Goal: Task Accomplishment & Management: Use online tool/utility

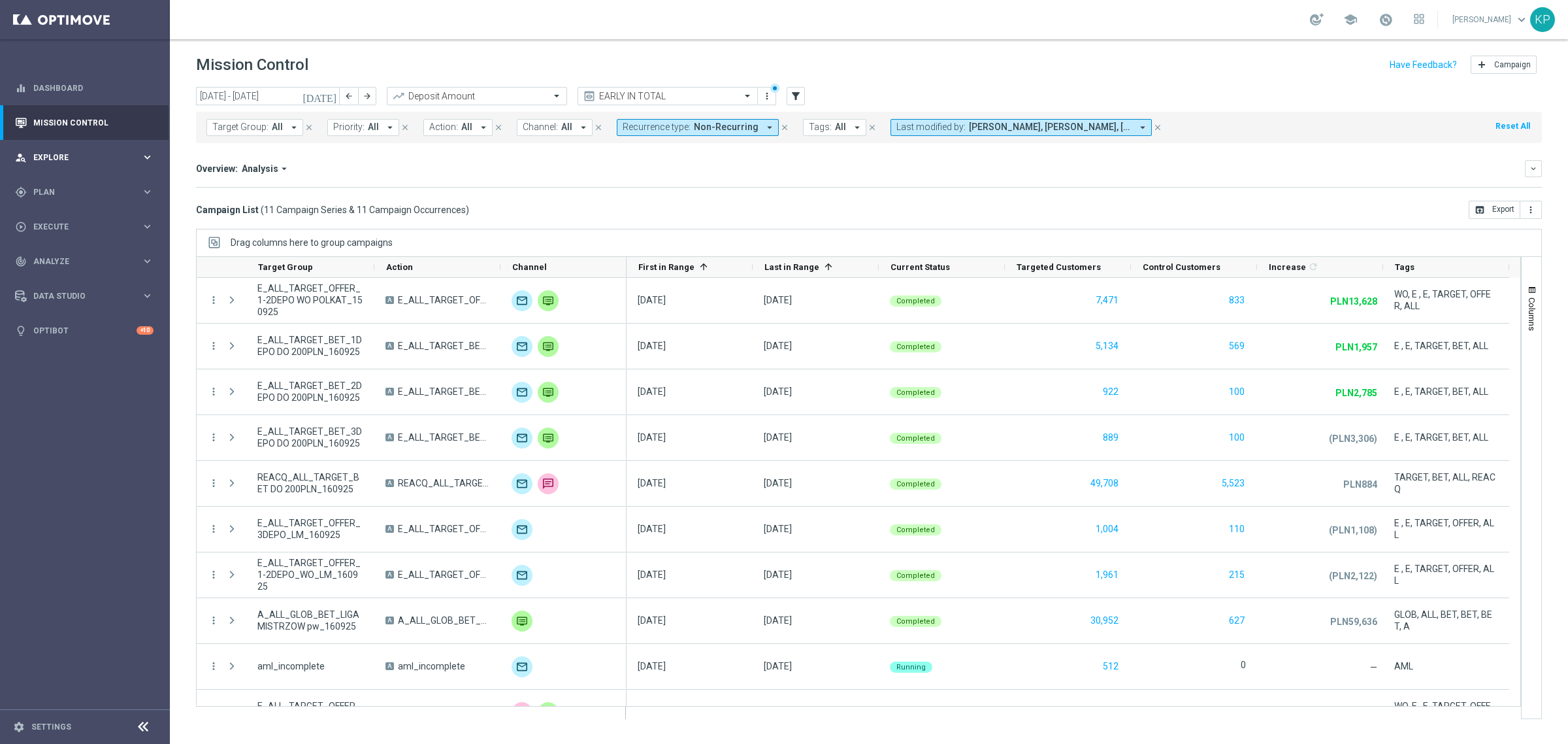
click at [106, 162] on div "person_search Explore" at bounding box center [77, 157] width 126 height 11
click at [73, 181] on link "Customer Explorer" at bounding box center [85, 184] width 102 height 11
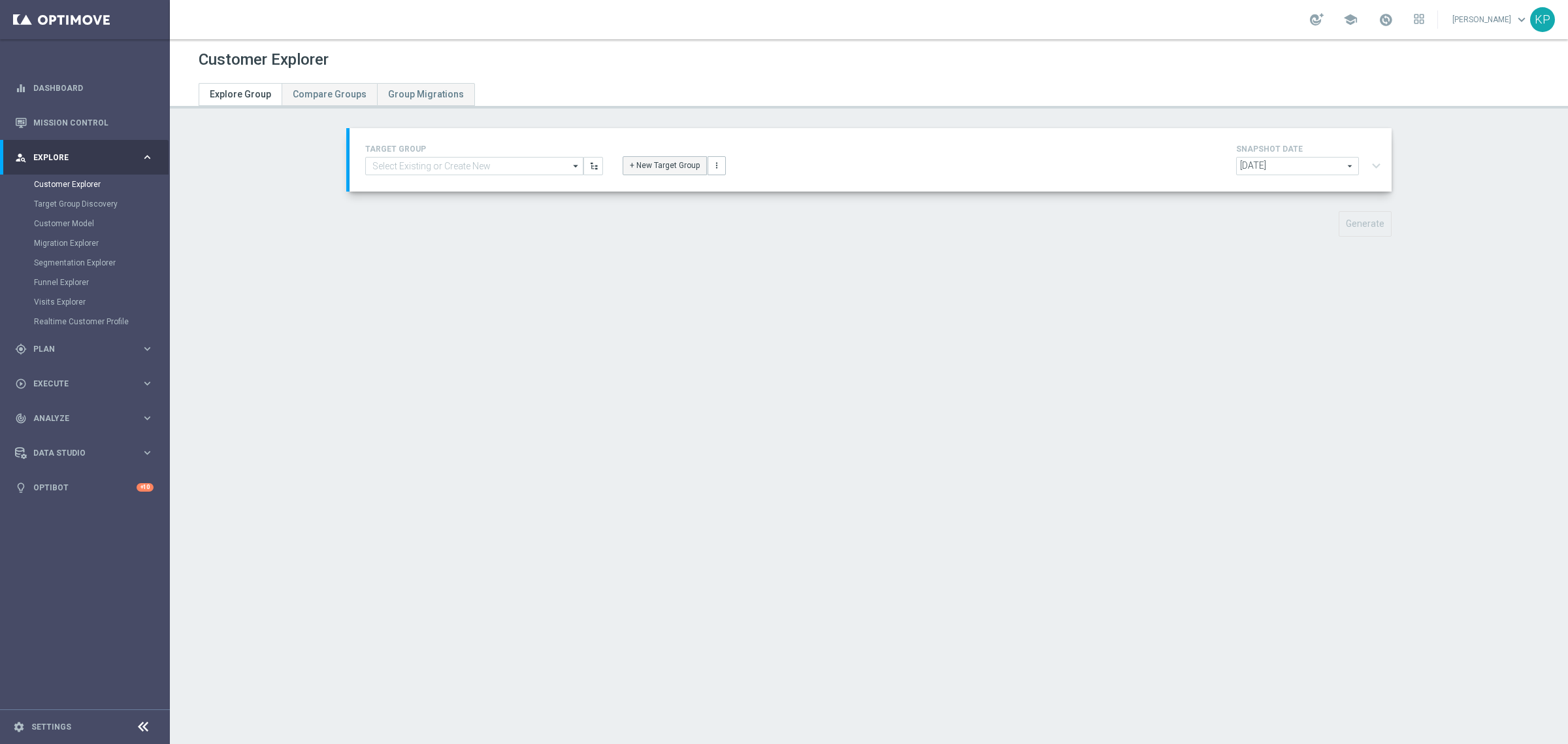
click at [631, 172] on button "+ New Target Group" at bounding box center [665, 165] width 84 height 18
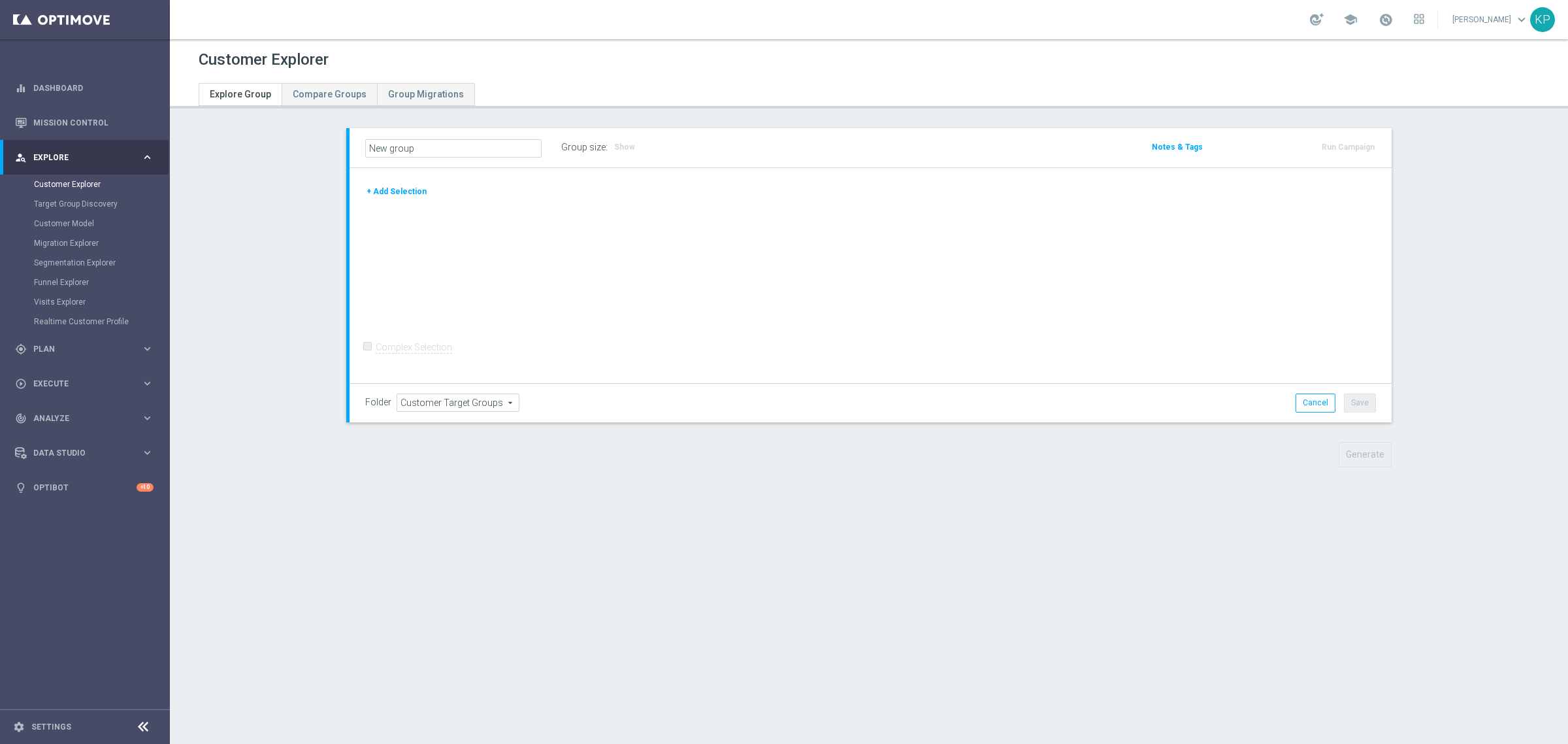
click at [397, 192] on button "+ Add Selection" at bounding box center [396, 191] width 62 height 14
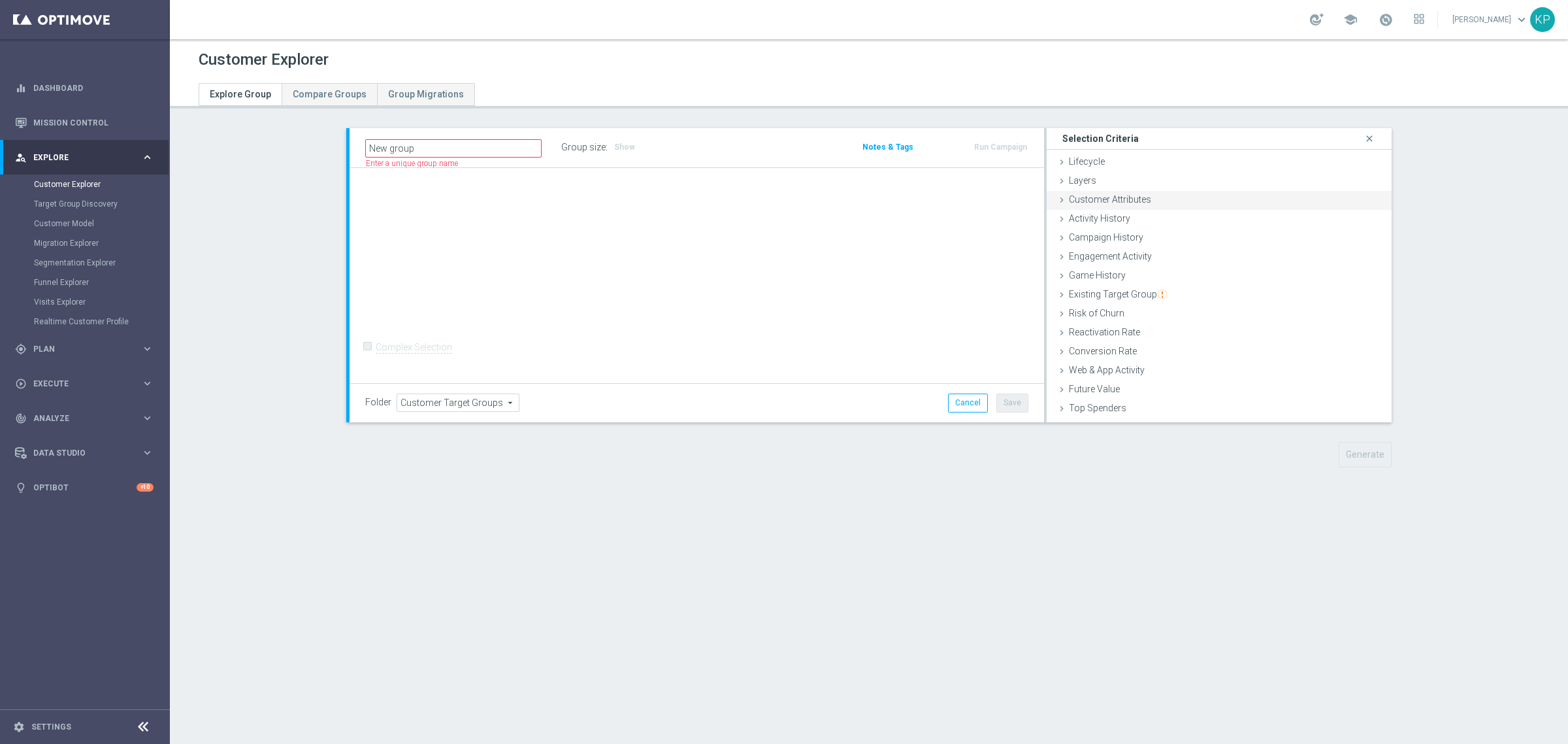
click at [1070, 197] on span "Customer Attributes" at bounding box center [1110, 200] width 83 height 11
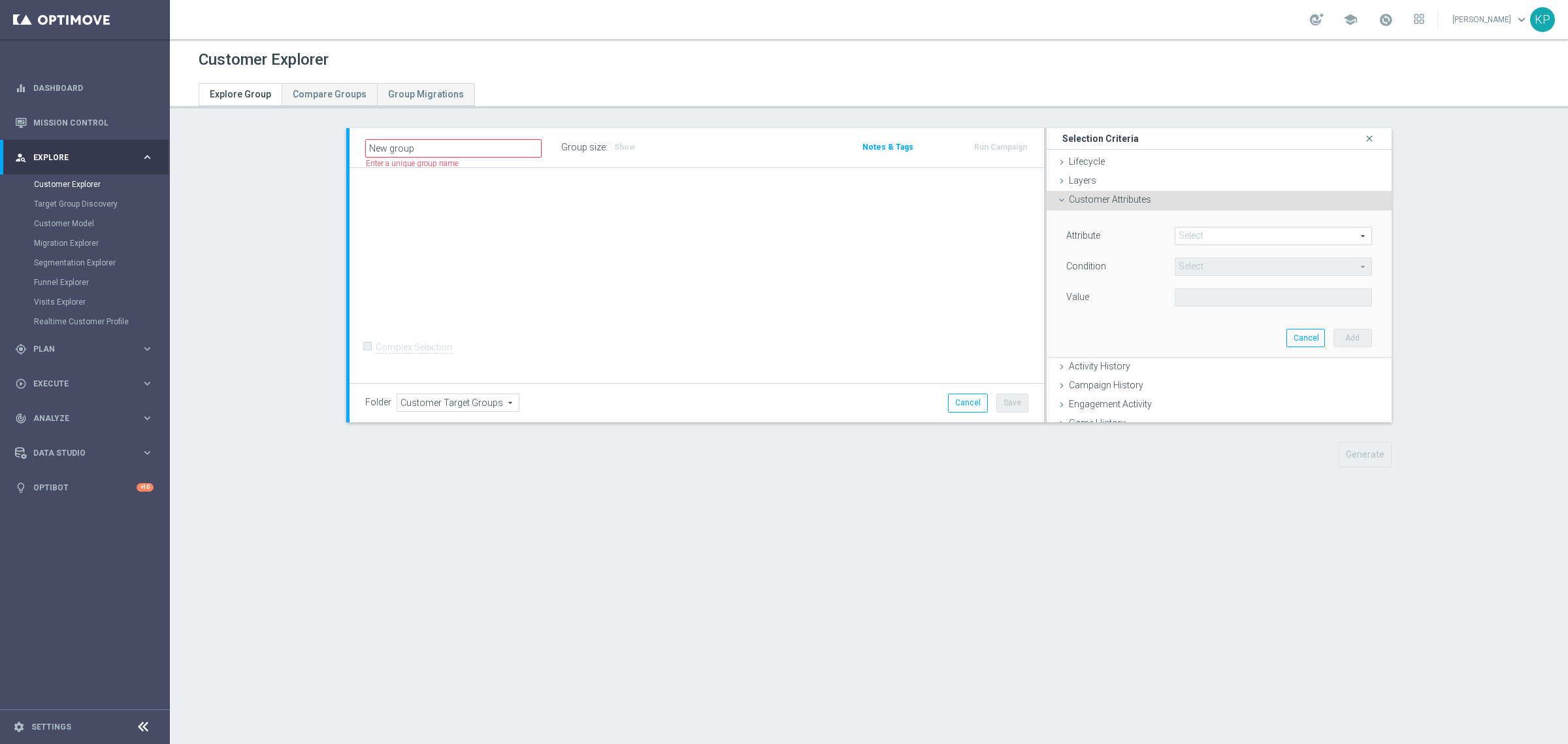
click at [1205, 236] on span at bounding box center [1273, 235] width 196 height 17
click at [0, 0] on input "search" at bounding box center [0, 0] width 0 height 0
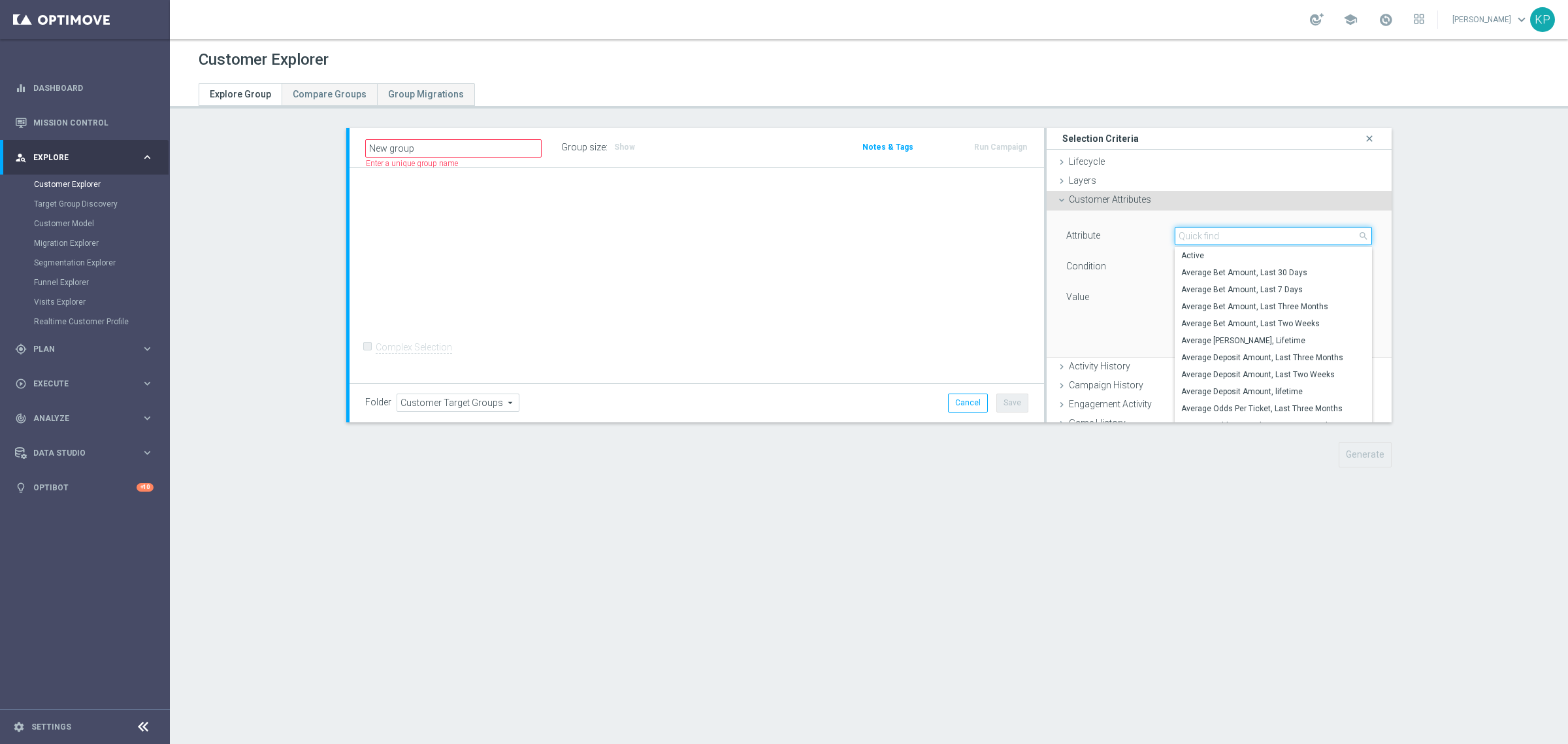
click at [1205, 236] on input "search" at bounding box center [1273, 236] width 197 height 18
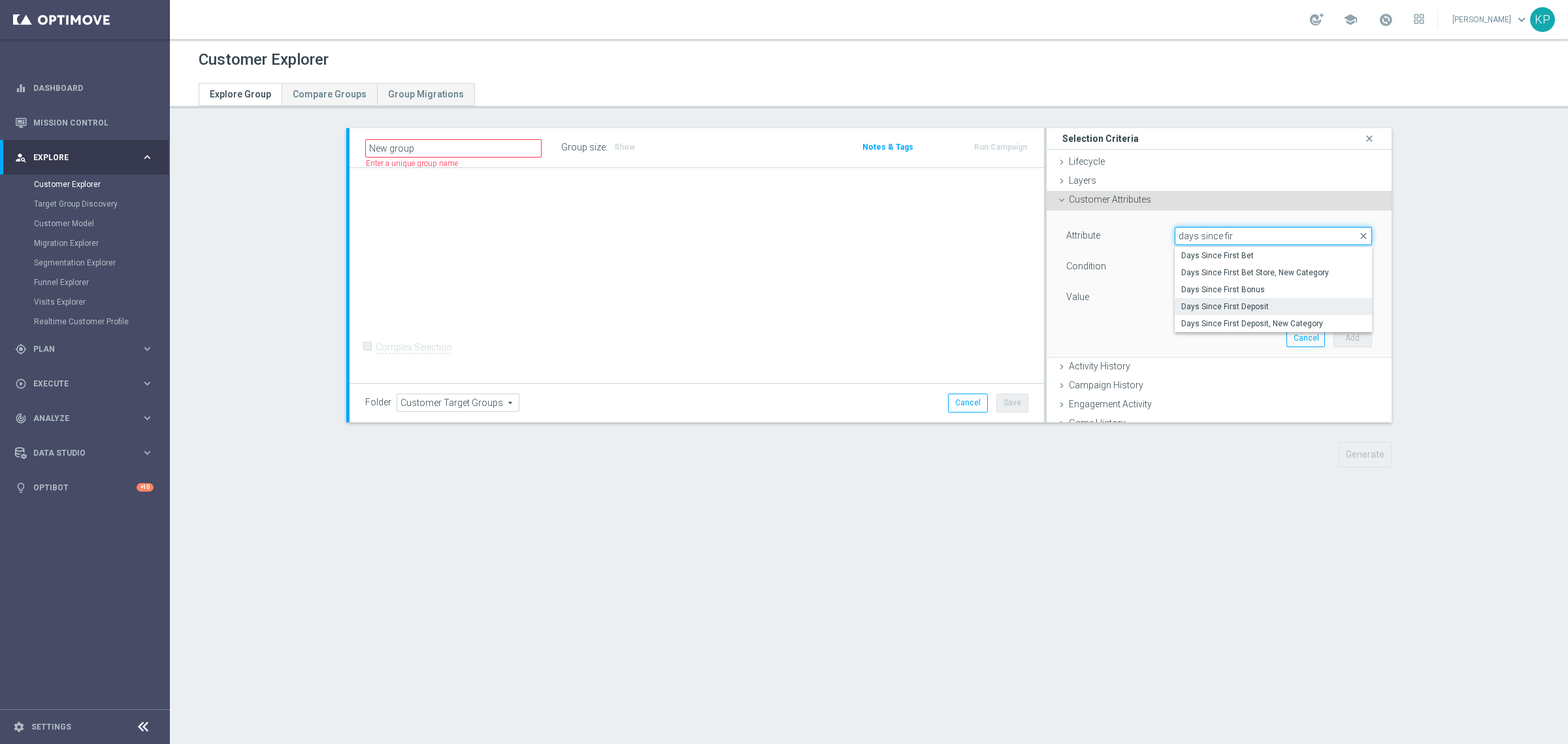
type input "days since fir"
click at [1232, 305] on span "Days Since First Deposit" at bounding box center [1273, 306] width 184 height 11
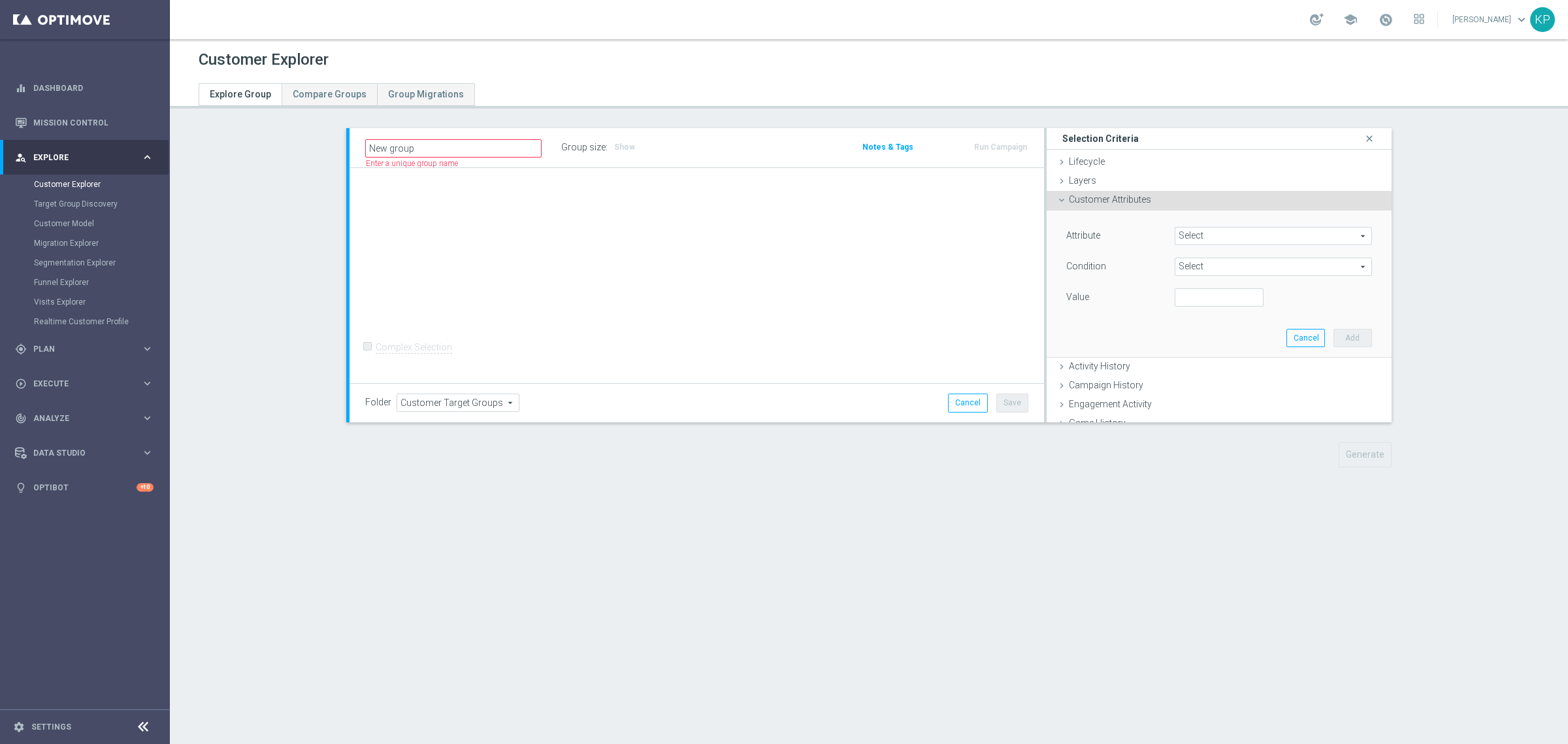
type input "Days Since First Deposit"
click at [1186, 262] on span "=" at bounding box center [1273, 266] width 196 height 17
drag, startPoint x: 1182, startPoint y: 387, endPoint x: 1188, endPoint y: 357, distance: 30.6
click at [1182, 386] on span "between" at bounding box center [1273, 388] width 184 height 11
type input "between"
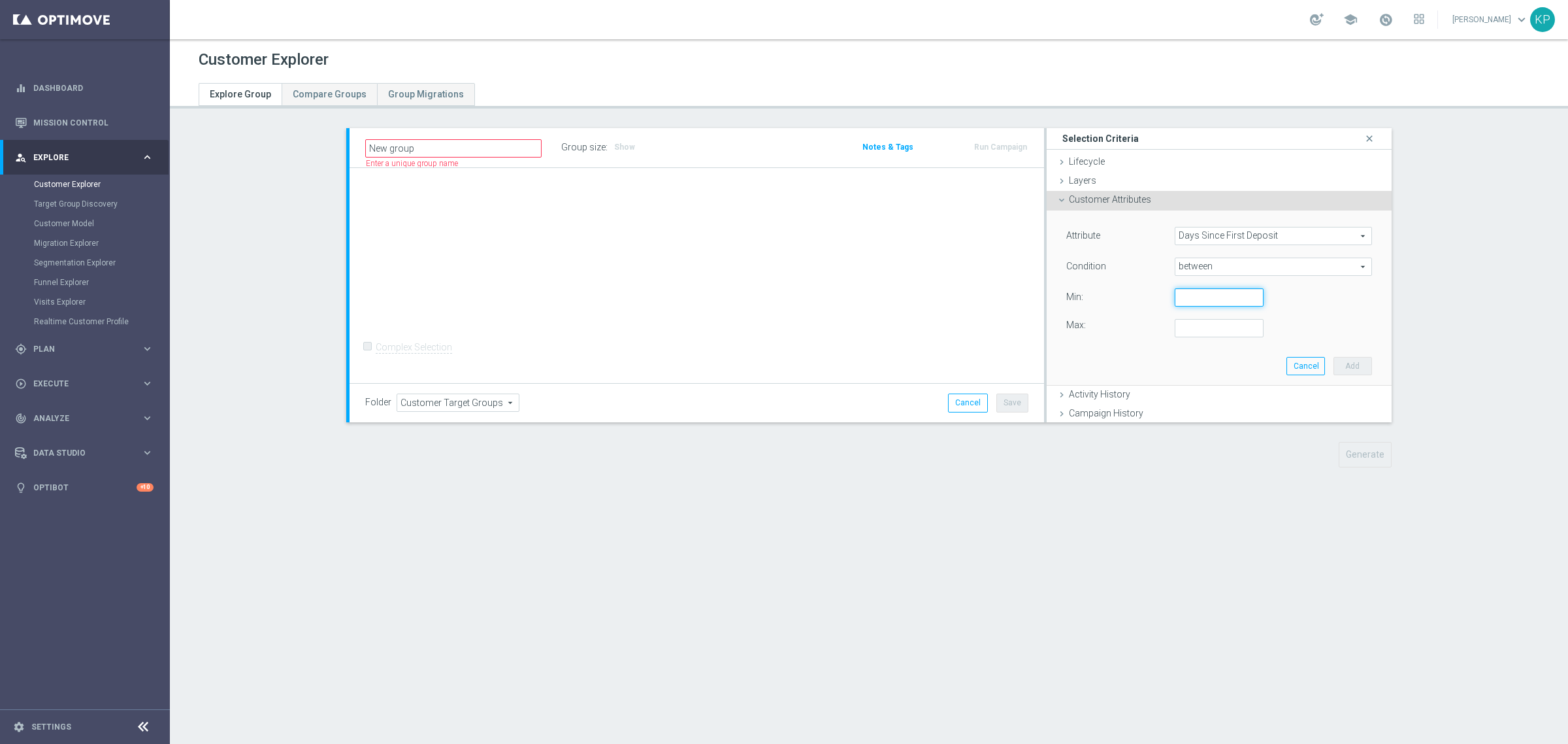
click at [1183, 298] on input "number" at bounding box center [1219, 297] width 89 height 18
type input "1"
click at [1183, 334] on input "number" at bounding box center [1219, 328] width 89 height 18
type input "30"
click at [1334, 357] on button "Add" at bounding box center [1353, 365] width 39 height 18
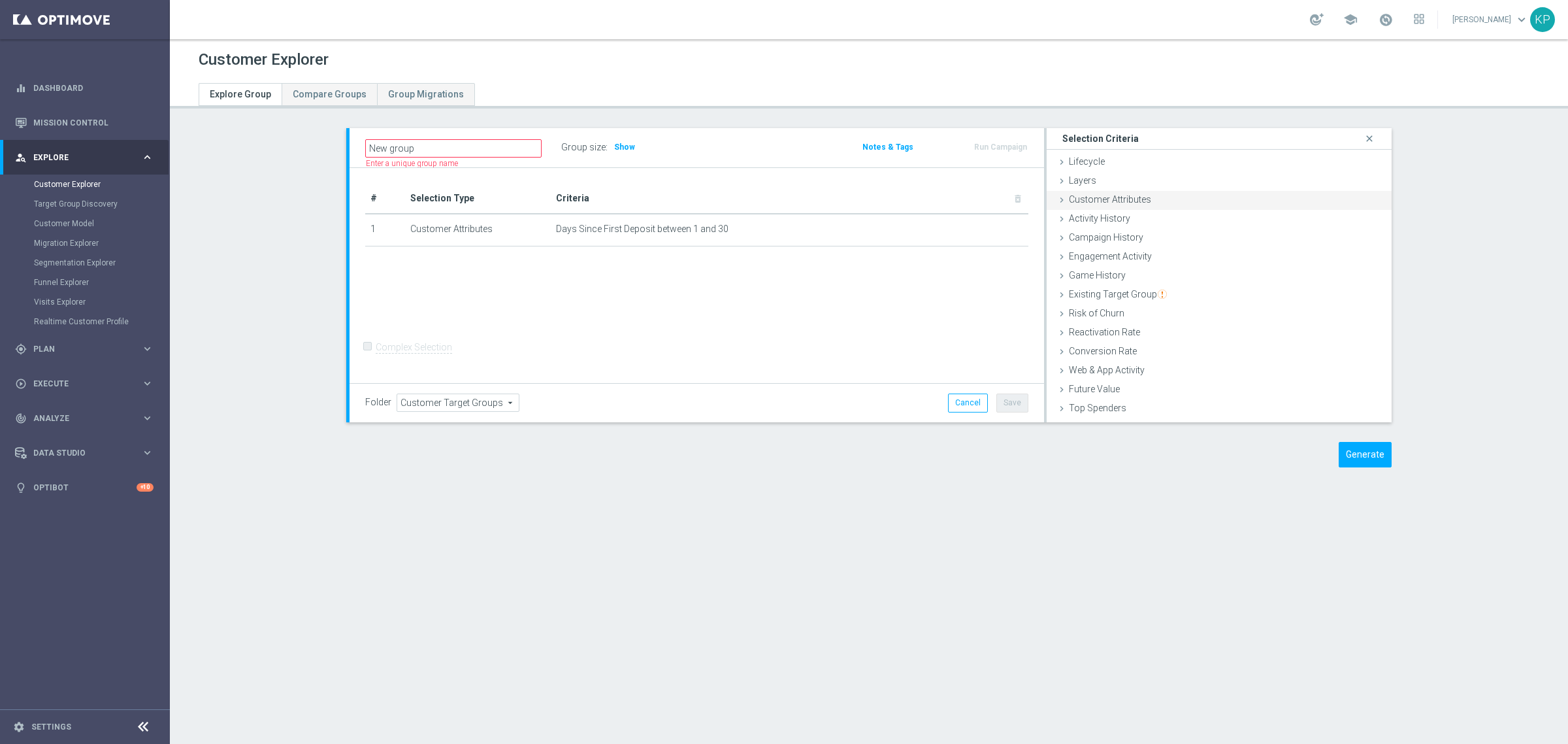
click at [1154, 197] on div "Customer Attributes done selection saved" at bounding box center [1220, 201] width 345 height 19
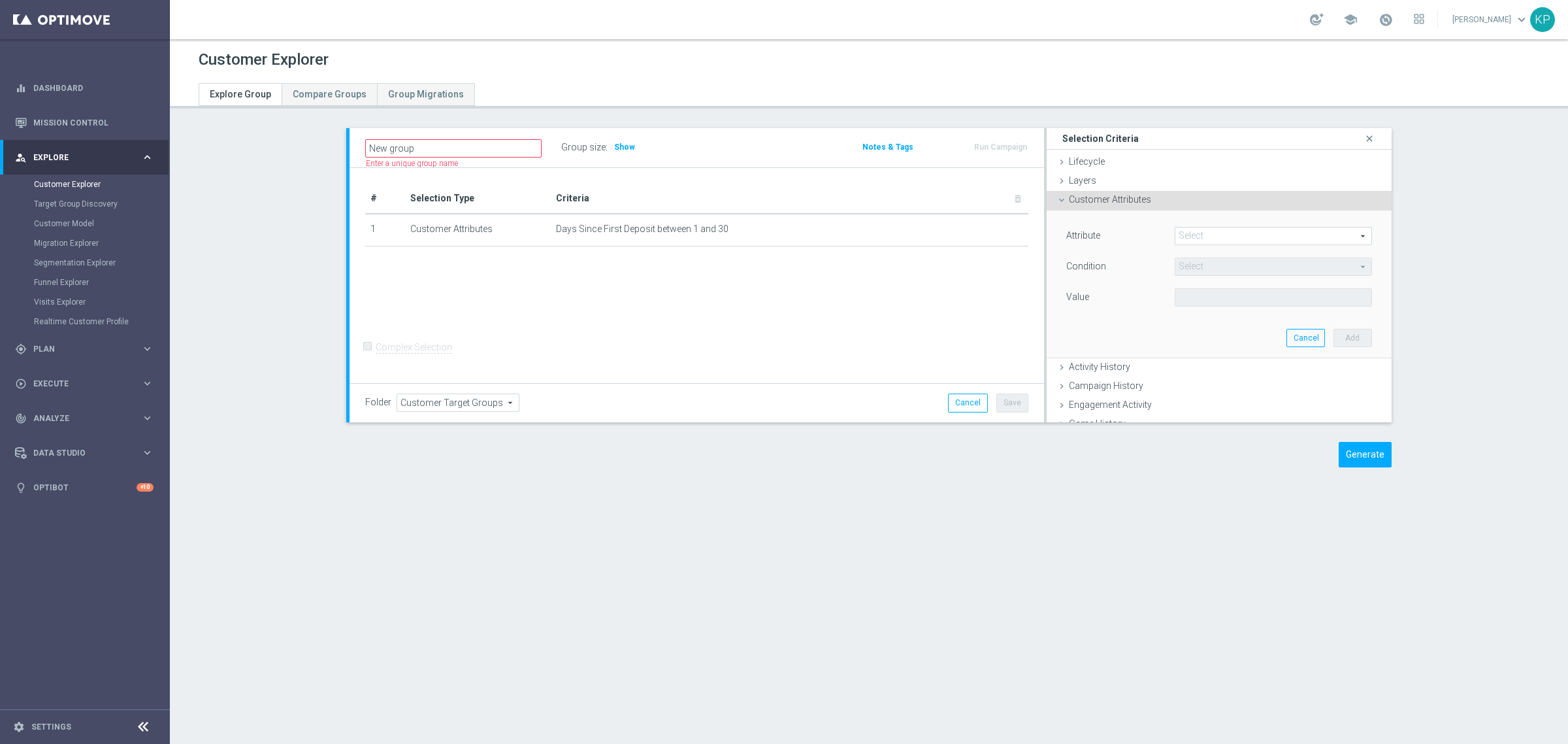
click at [1174, 223] on div "Attribute Select arrow_drop_down search Condition Select arrow_drop_down search…" at bounding box center [1220, 284] width 326 height 146
drag, startPoint x: 1174, startPoint y: 223, endPoint x: 1182, endPoint y: 232, distance: 12.0
click at [1179, 230] on div "Attribute Select arrow_drop_down search Condition Select arrow_drop_down search…" at bounding box center [1220, 284] width 326 height 146
click at [1182, 232] on span at bounding box center [1273, 235] width 196 height 17
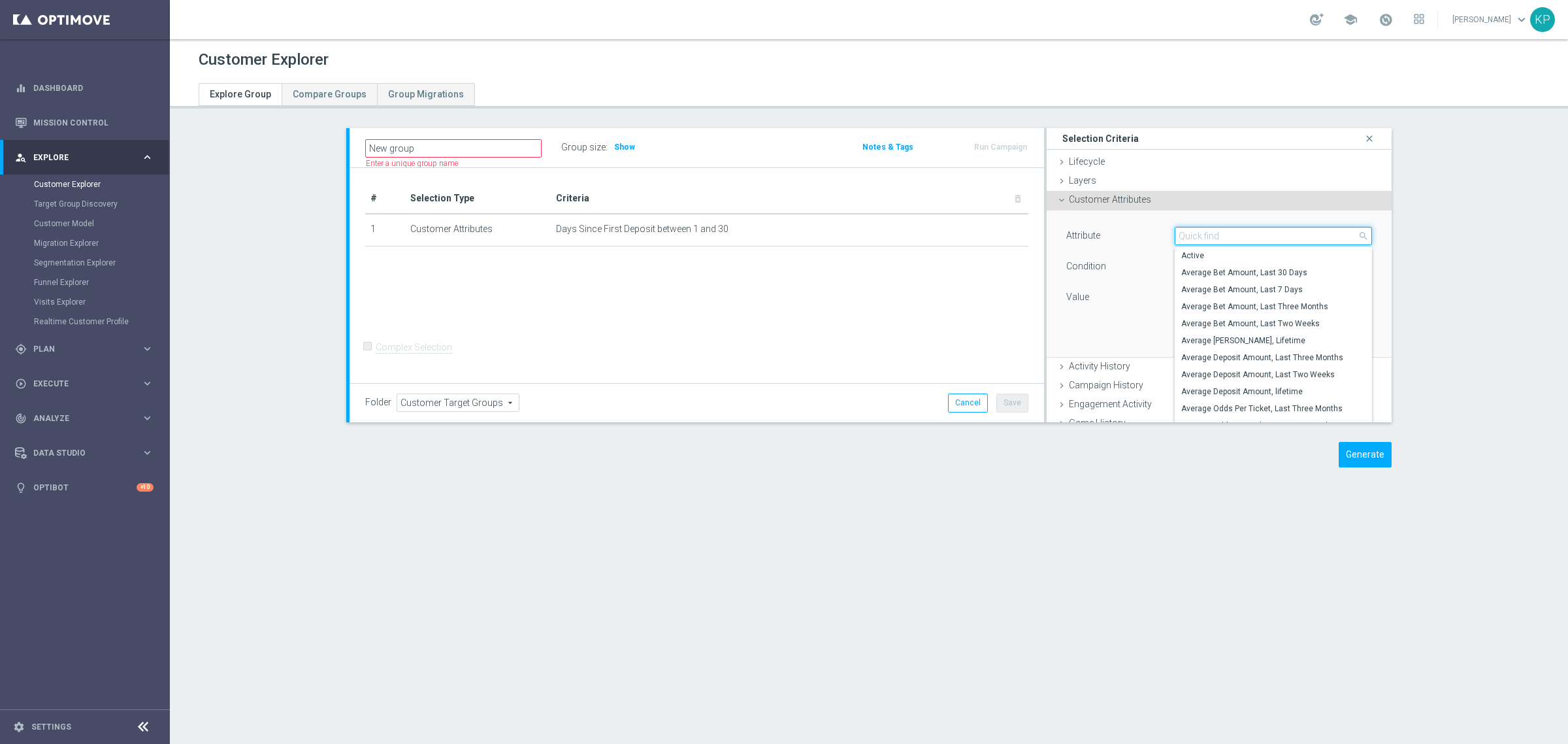
click at [1182, 232] on input "search" at bounding box center [1273, 236] width 197 height 18
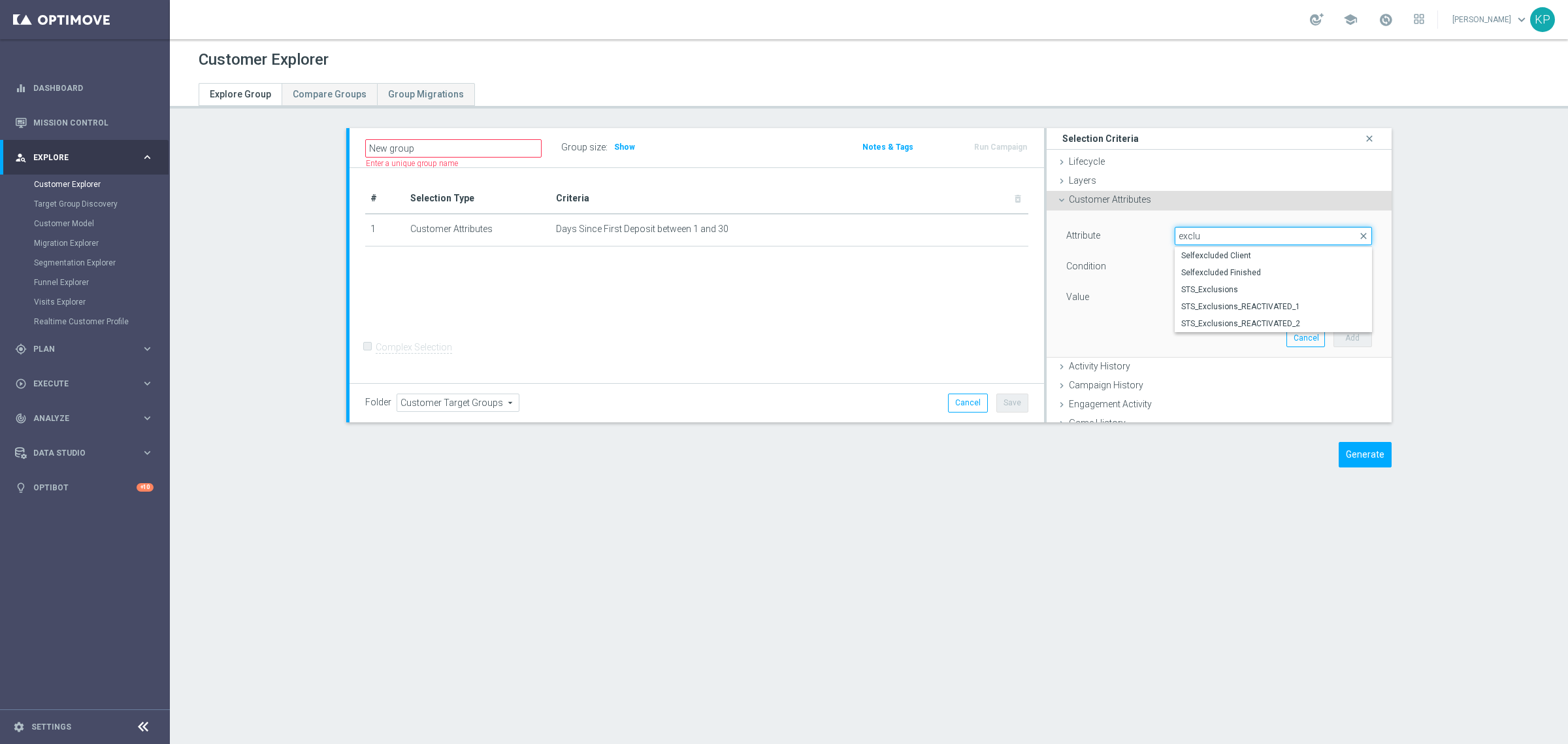
type input "exclu"
click at [1270, 284] on label "STS_Exclusions" at bounding box center [1273, 289] width 197 height 17
type input "STS_Exclusions"
type input "Equals"
click at [1227, 294] on span at bounding box center [1273, 297] width 196 height 17
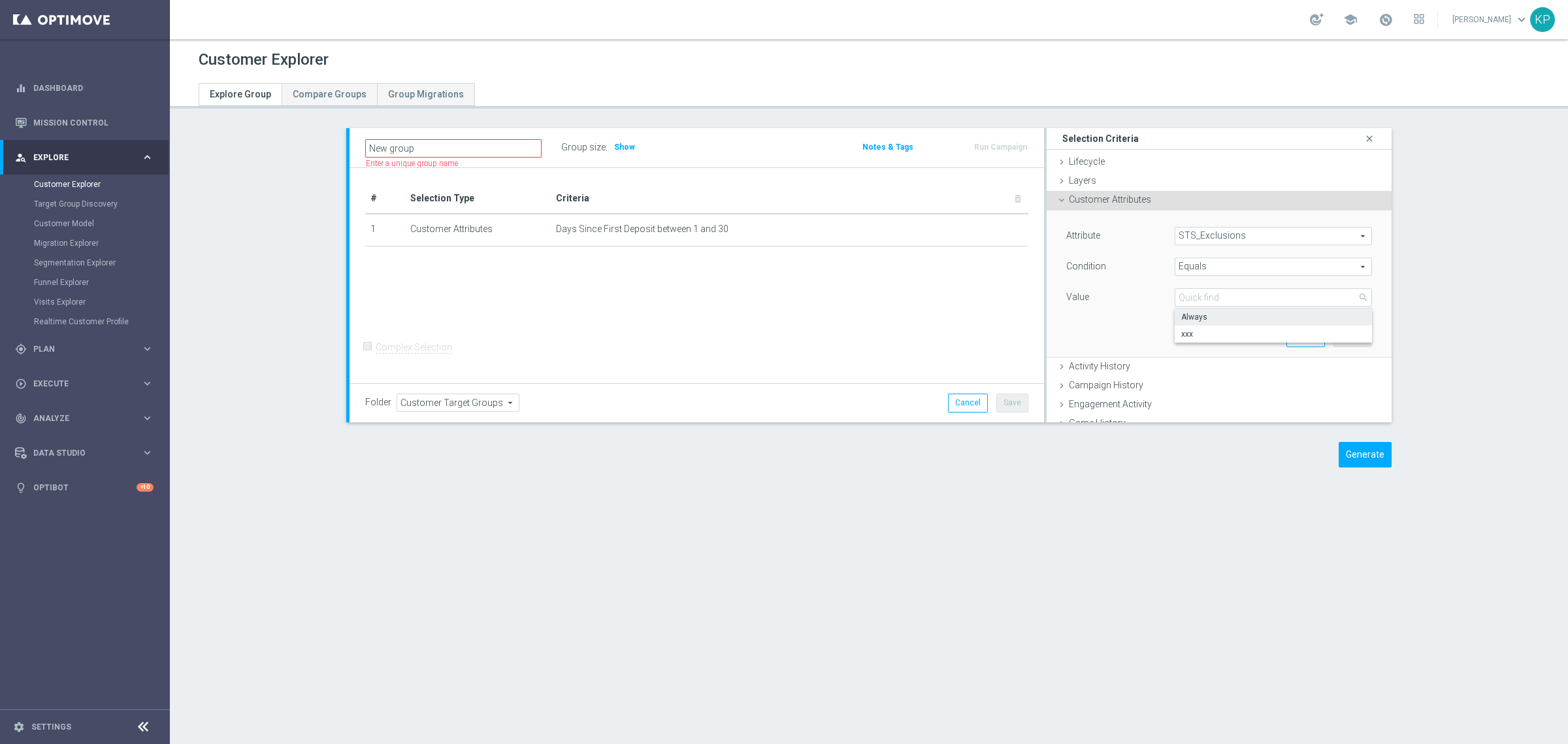
click at [1209, 319] on span "Always" at bounding box center [1273, 317] width 184 height 11
type input "Always"
click at [1341, 335] on button "Add" at bounding box center [1353, 338] width 39 height 18
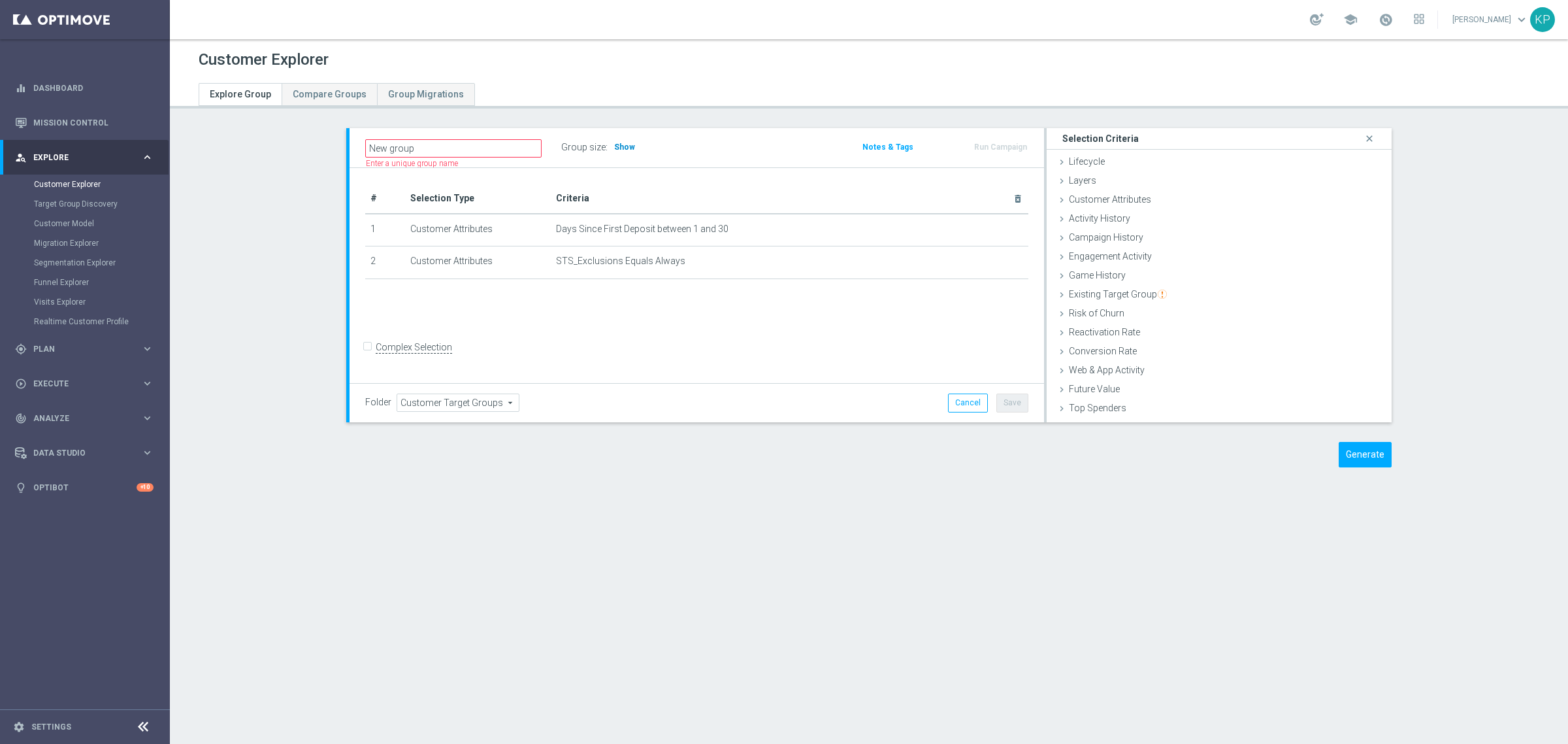
click at [624, 146] on span "Show" at bounding box center [625, 147] width 21 height 9
click at [644, 174] on div "# Selection Type Criteria delete_forever 1 Customer Attributes Days Since First…" at bounding box center [696, 276] width 694 height 216
click at [99, 113] on link "Mission Control" at bounding box center [93, 122] width 121 height 34
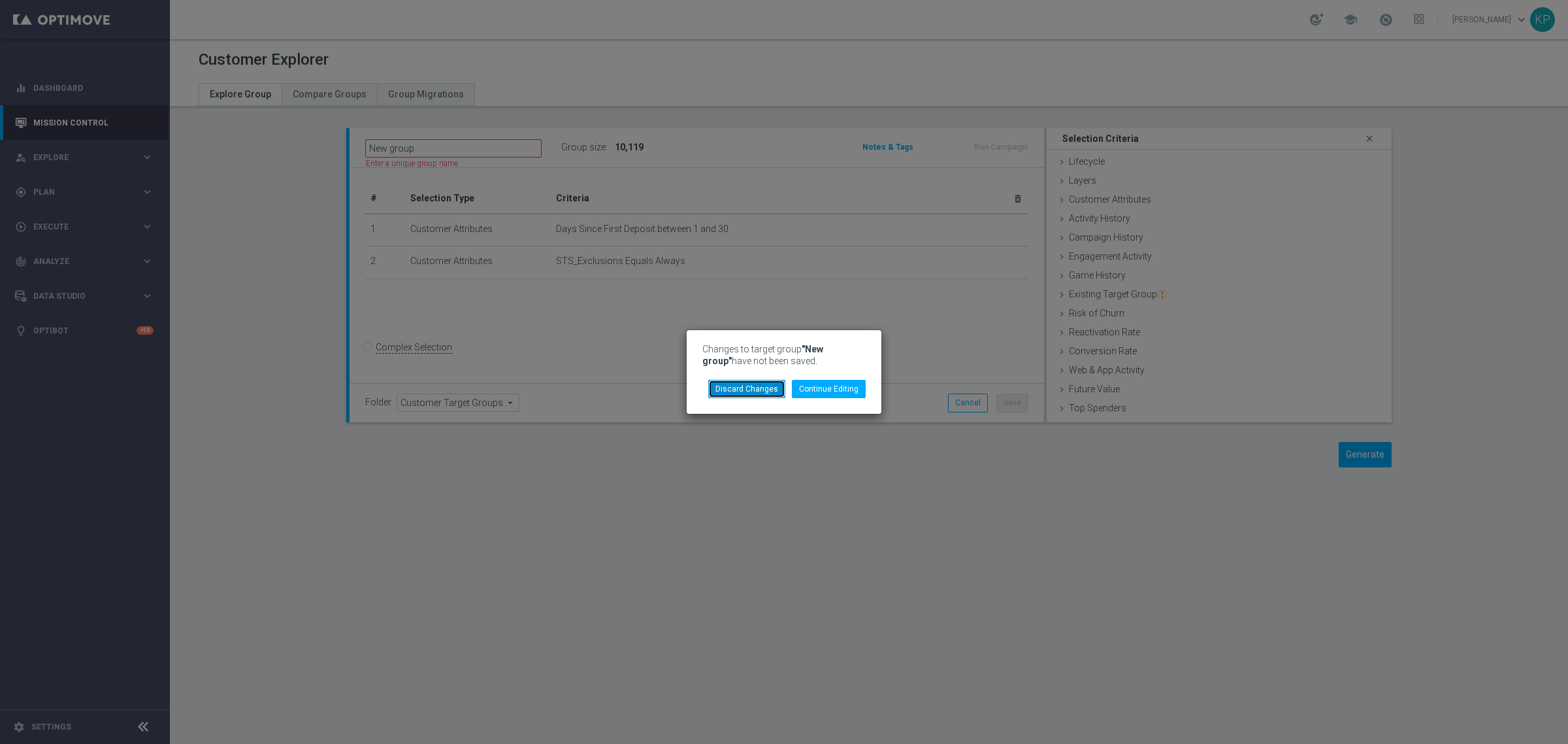
click at [734, 387] on button "Discard Changes" at bounding box center [747, 388] width 77 height 18
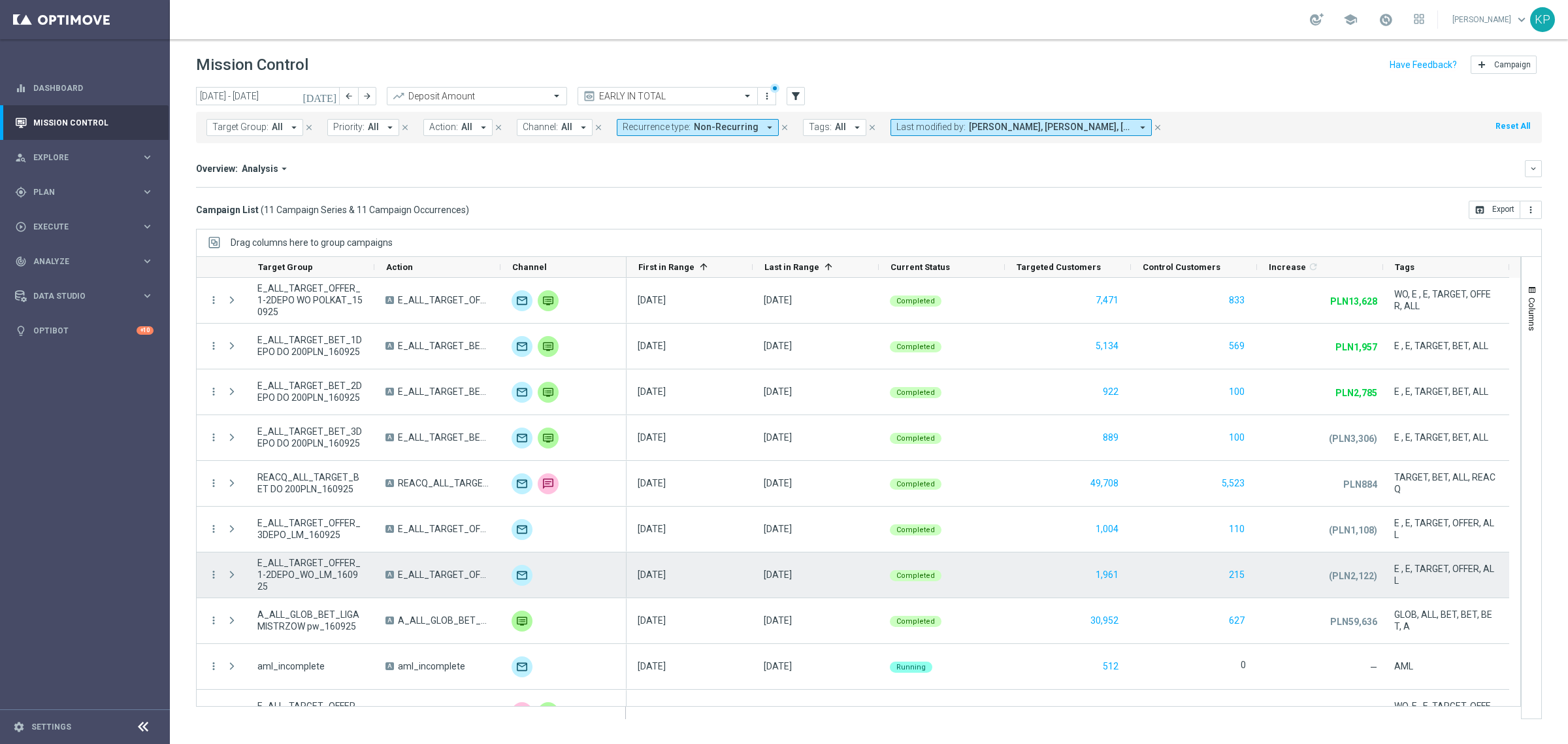
click at [207, 575] on div "more_vert" at bounding box center [209, 574] width 24 height 45
click at [209, 574] on icon "more_vert" at bounding box center [213, 574] width 11 height 11
click at [247, 598] on span "Campaign Metrics" at bounding box center [273, 602] width 68 height 9
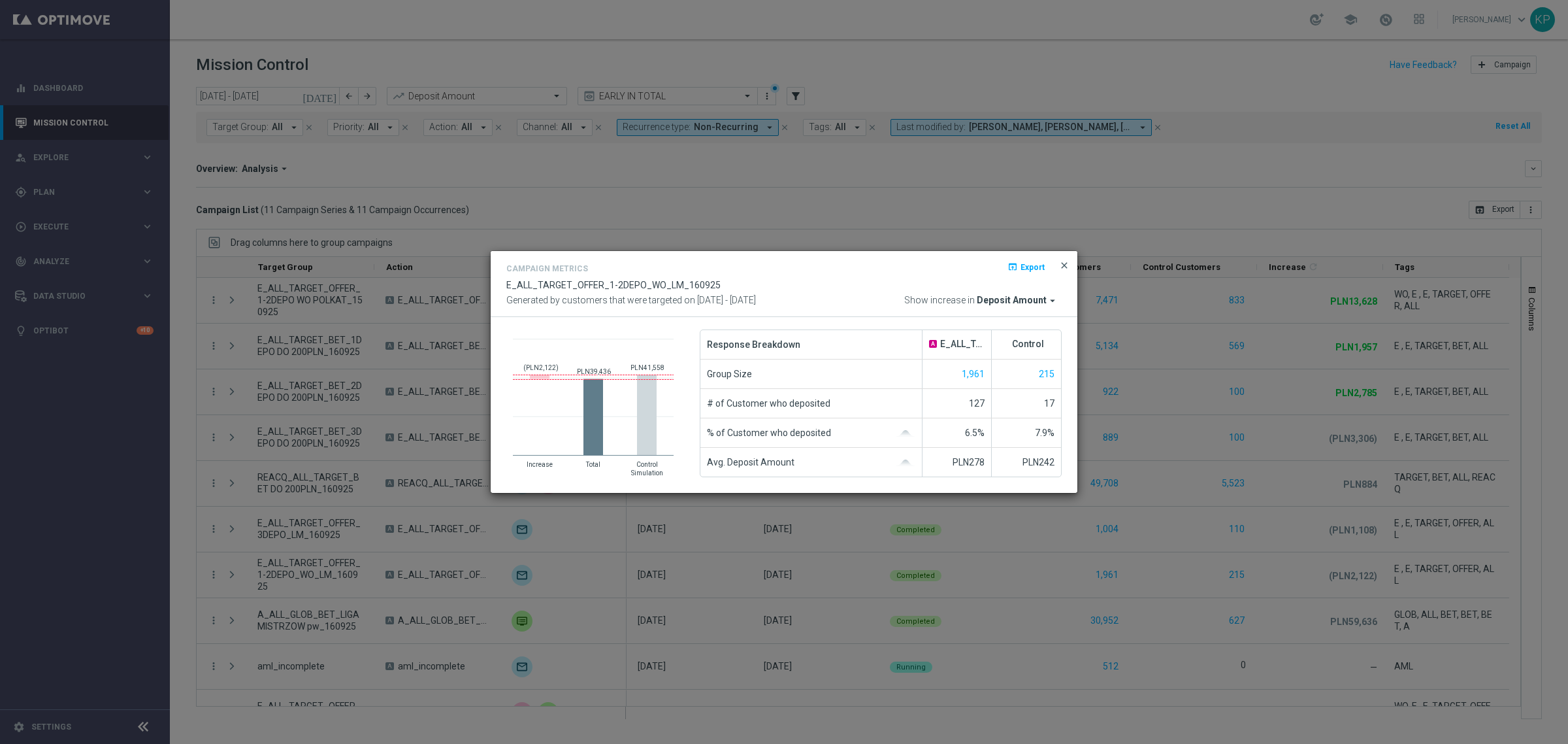
click at [1064, 263] on span "close" at bounding box center [1065, 266] width 11 height 11
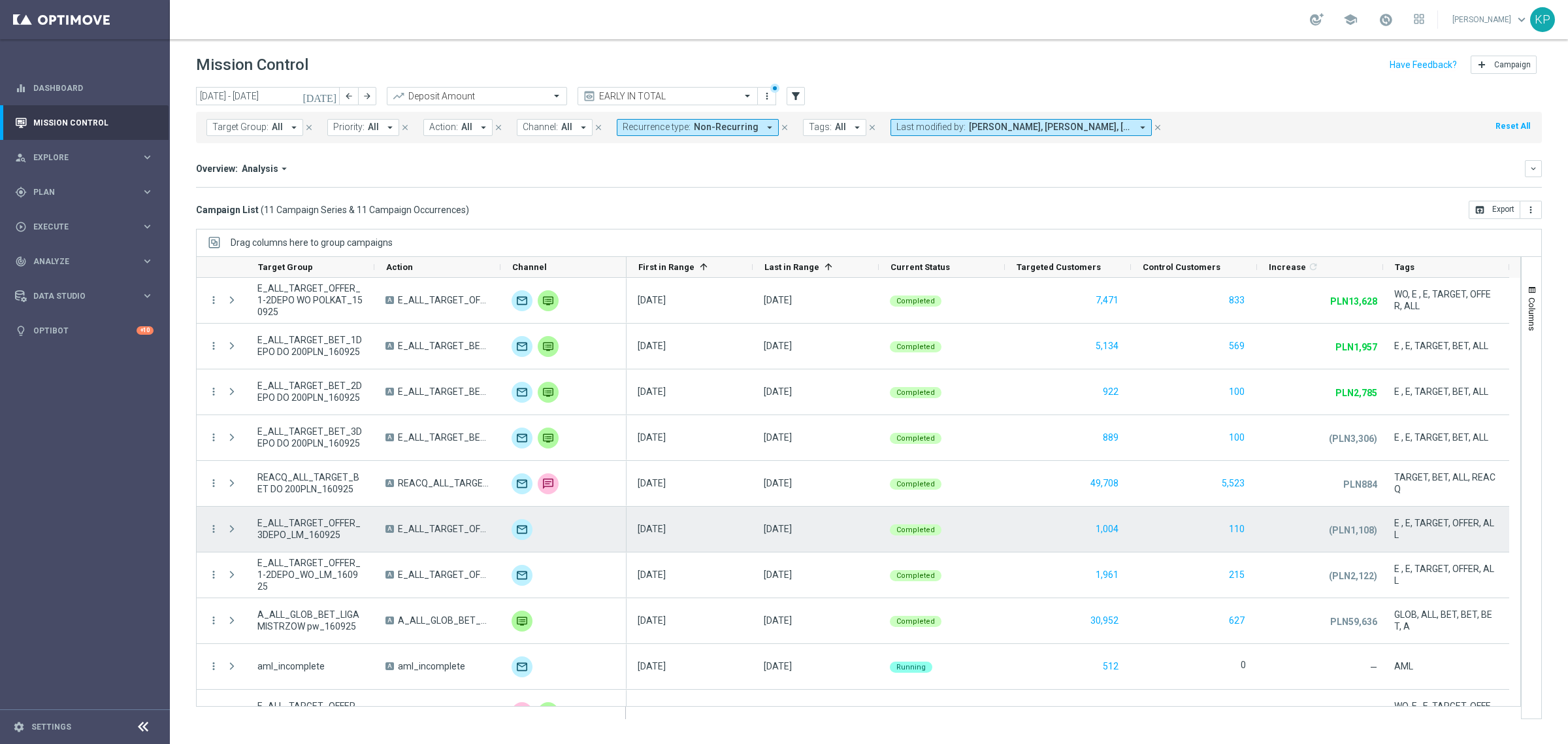
click at [204, 527] on div "more_vert" at bounding box center [209, 528] width 24 height 45
click at [209, 528] on icon "more_vert" at bounding box center [213, 528] width 11 height 11
click at [236, 554] on div "show_chart" at bounding box center [229, 556] width 19 height 9
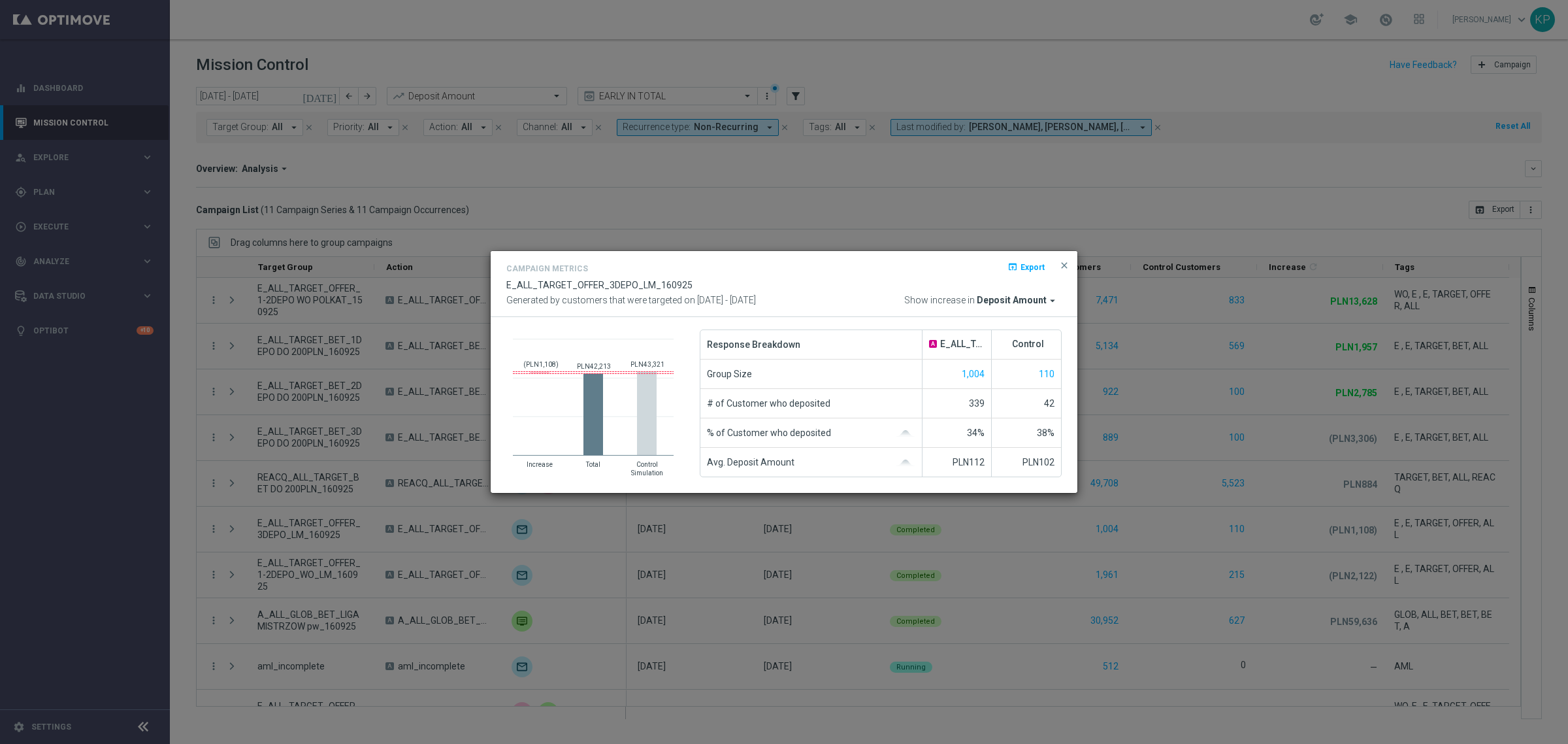
click at [868, 282] on div "Campaign Metrics open_in_browser Export E_ALL_TARGET_OFFER_3DEPO_LM_160925 Gene…" at bounding box center [783, 284] width 555 height 46
click at [867, 281] on div "Campaign Metrics open_in_browser Export E_ALL_TARGET_OFFER_3DEPO_LM_160925 Gene…" at bounding box center [783, 284] width 555 height 46
click at [863, 281] on div "Campaign Metrics open_in_browser Export E_ALL_TARGET_OFFER_3DEPO_LM_160925 Gene…" at bounding box center [783, 284] width 555 height 46
click at [1062, 257] on div "Campaign Metrics open_in_browser Export E_ALL_TARGET_OFFER_3DEPO_LM_160925 Gene…" at bounding box center [784, 284] width 587 height 66
click at [1062, 263] on span "close" at bounding box center [1065, 266] width 11 height 11
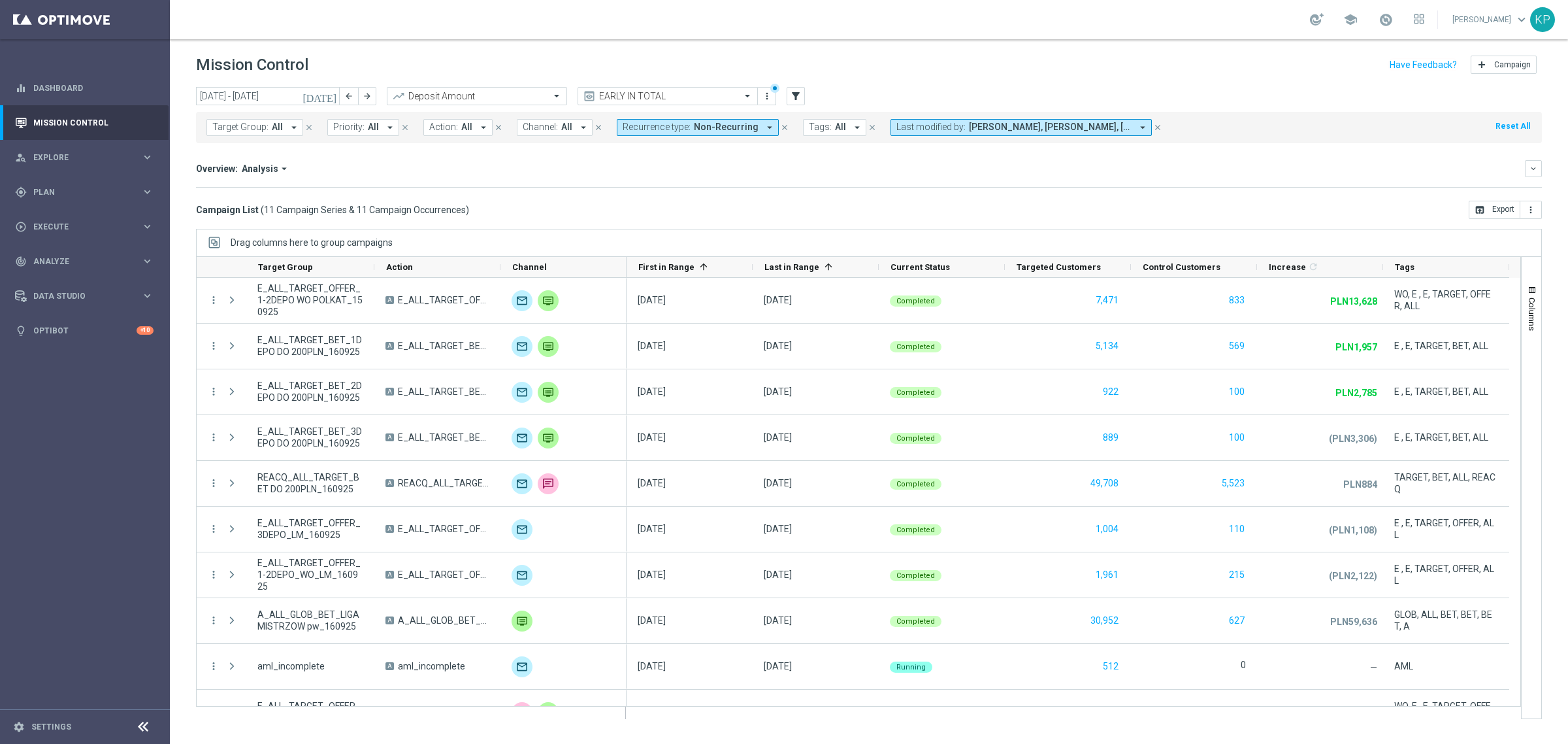
click at [1069, 189] on mini-dashboard "Overview: Analysis arrow_drop_down keyboard_arrow_down Increase In Deposit Amou…" at bounding box center [869, 172] width 1346 height 57
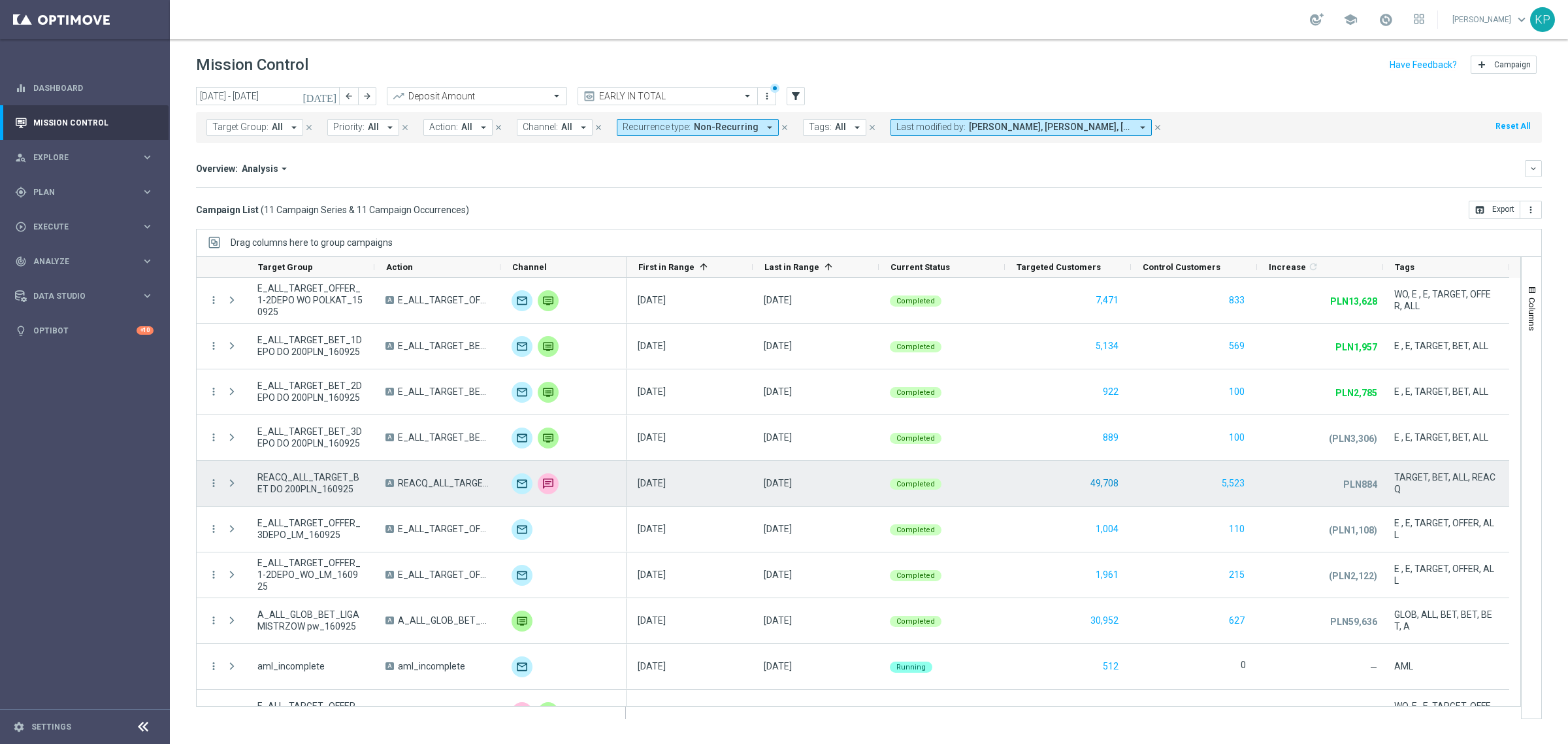
click at [1112, 482] on button "49,708" at bounding box center [1104, 483] width 31 height 17
click at [425, 481] on span "REACQ_ALL_TARGET_BET DO 200PLN_160925" at bounding box center [443, 482] width 92 height 11
click at [220, 483] on div "Press SPACE to select this row." at bounding box center [233, 483] width 26 height 45
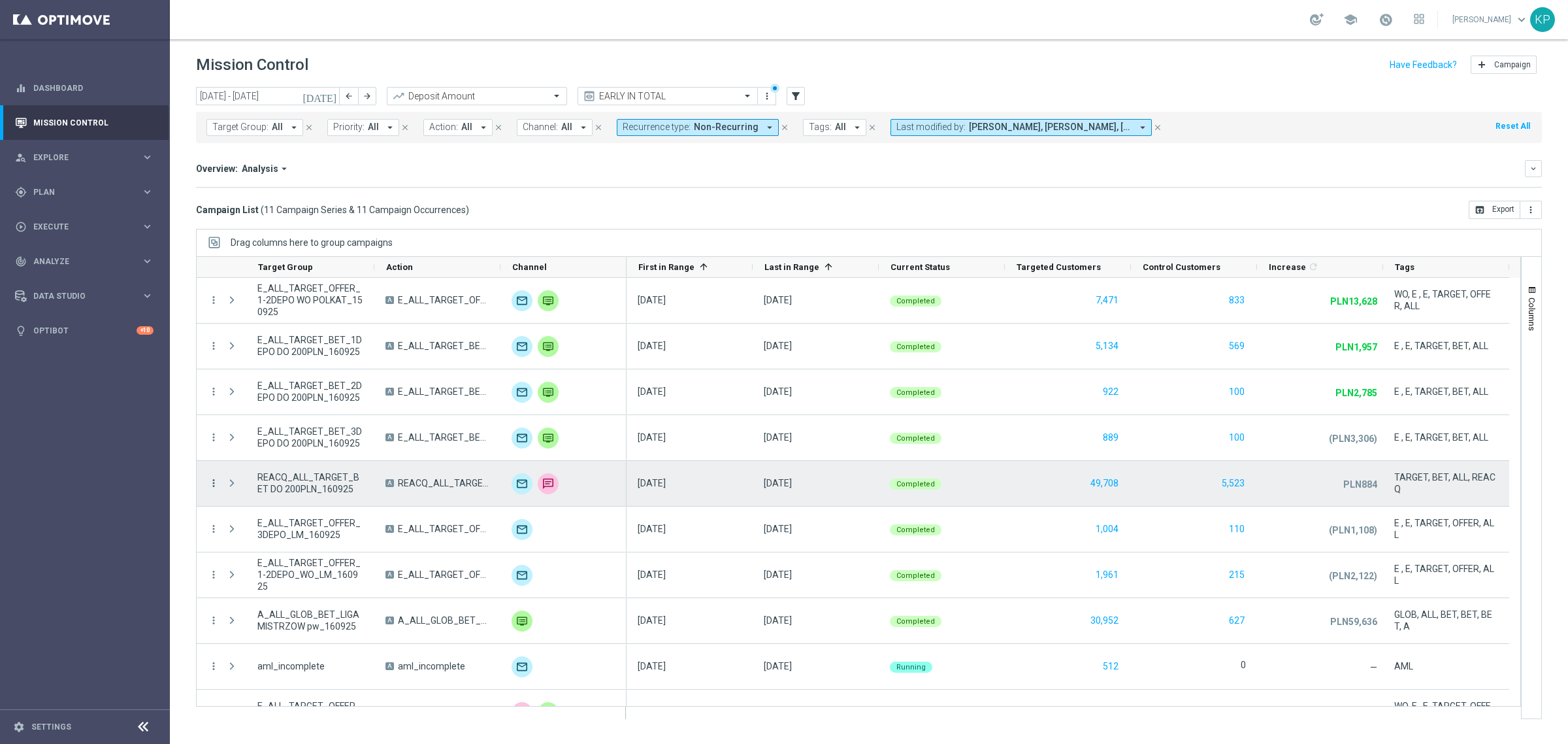
click at [217, 483] on icon "more_vert" at bounding box center [213, 482] width 11 height 11
click at [278, 527] on span "Channel Metrics" at bounding box center [270, 529] width 62 height 9
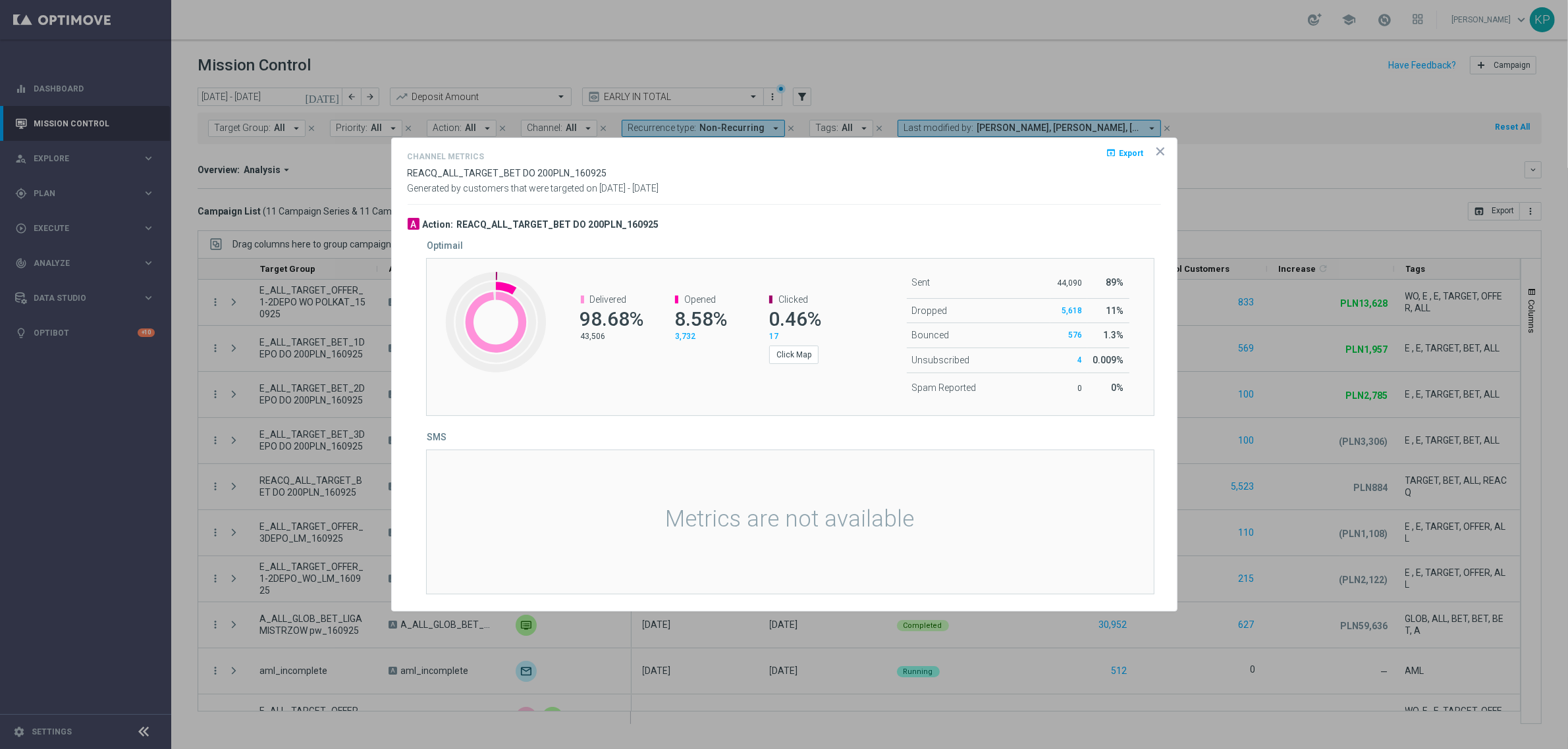
click at [607, 227] on h3 "REACQ_ALL_TARGET_BET DO 200PLN_160925" at bounding box center [558, 224] width 202 height 12
copy div "REACQ_ALL_TARGET_BET DO 200PLN_160925"
drag, startPoint x: 868, startPoint y: 217, endPoint x: 1003, endPoint y: 180, distance: 140.0
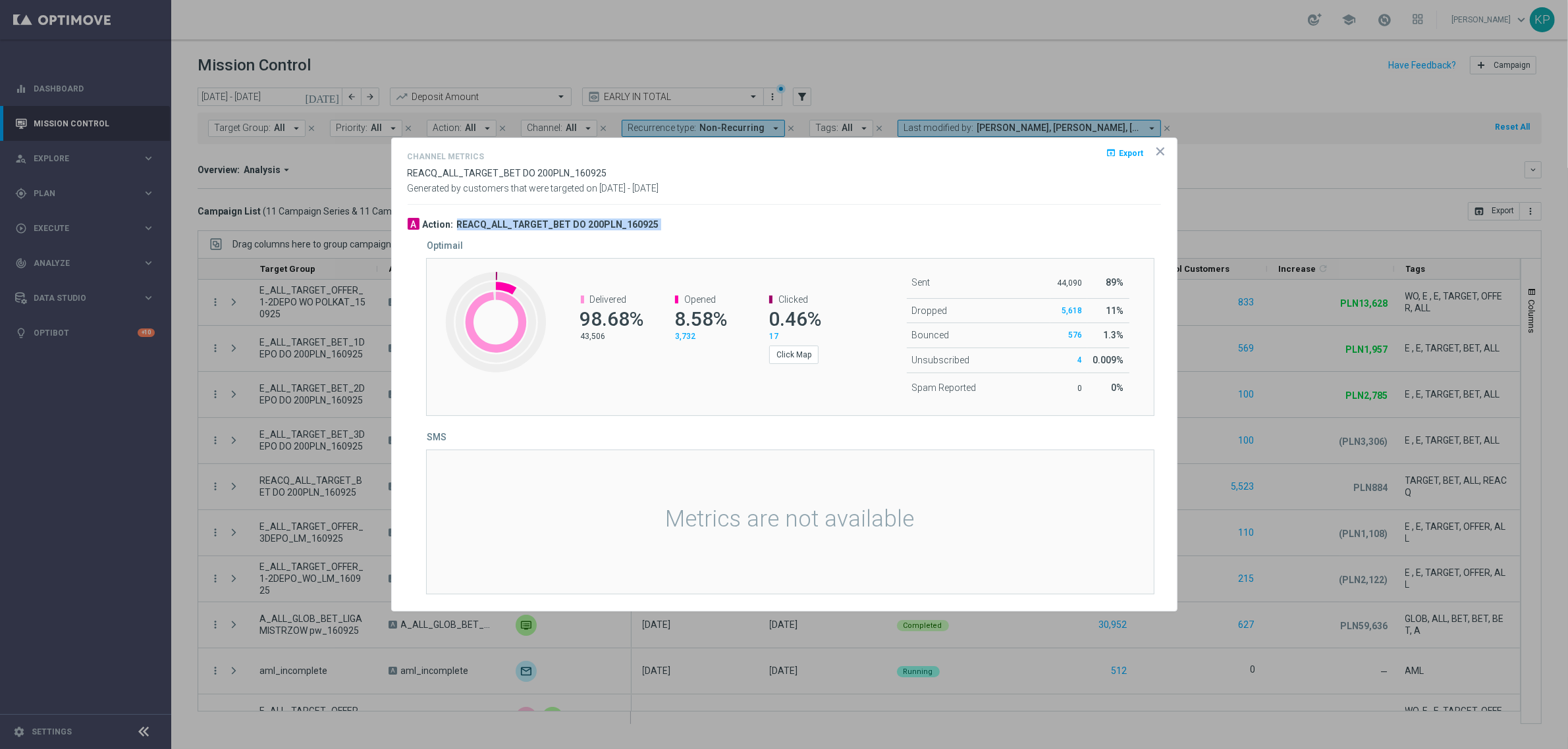
click at [869, 218] on div "A Action: REACQ_ALL_TARGET_BET DO 200PLN_160925" at bounding box center [784, 224] width 753 height 13
click at [1157, 149] on icon "icon" at bounding box center [1160, 151] width 6 height 6
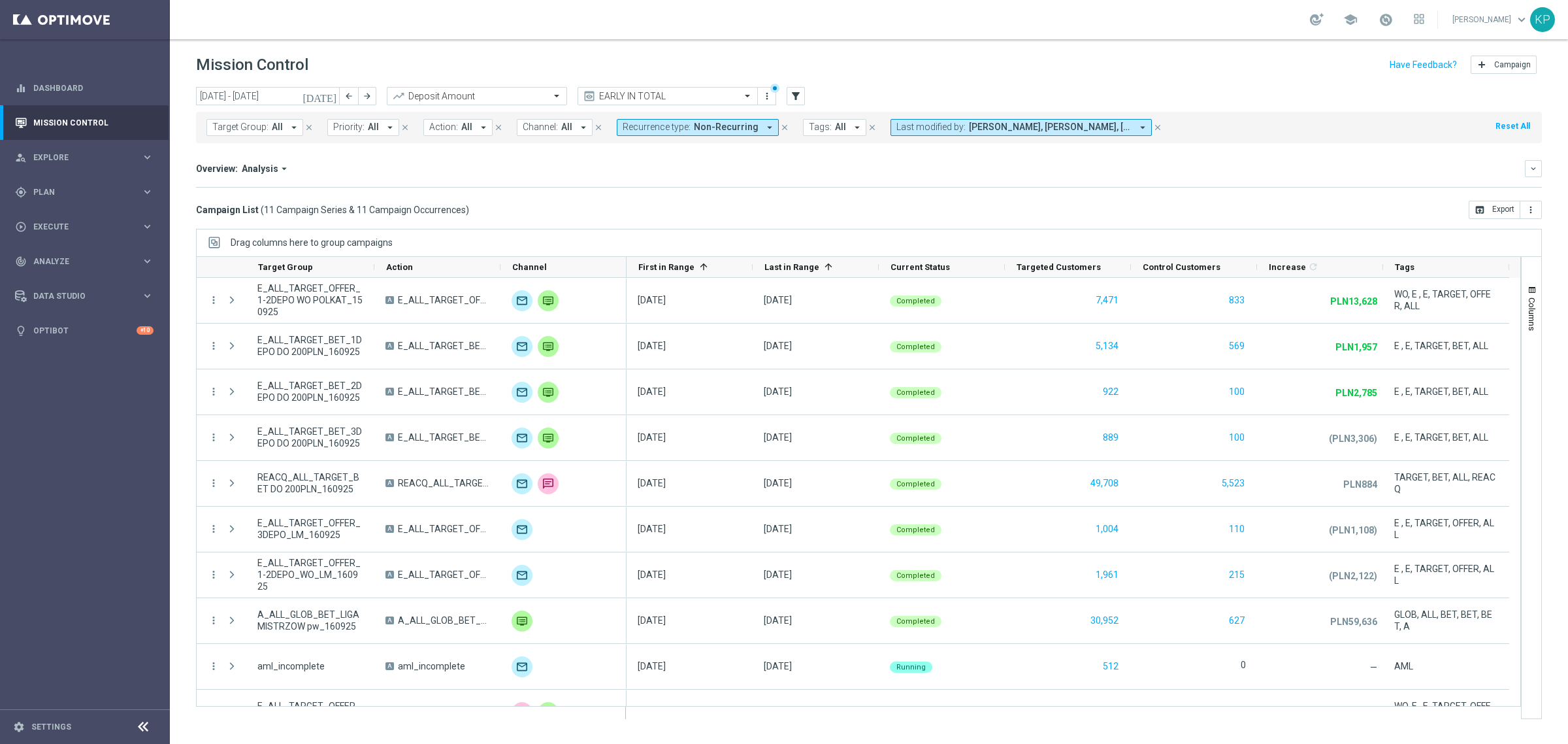
click at [1105, 173] on div "Overview: Analysis arrow_drop_down" at bounding box center [861, 168] width 1329 height 11
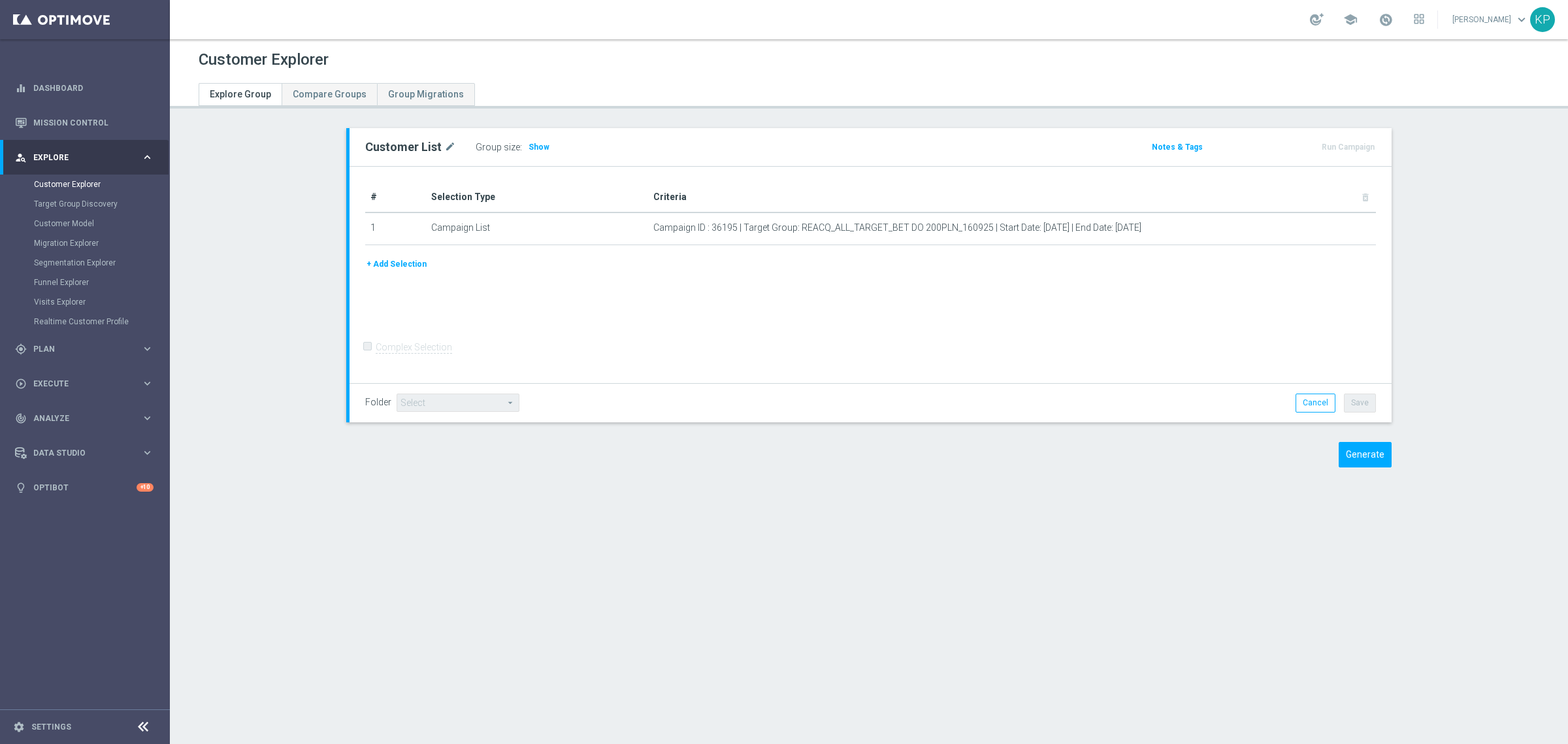
click at [399, 260] on button "+ Add Selection" at bounding box center [396, 264] width 62 height 14
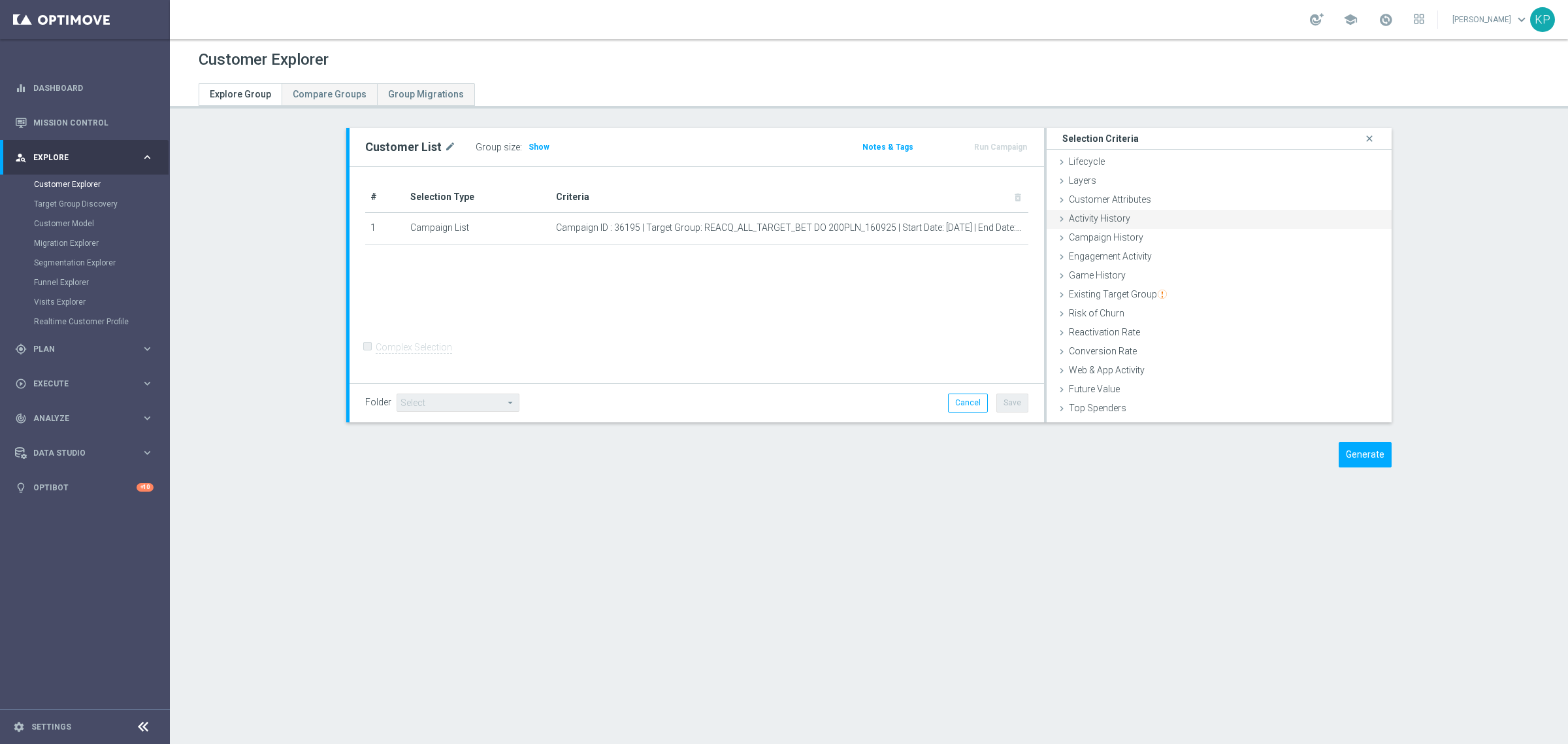
click at [1133, 217] on div "Activity History done" at bounding box center [1220, 219] width 345 height 19
click at [1223, 296] on span "Metric" at bounding box center [1287, 297] width 169 height 17
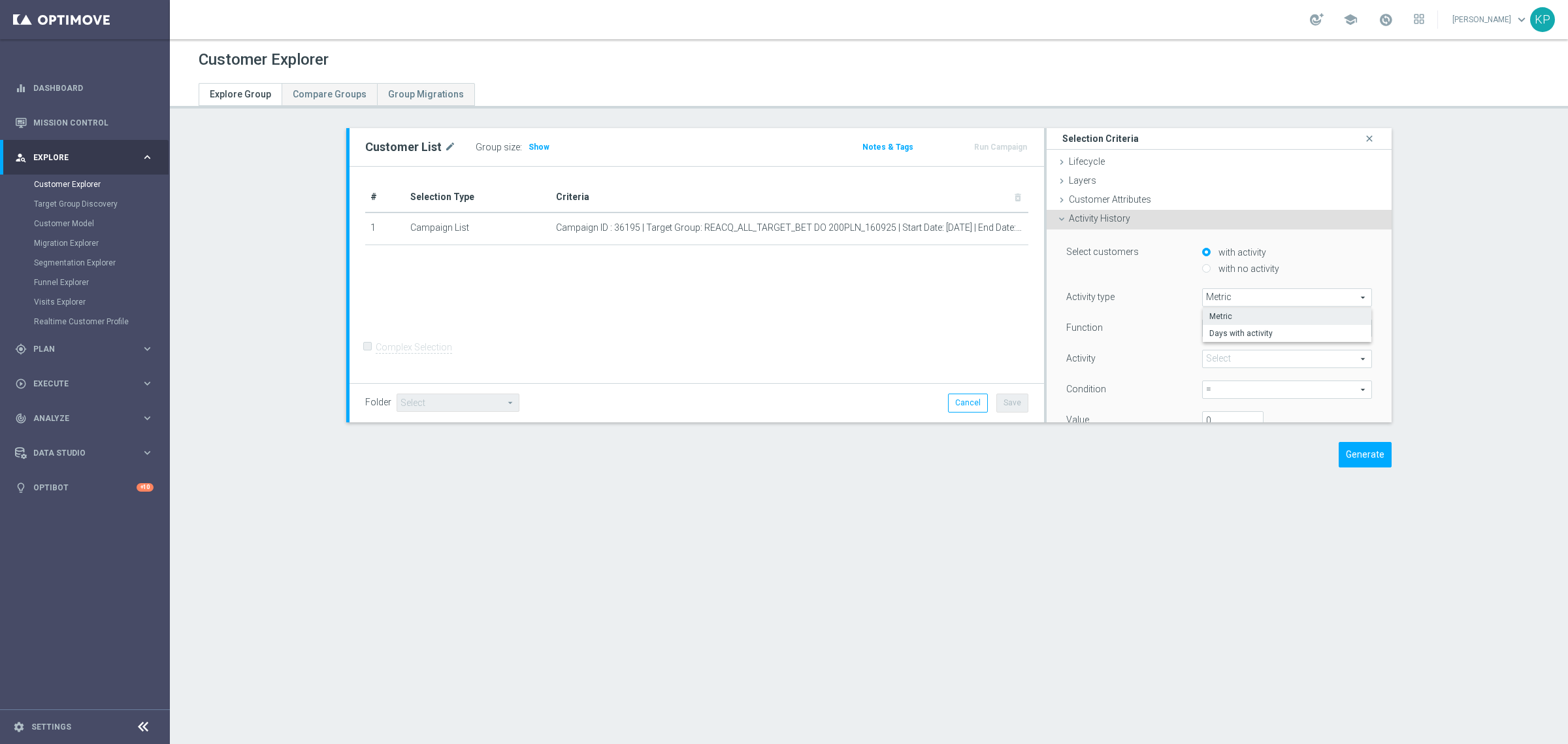
click at [1140, 289] on div "Activity type" at bounding box center [1125, 298] width 136 height 21
click at [1095, 219] on span "Activity History" at bounding box center [1100, 218] width 62 height 11
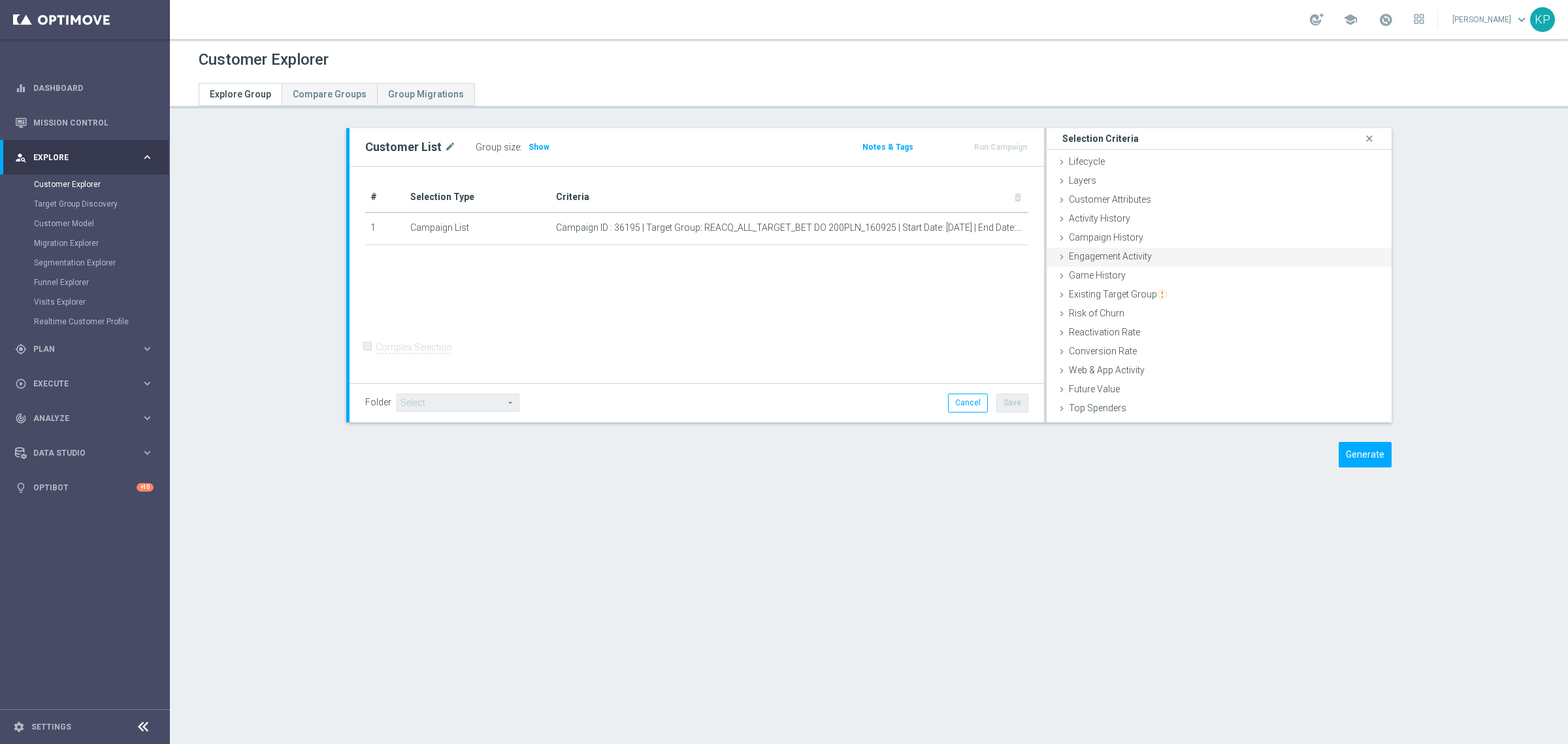
click at [1118, 262] on div "Engagement Activity done" at bounding box center [1220, 257] width 345 height 19
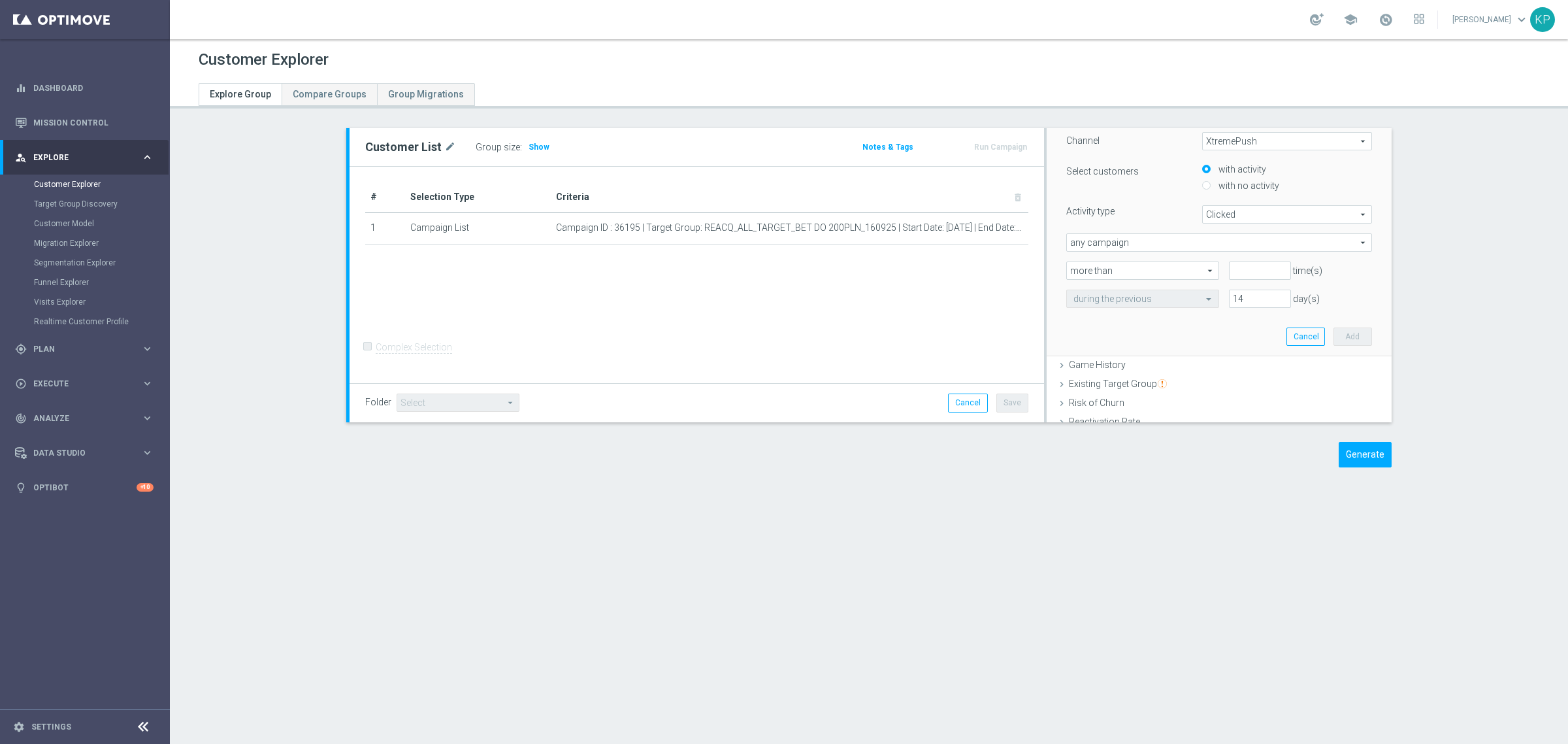
click at [1222, 144] on span "XtremePush" at bounding box center [1287, 141] width 169 height 17
click at [1222, 178] on span "Optimail" at bounding box center [1286, 177] width 156 height 11
type input "Optimail"
click at [1228, 214] on span "Bounced" at bounding box center [1287, 214] width 169 height 17
click at [1240, 284] on span "Opened" at bounding box center [1286, 284] width 156 height 11
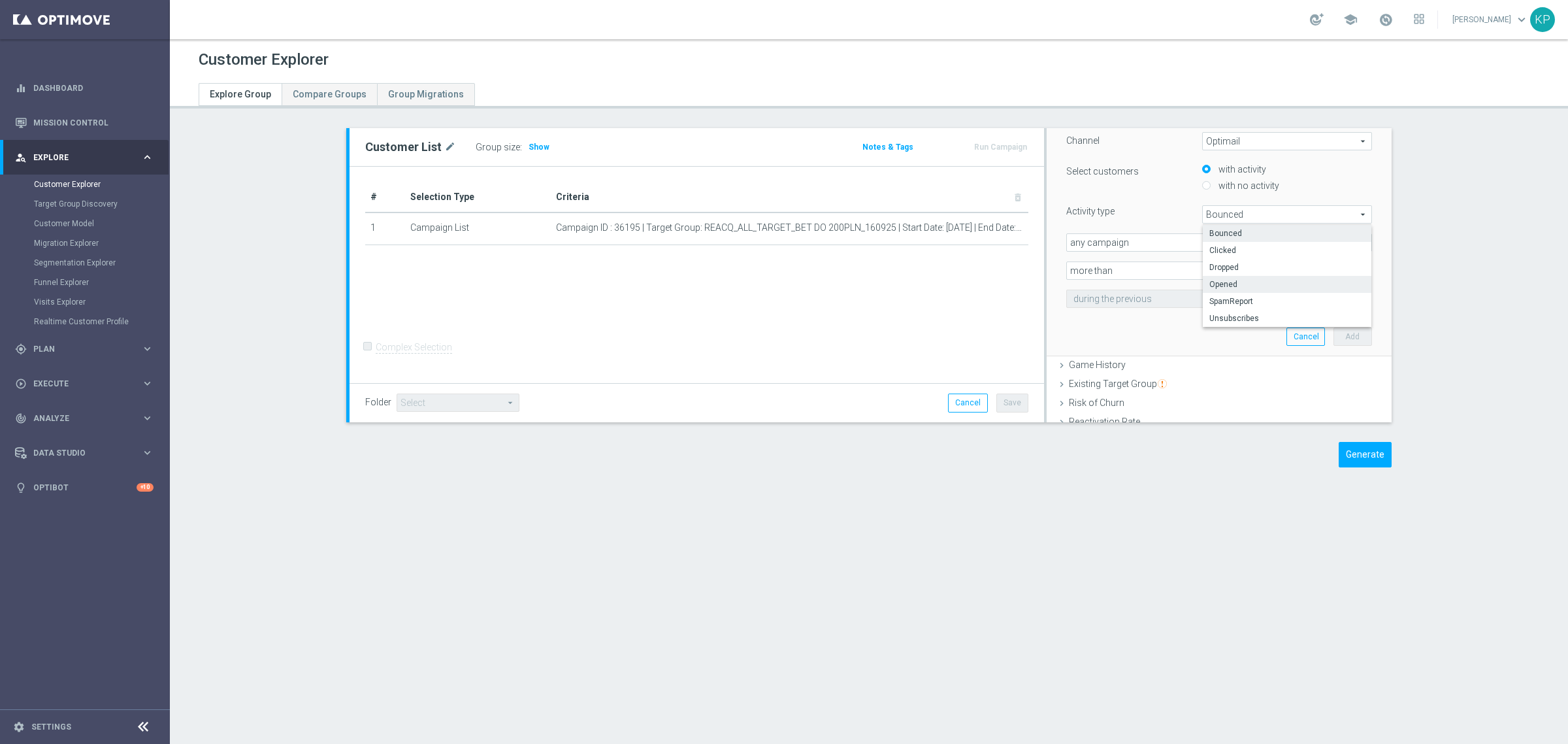
type input "Opened"
click at [1200, 250] on span "any campaign" at bounding box center [1220, 242] width 304 height 17
click at [1171, 293] on span "one or more actions" at bounding box center [1219, 296] width 291 height 11
type input "one or more actions"
click at [1138, 263] on span at bounding box center [1220, 270] width 304 height 17
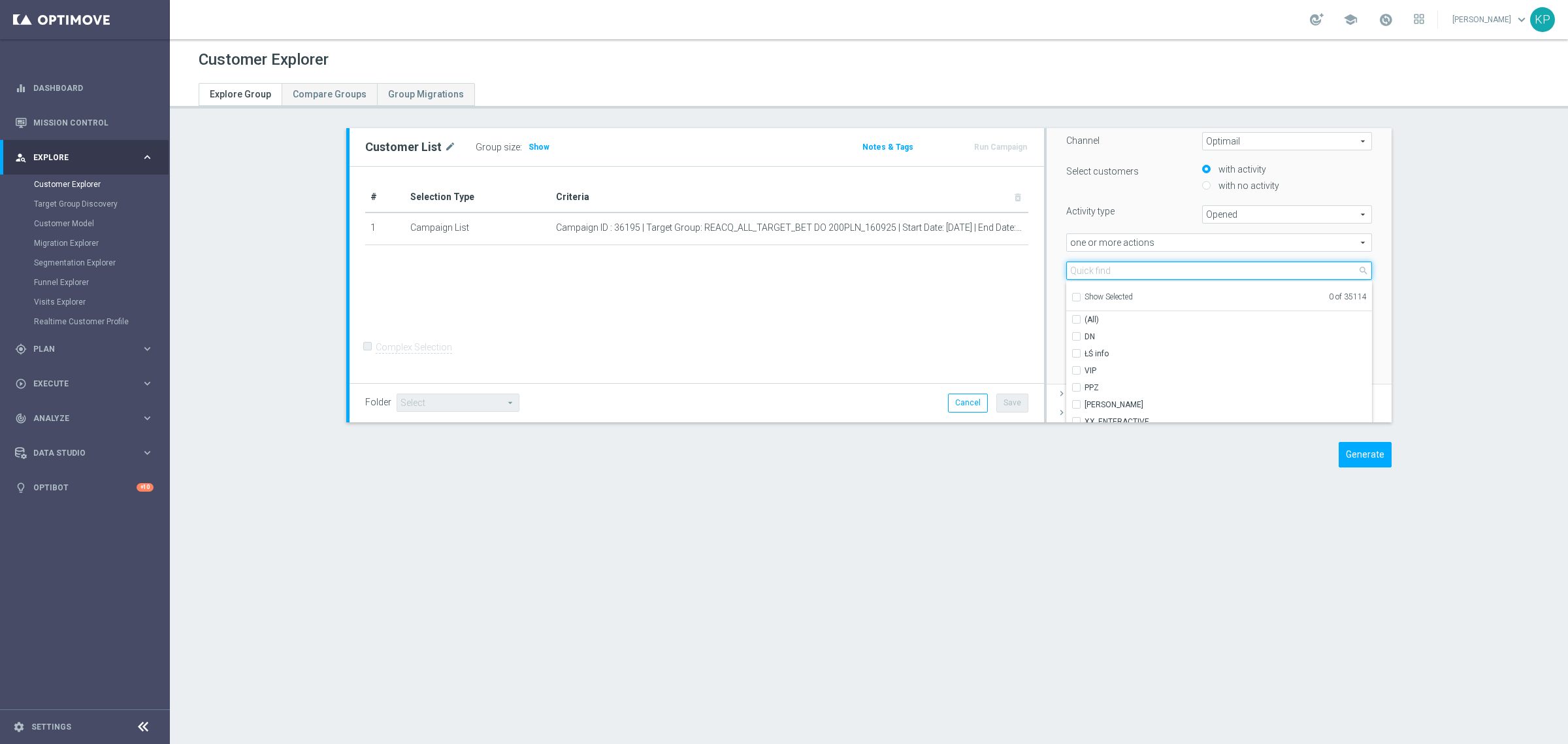
click at [1129, 270] on input "search" at bounding box center [1220, 270] width 306 height 18
paste input "REACQ_ALL_TARGET_BET DO 200PLN_160925"
type input "REACQ_ALL_TARGET_BET DO 200PLN_160925"
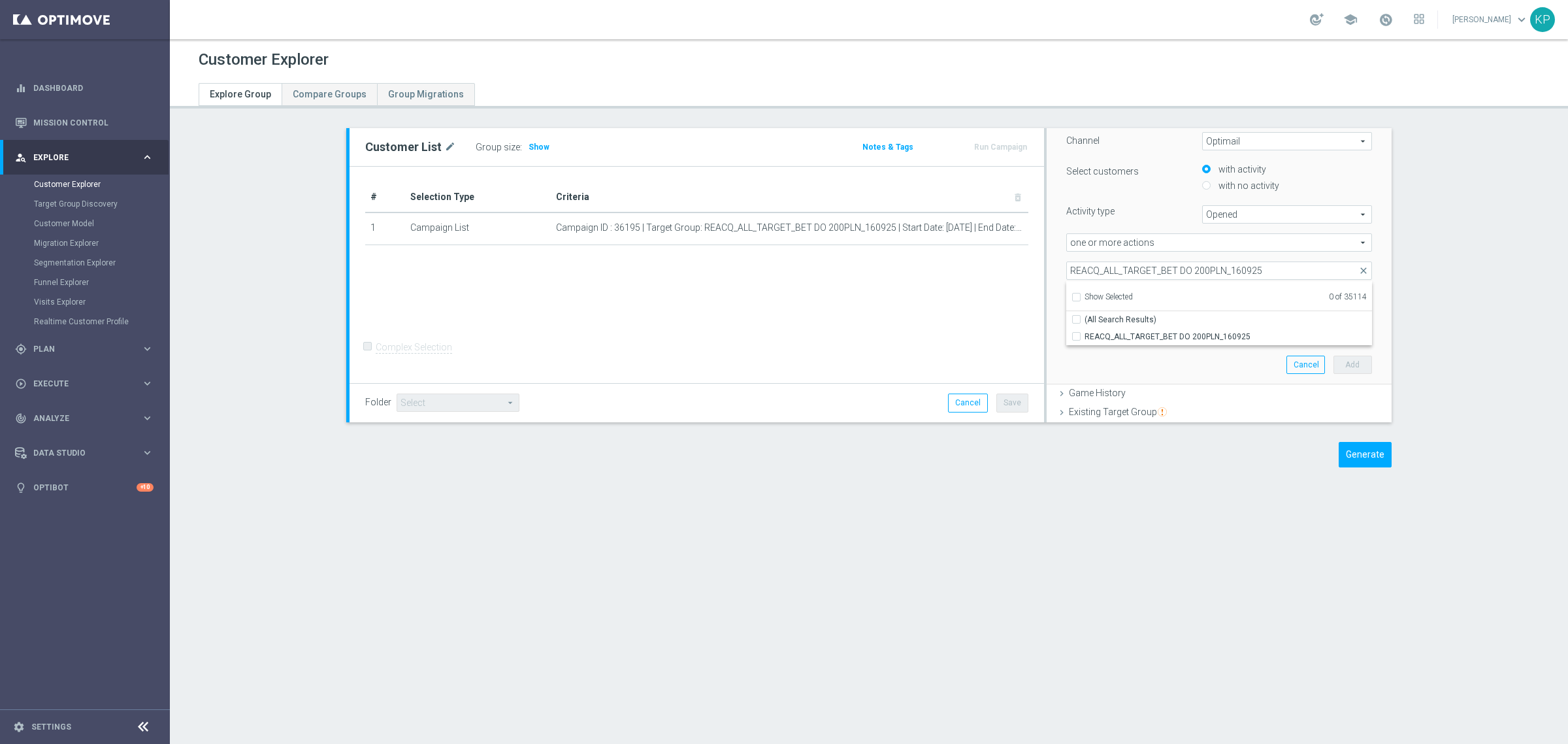
drag, startPoint x: 1104, startPoint y: 335, endPoint x: 1062, endPoint y: 296, distance: 57.3
click at [1103, 335] on span "REACQ_ALL_TARGET_BET DO 200PLN_160925" at bounding box center [1228, 336] width 288 height 11
click at [1085, 335] on input "REACQ_ALL_TARGET_BET DO 200PLN_160925" at bounding box center [1081, 336] width 9 height 9
checkbox input "true"
type input "REACQ_ALL_TARGET_BET DO 200PLN_160925"
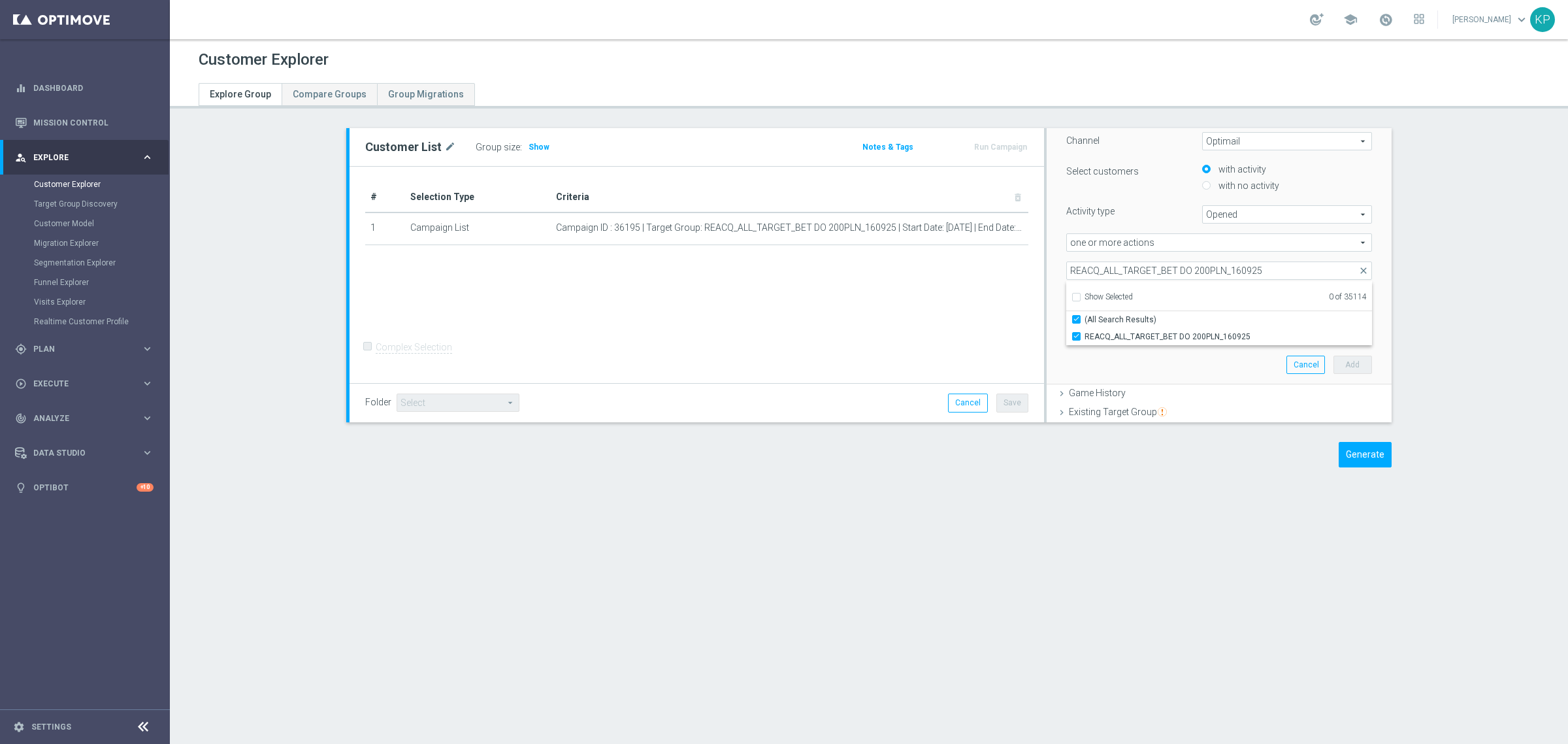
checkbox input "true"
click at [1057, 290] on div "more than more than arrow_drop_down search" at bounding box center [1138, 298] width 163 height 18
click at [1265, 302] on input "-1" at bounding box center [1260, 298] width 62 height 18
type input "0"
click at [1269, 296] on input "0" at bounding box center [1260, 298] width 62 height 18
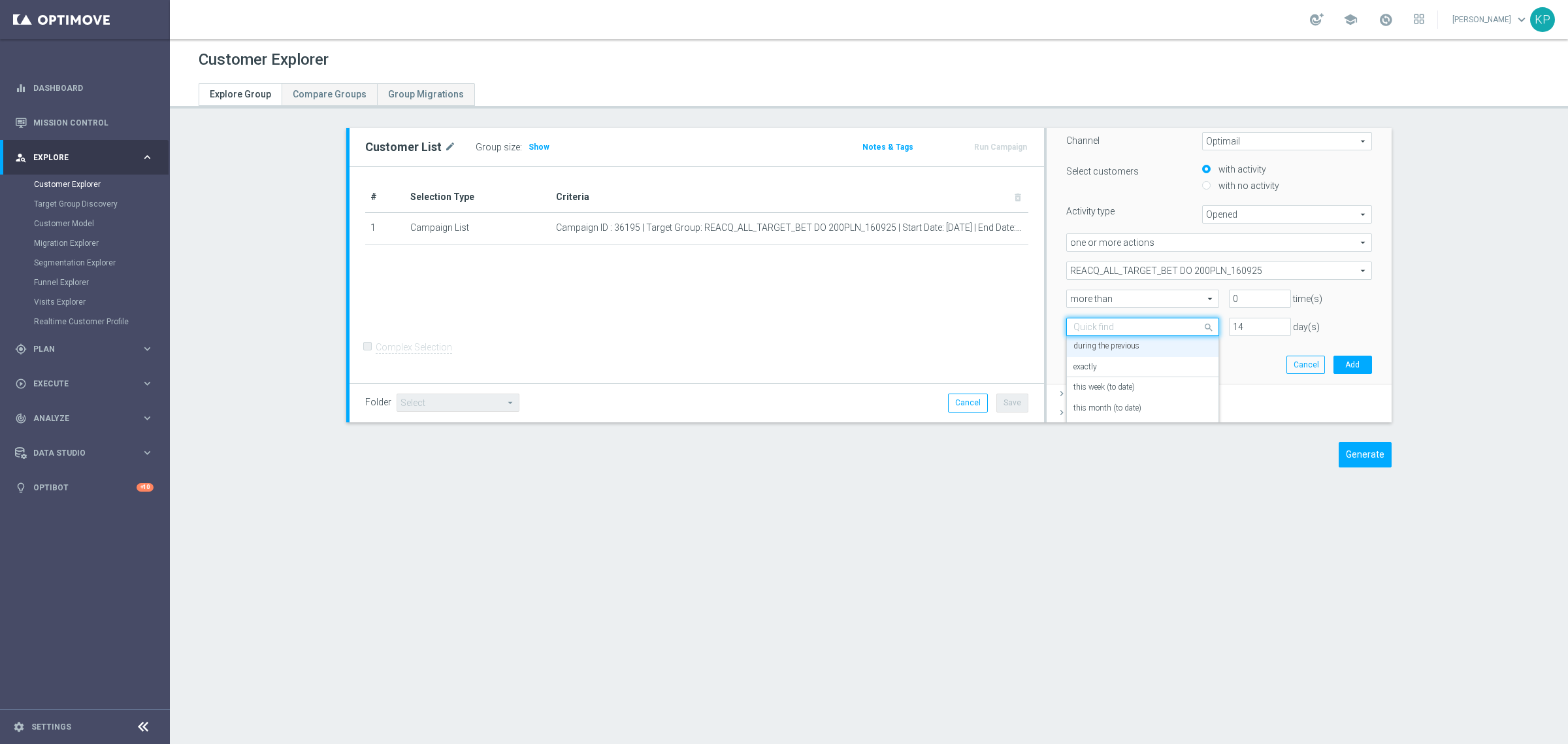
click at [1186, 327] on div at bounding box center [1143, 327] width 151 height 11
click at [1139, 365] on div "exactly" at bounding box center [1142, 367] width 138 height 21
click at [1202, 321] on span at bounding box center [1210, 327] width 17 height 11
click at [1127, 350] on label "during the previous" at bounding box center [1106, 347] width 66 height 11
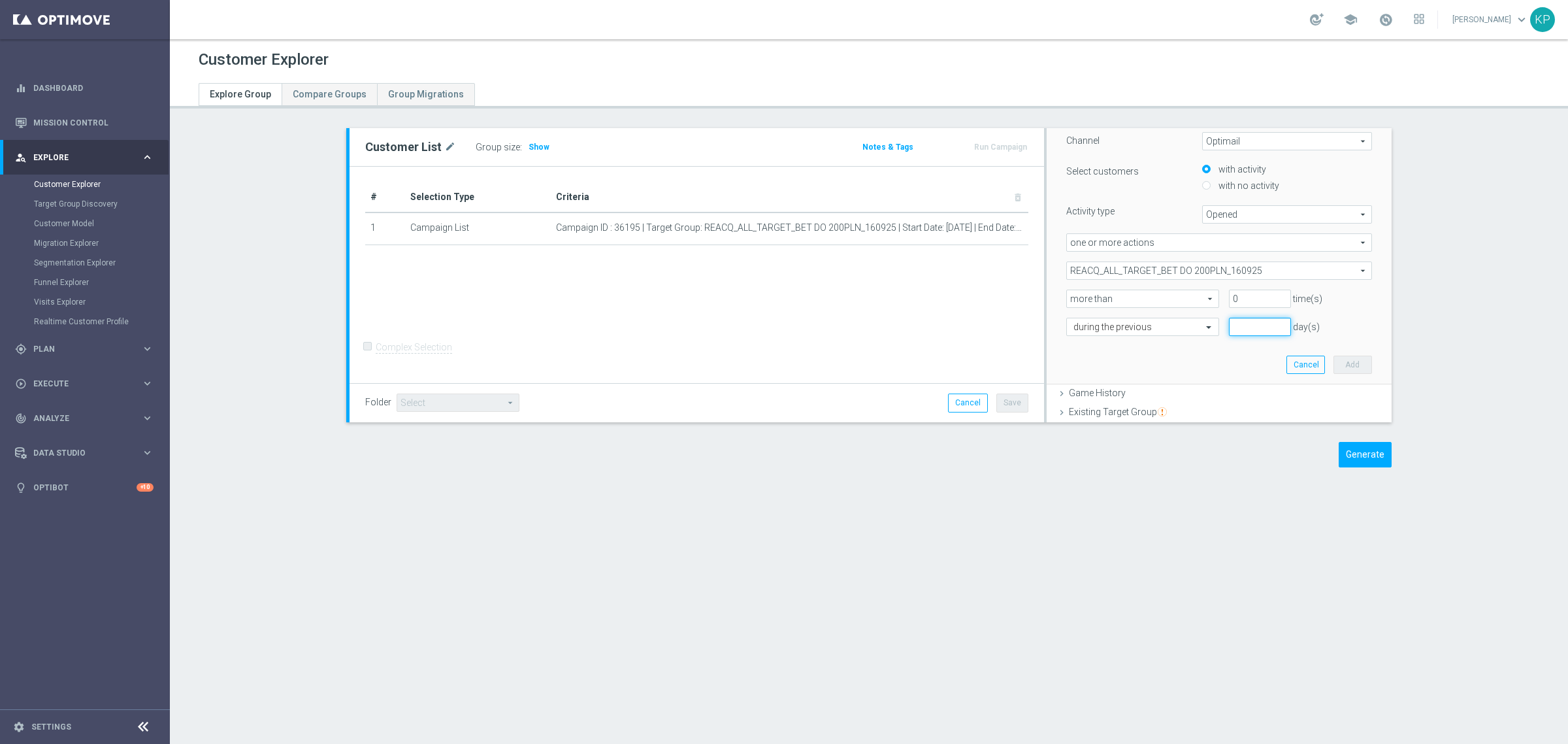
click at [1229, 321] on input "number" at bounding box center [1260, 327] width 62 height 18
type input "2"
click at [1211, 350] on div "﻿ Channel Optimail Optimail arrow_drop_down search Select customers with activi…" at bounding box center [1220, 244] width 326 height 281
click at [1334, 359] on button "Add" at bounding box center [1353, 365] width 39 height 18
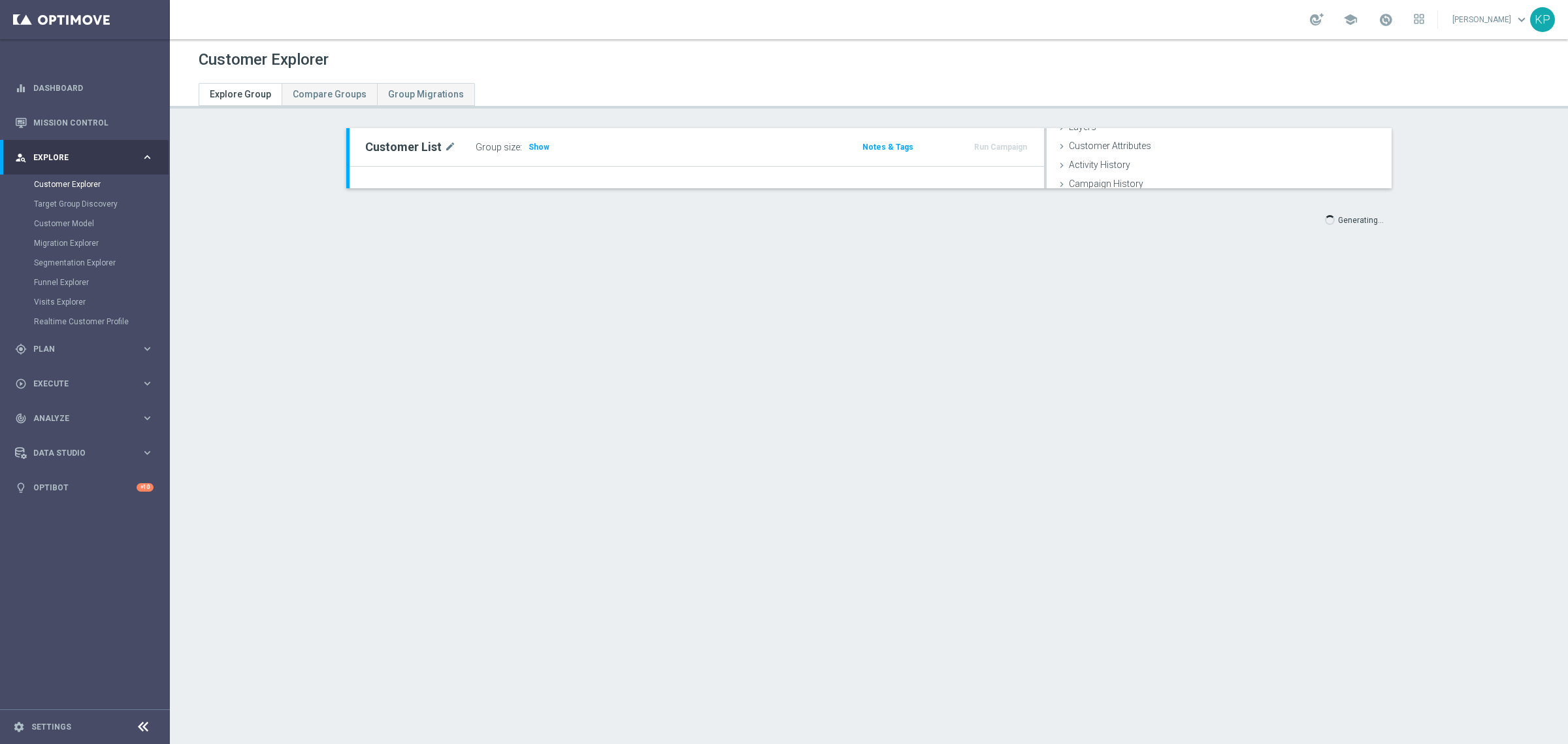
scroll to position [54, 0]
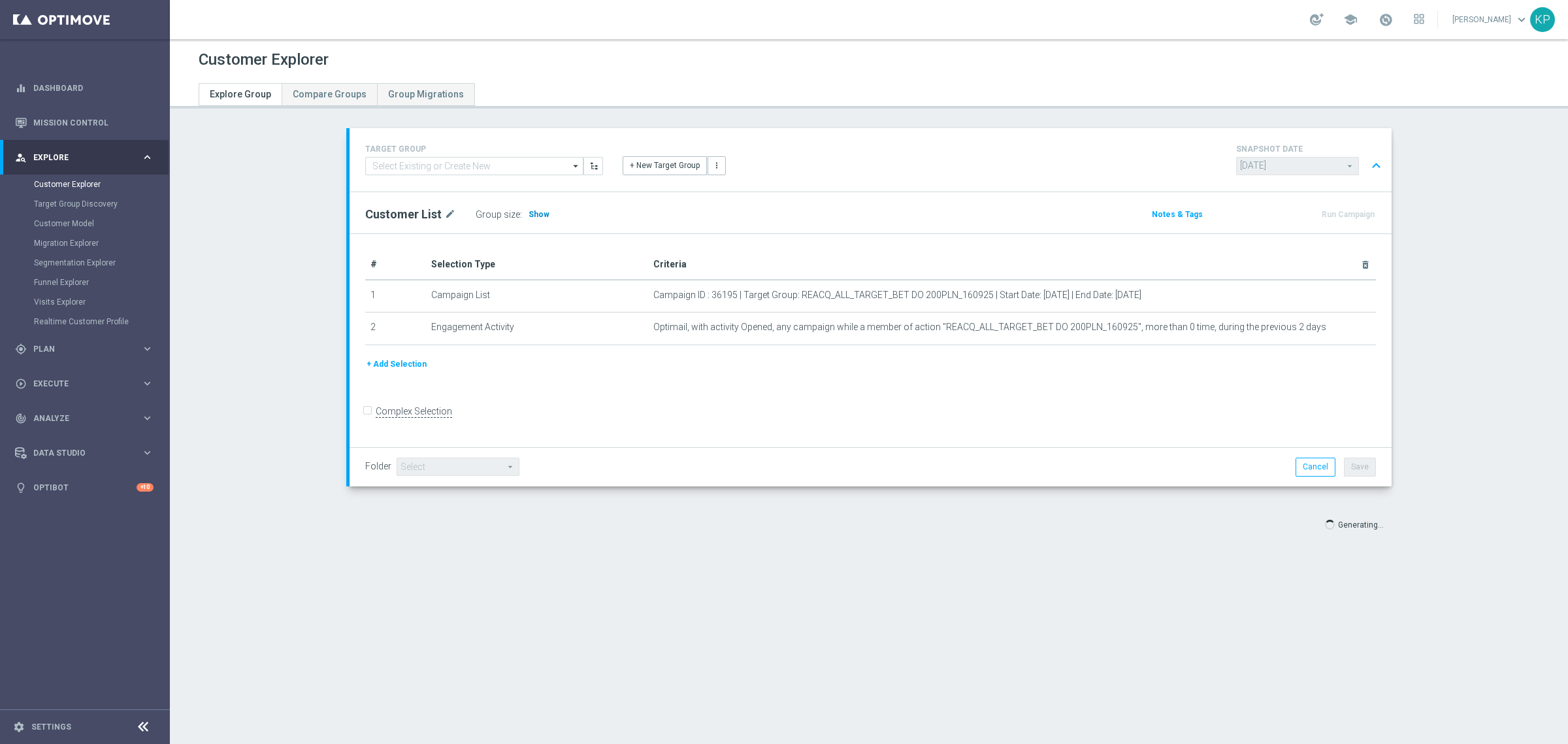
click at [538, 215] on h3 "Show" at bounding box center [539, 214] width 24 height 14
click at [1314, 330] on icon "mode_edit" at bounding box center [1319, 328] width 11 height 11
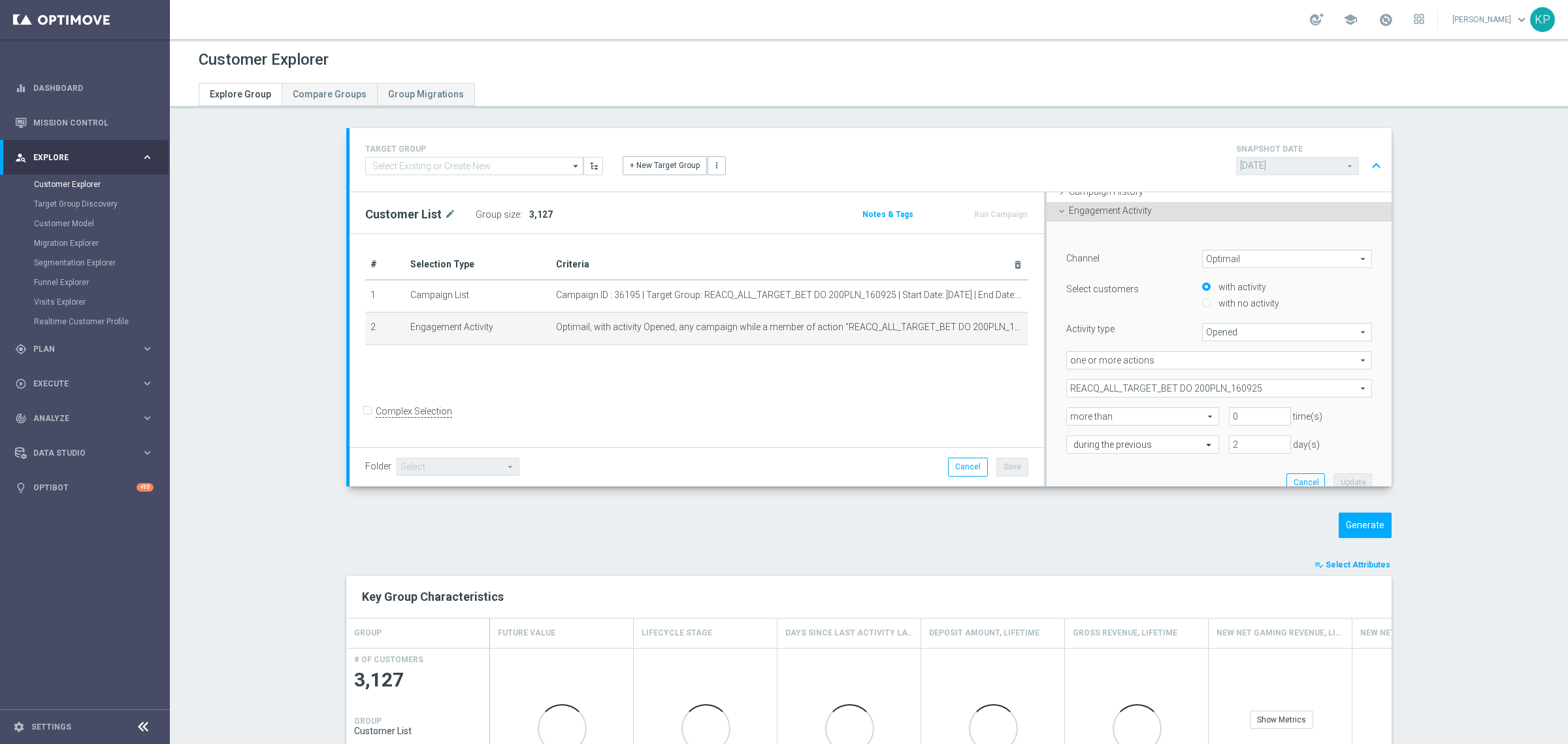
scroll to position [108, 0]
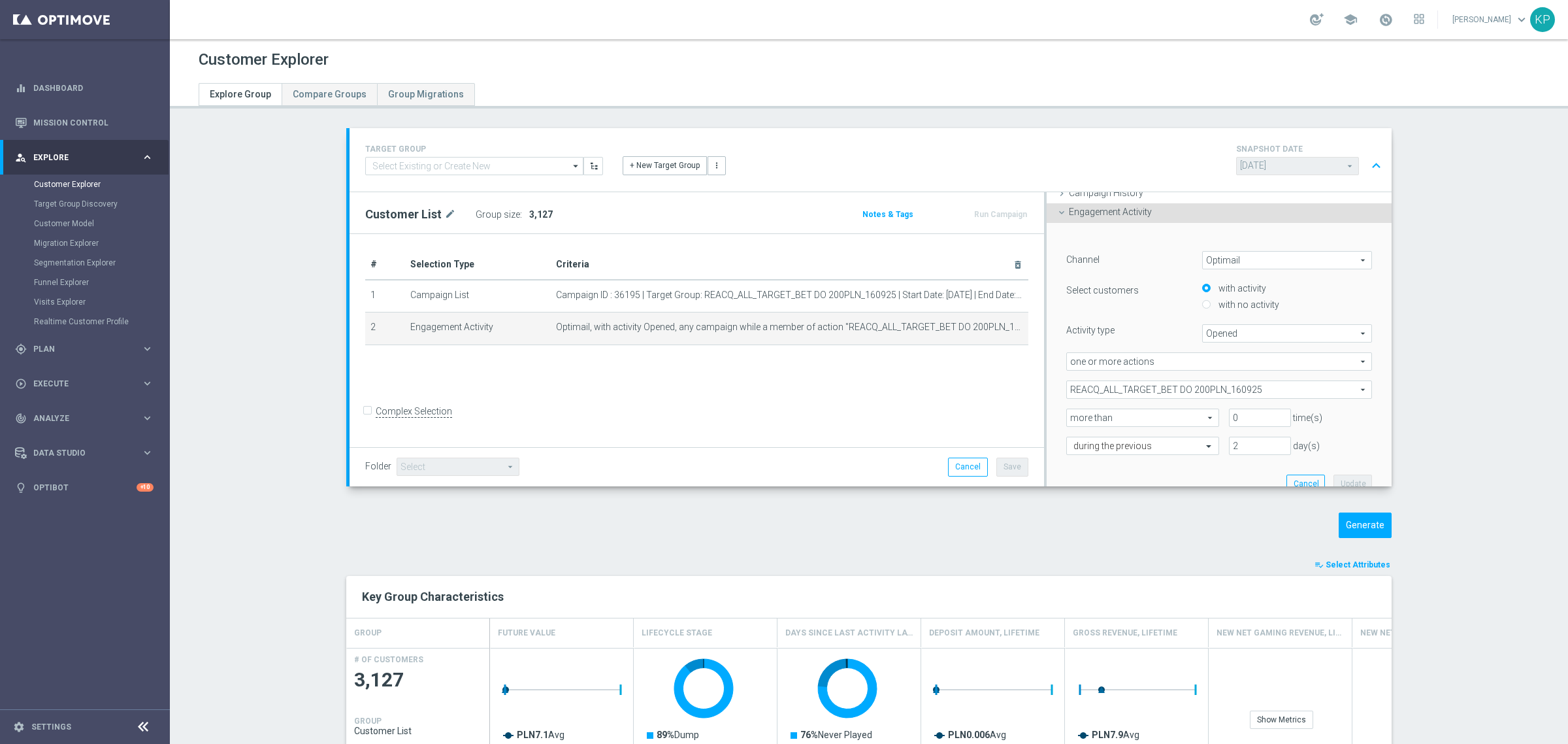
click at [736, 229] on div "Customer List mode_edit Group size : 3,127 Notes & Tags Run Campaign" at bounding box center [696, 212] width 694 height 41
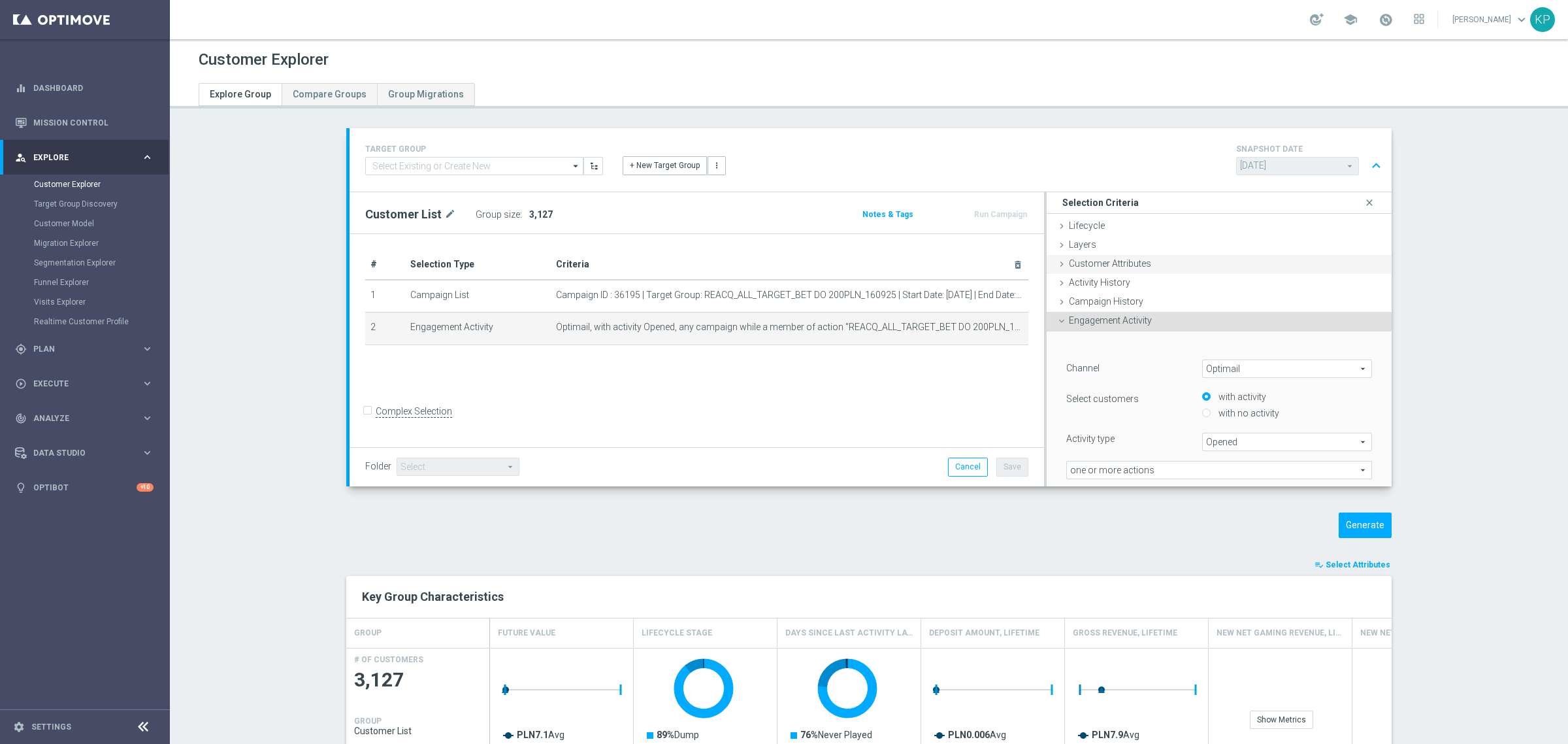
click at [1103, 265] on span "Customer Attributes" at bounding box center [1110, 263] width 83 height 11
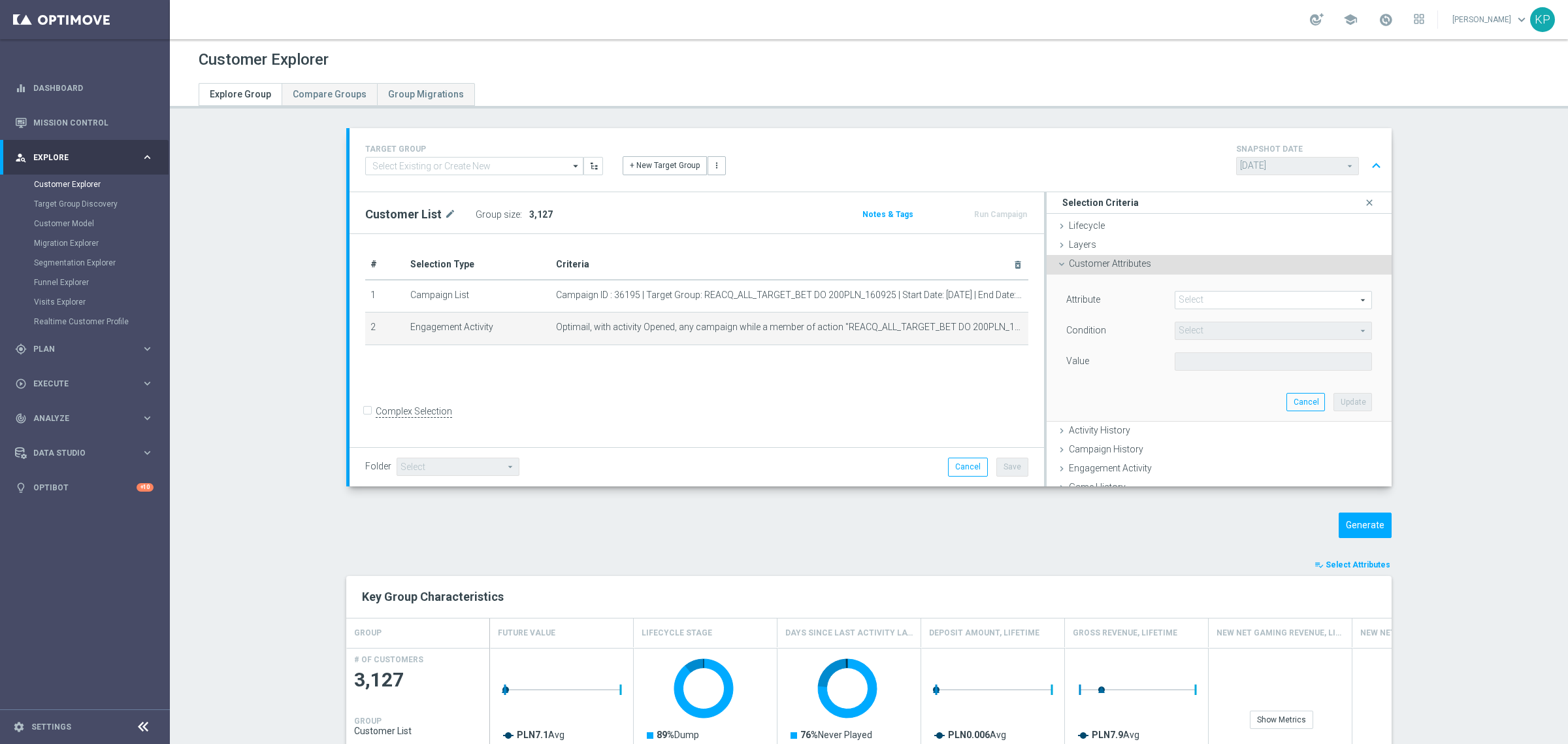
click at [1196, 290] on div "Attribute Select arrow_drop_down search Condition Select arrow_drop_down search…" at bounding box center [1220, 348] width 326 height 146
click at [1197, 296] on span at bounding box center [1273, 299] width 196 height 17
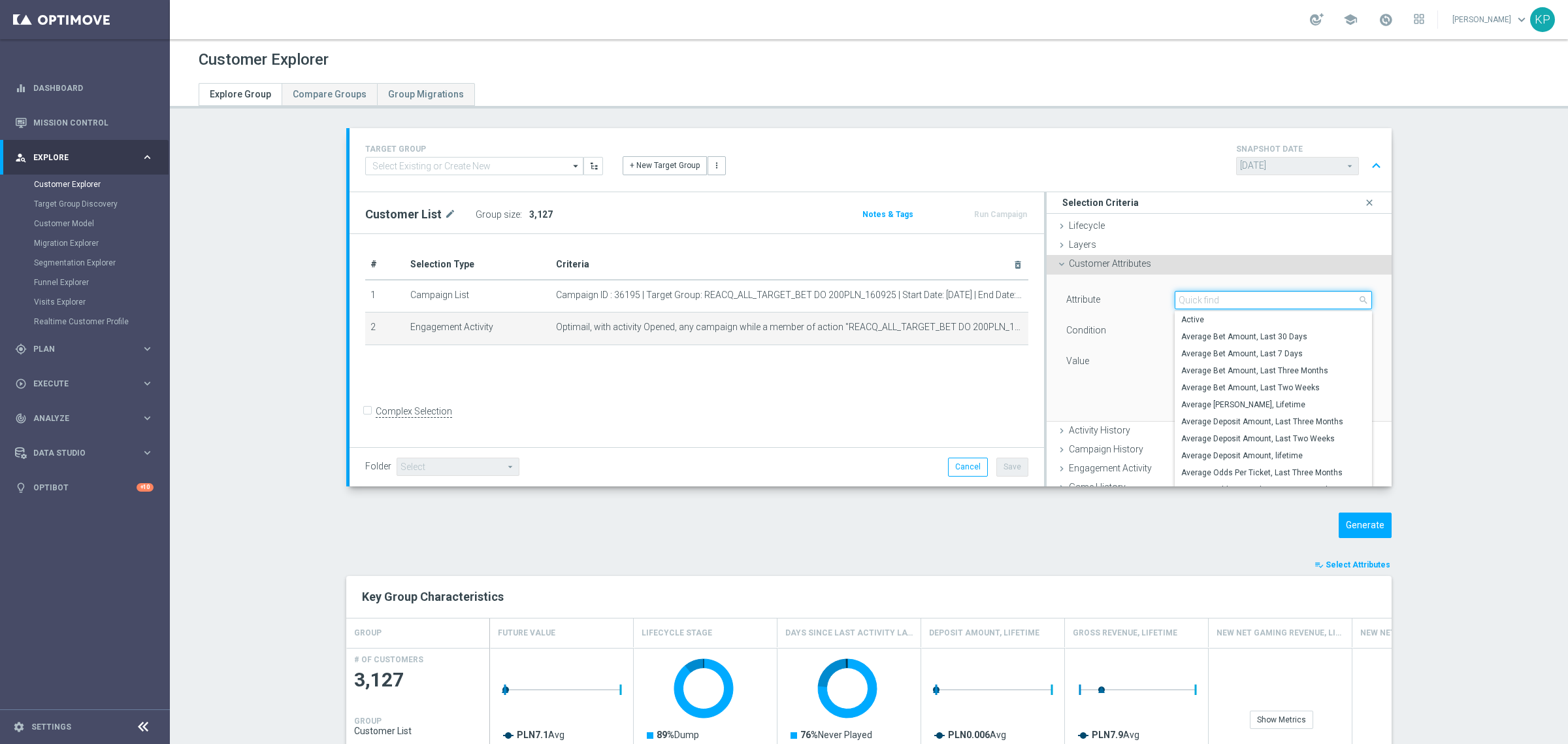
click at [1197, 296] on input "search" at bounding box center [1273, 299] width 197 height 18
type input "number of depo"
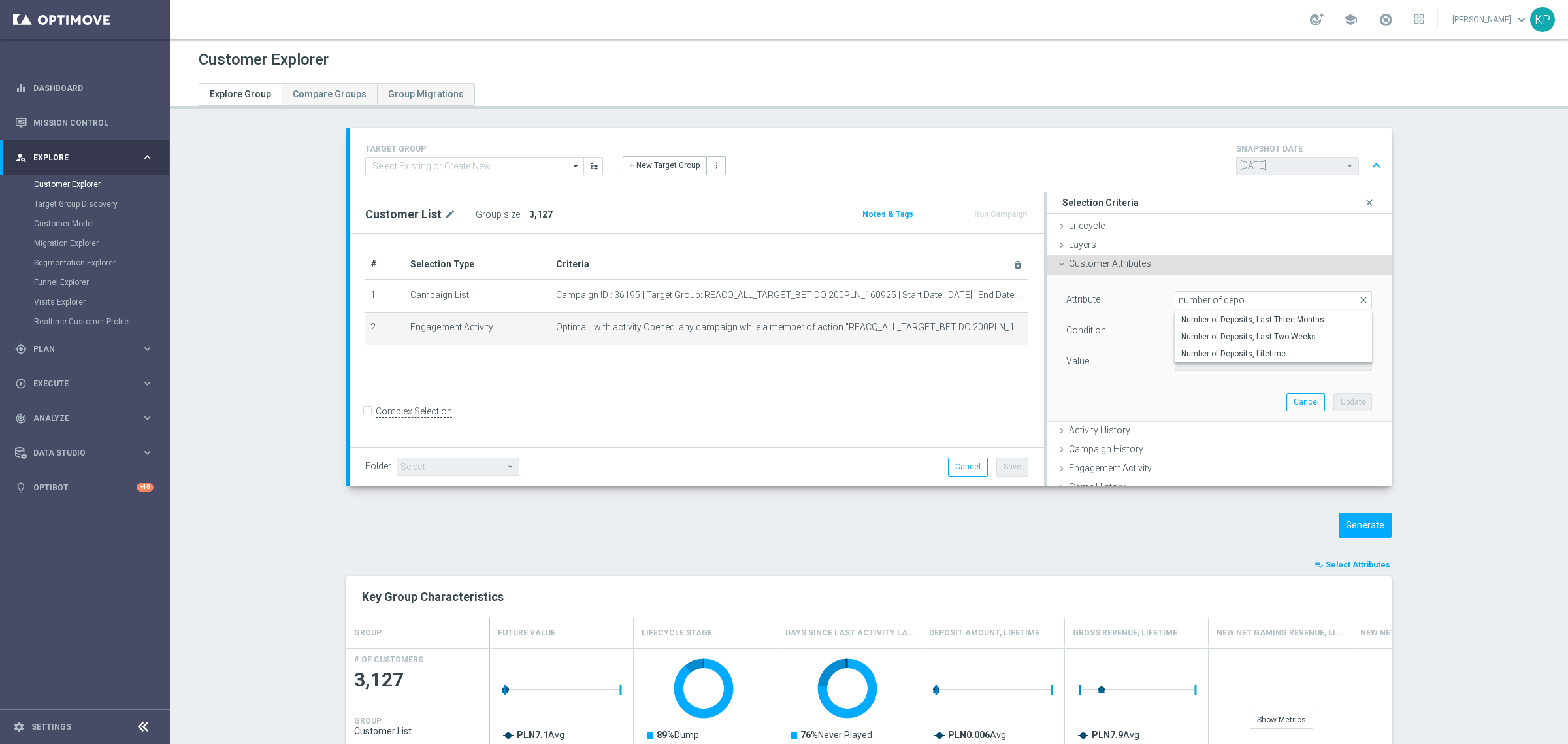
click at [1289, 351] on span "Number of Deposits, Lifetime" at bounding box center [1273, 354] width 184 height 11
type input "Number of Deposits, Lifetime"
type input "="
click at [1196, 357] on input "number" at bounding box center [1219, 361] width 89 height 18
type input "0"
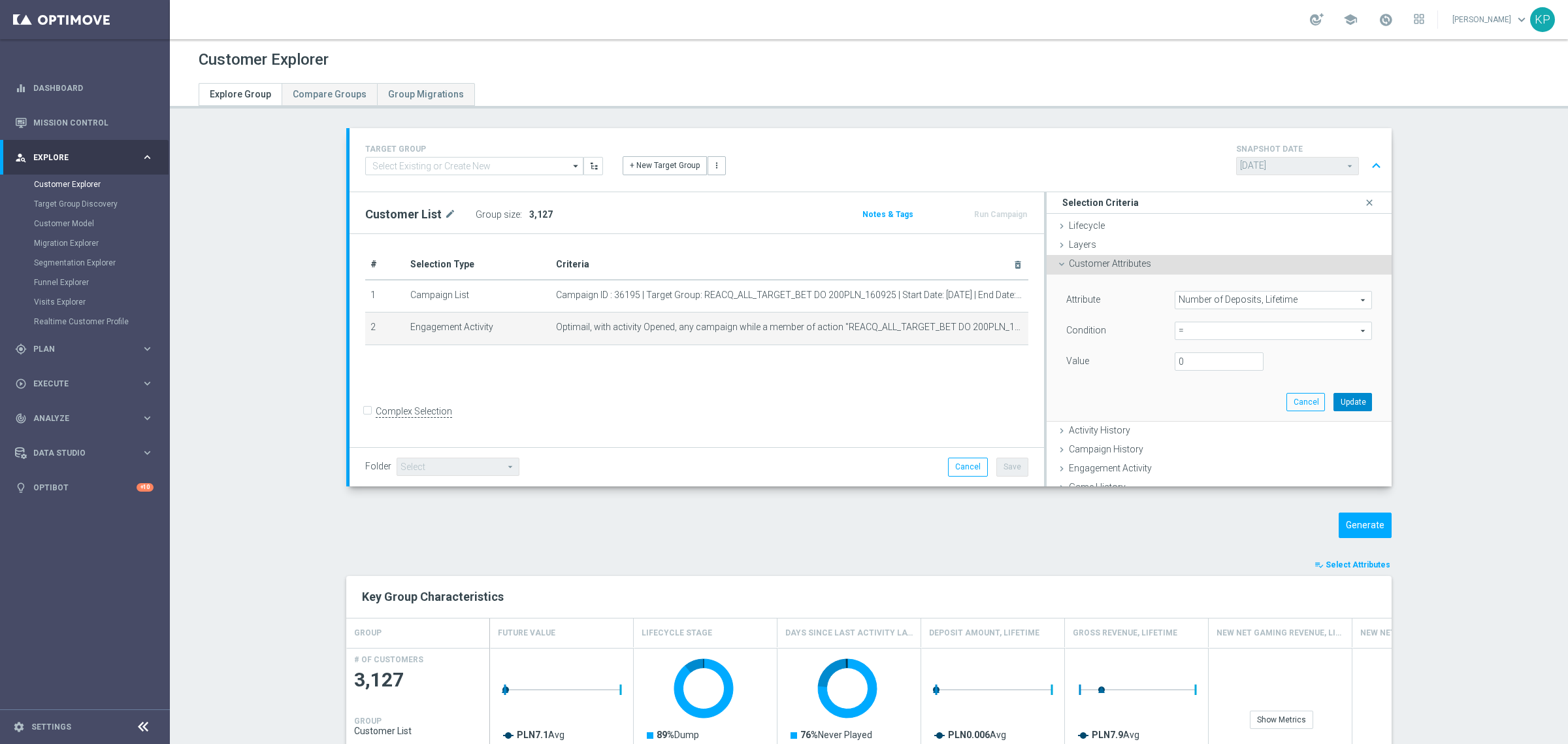
click at [1338, 406] on button "Update" at bounding box center [1353, 401] width 39 height 18
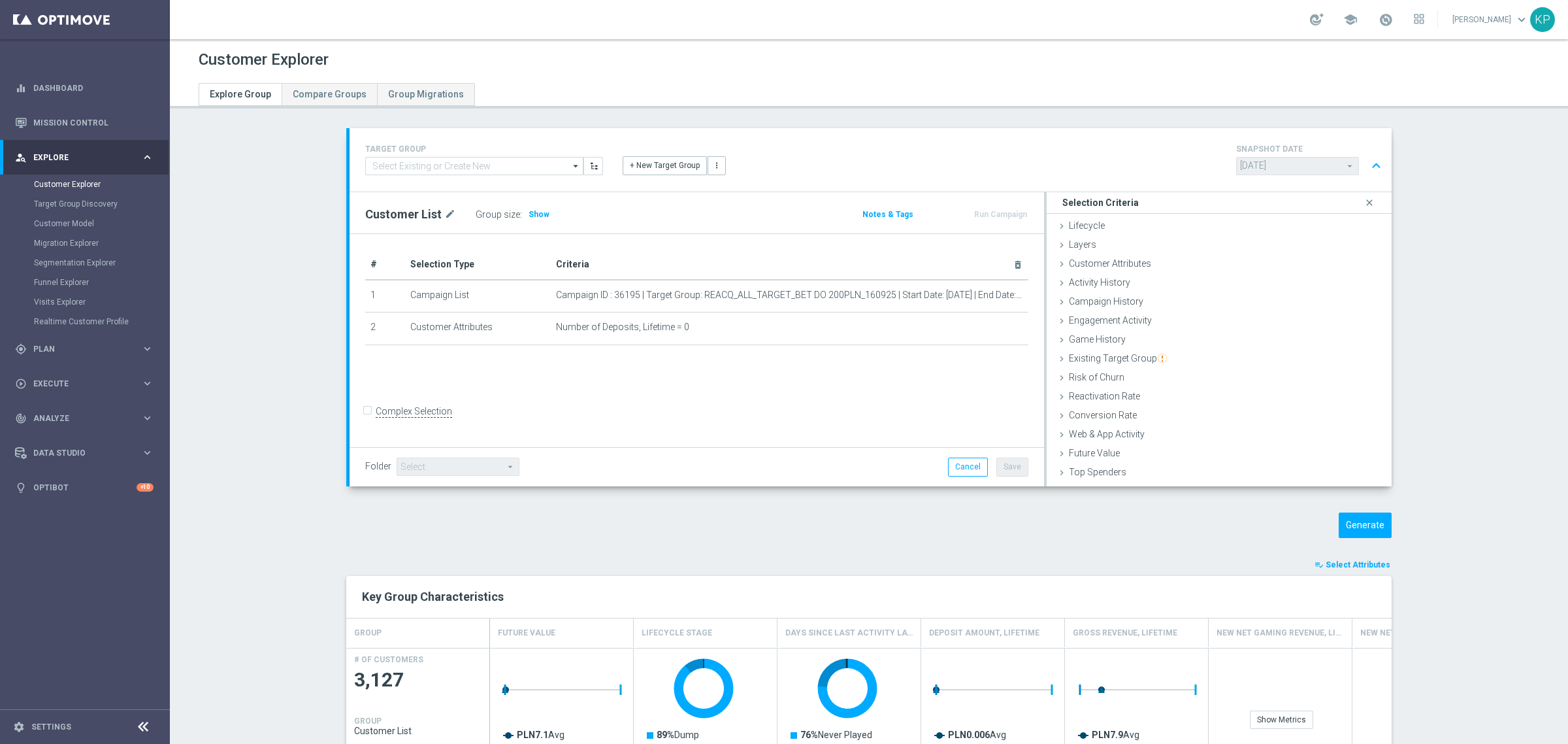
click at [523, 224] on div "Customer List mode_edit Group size : Show Notes & Tags Run Campaign" at bounding box center [696, 212] width 694 height 41
click at [527, 219] on h3 "Show" at bounding box center [539, 214] width 24 height 14
click at [1108, 298] on span "Campaign History" at bounding box center [1106, 301] width 75 height 11
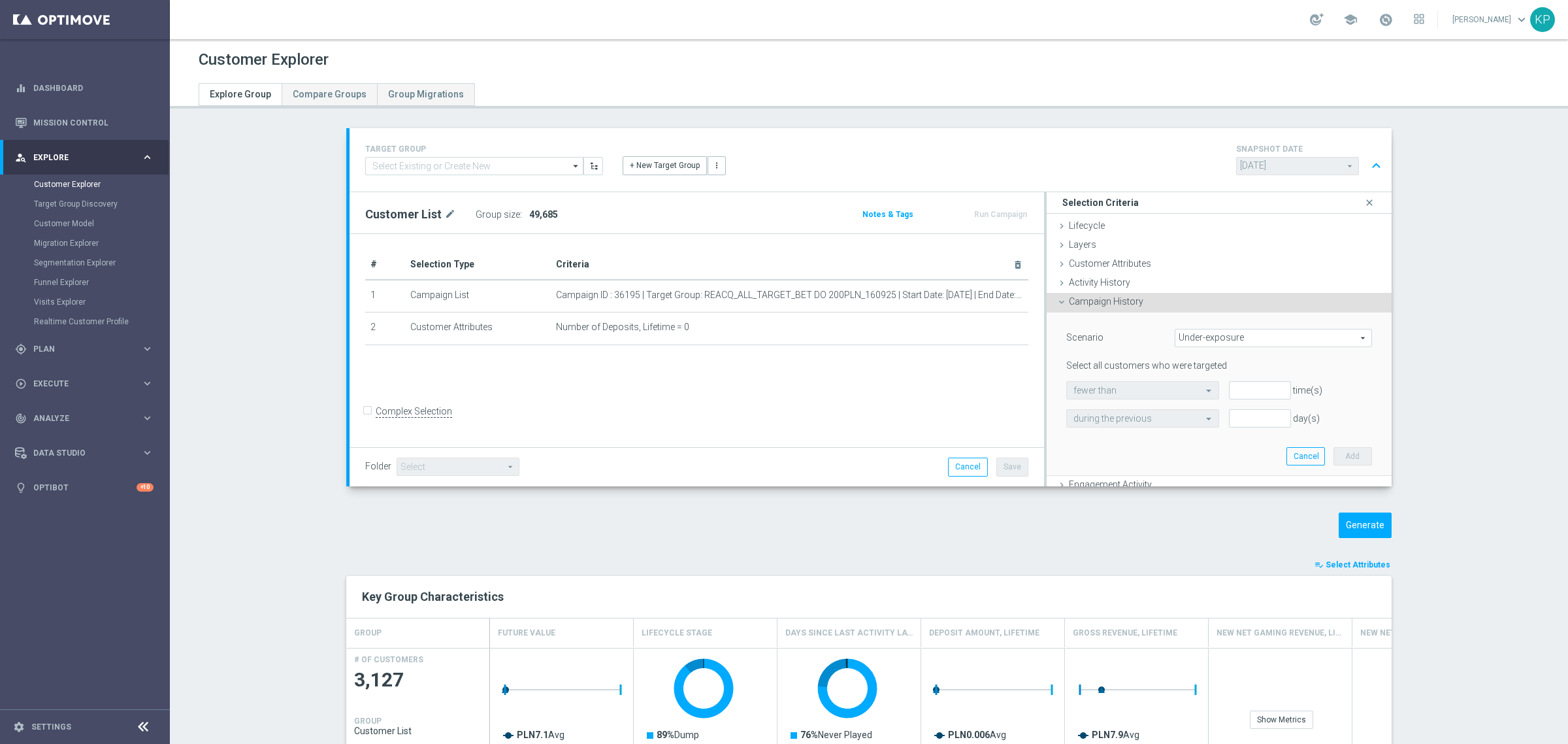
click at [1125, 301] on span "Campaign History" at bounding box center [1106, 301] width 75 height 11
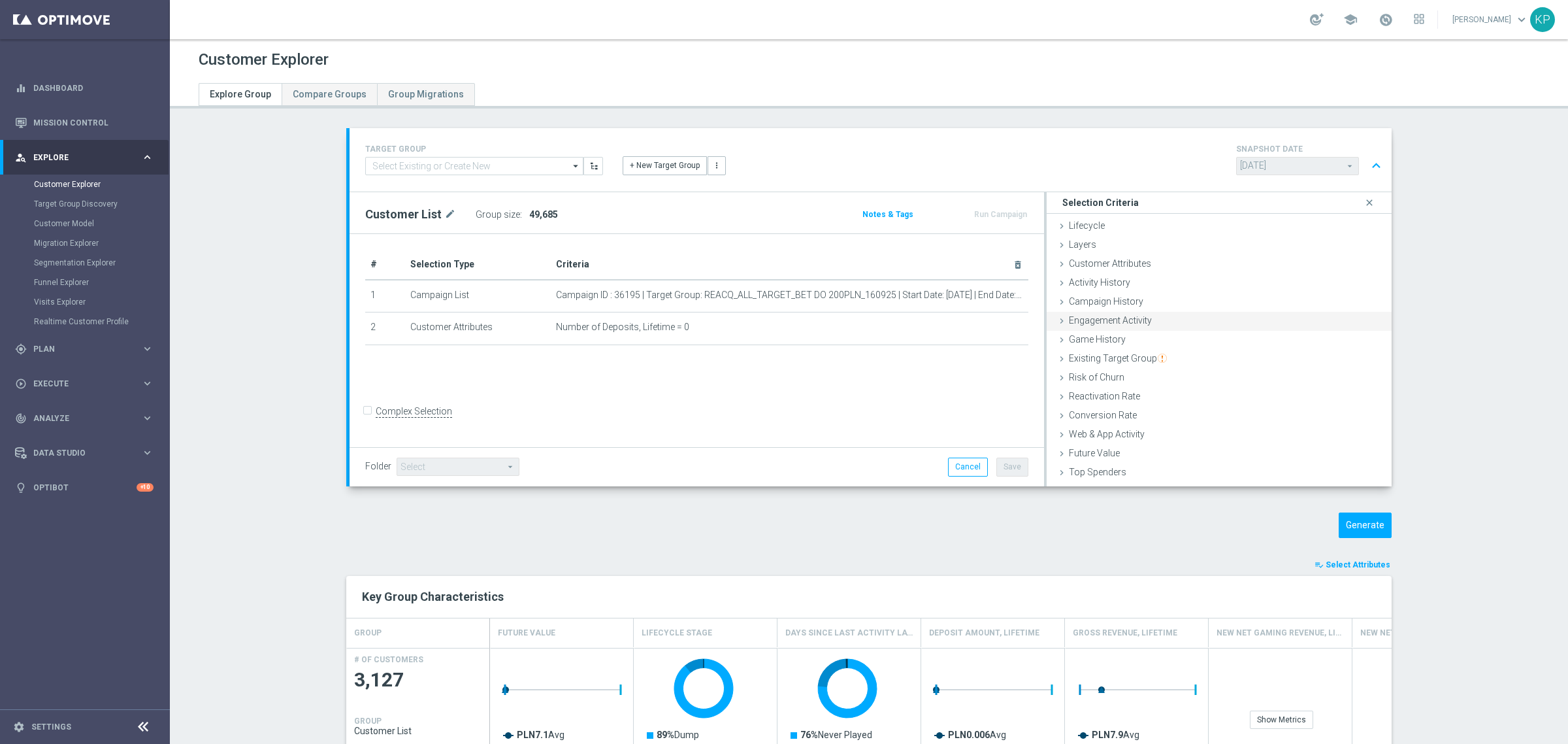
click at [1124, 319] on span "Engagement Activity" at bounding box center [1110, 320] width 83 height 11
click at [1210, 365] on span "XtremePush" at bounding box center [1287, 368] width 169 height 17
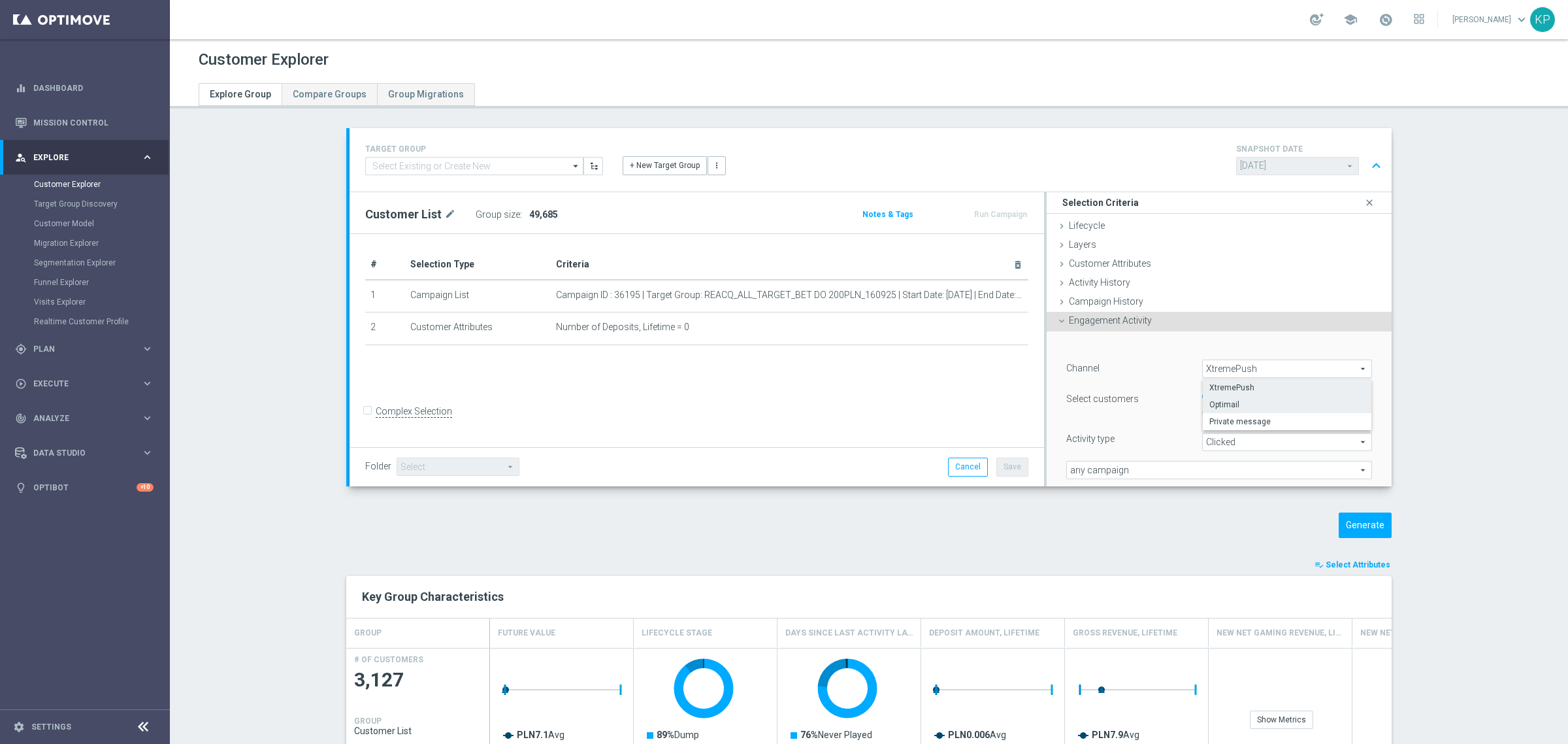
click at [1220, 407] on span "Optimail" at bounding box center [1286, 405] width 156 height 11
type input "Optimail"
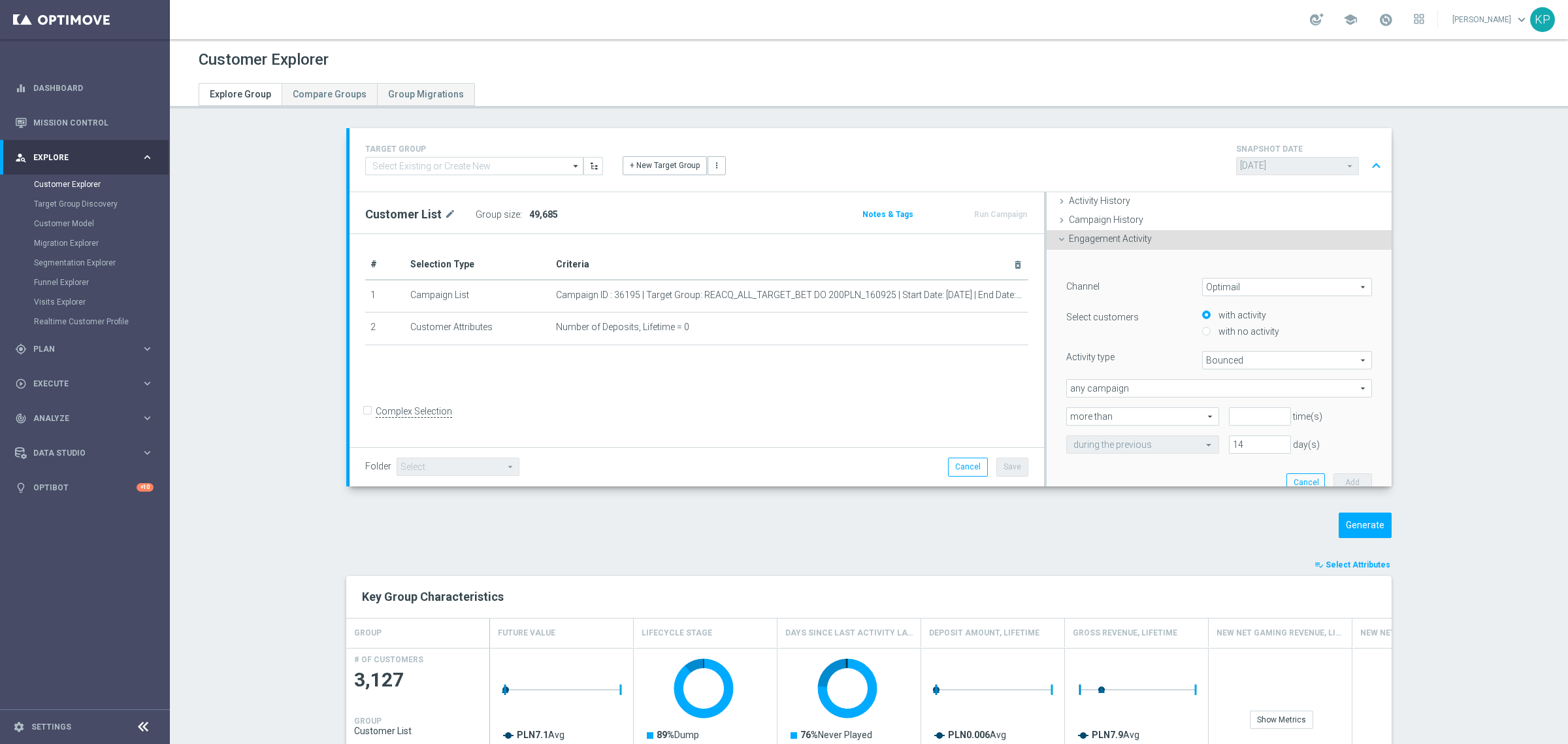
click at [1203, 372] on div "Channel Optimail Optimail arrow_drop_down search Select customers with activity…" at bounding box center [1220, 366] width 306 height 176
click at [1205, 368] on span "Bounced" at bounding box center [1287, 359] width 169 height 17
click at [1215, 414] on span "Dropped" at bounding box center [1286, 413] width 156 height 11
click at [1217, 363] on span "Dropped" at bounding box center [1287, 359] width 169 height 17
click at [1217, 427] on span "Opened" at bounding box center [1286, 431] width 156 height 11
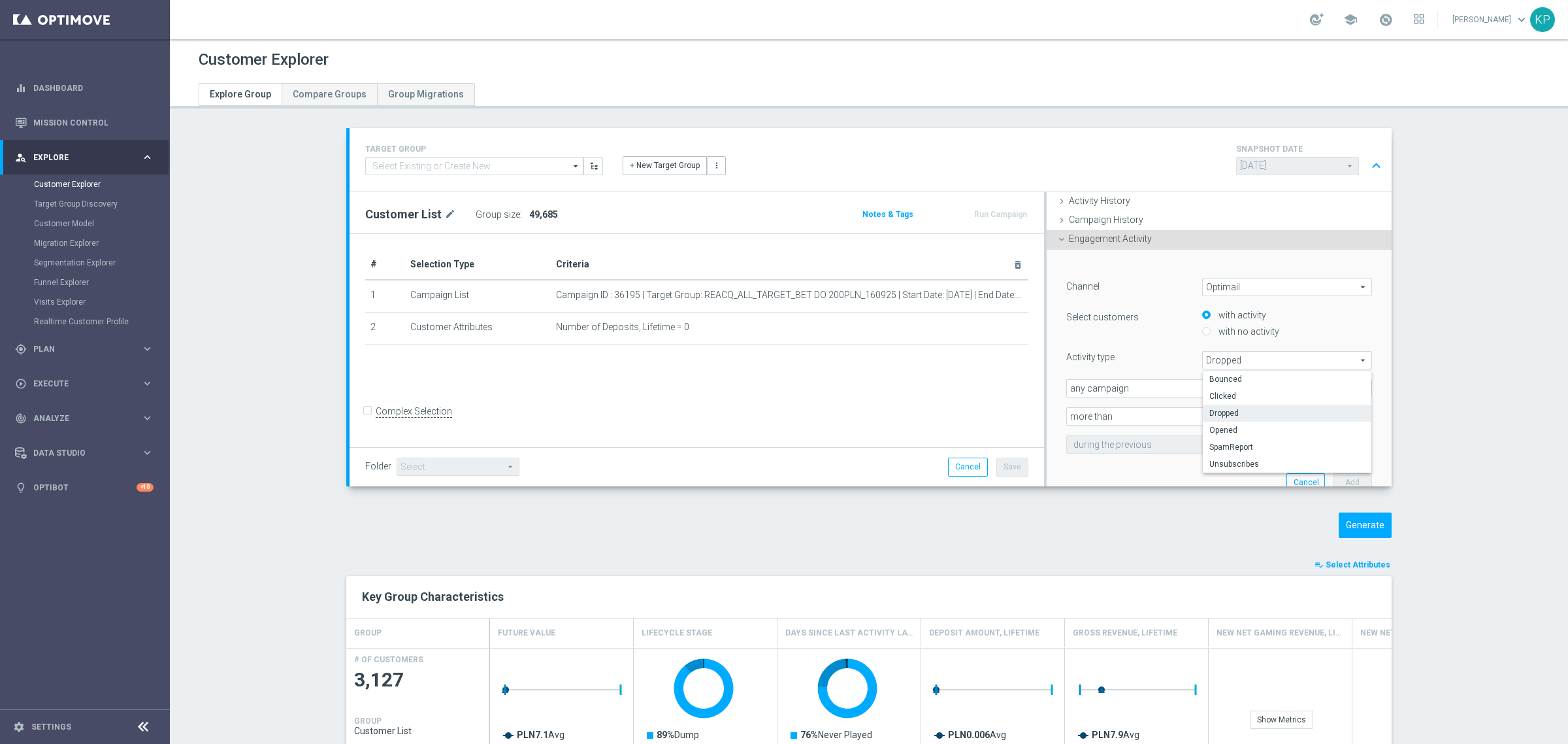
type input "Opened"
click at [1144, 393] on span "any campaign" at bounding box center [1220, 387] width 304 height 17
drag, startPoint x: 1125, startPoint y: 443, endPoint x: 890, endPoint y: 351, distance: 252.4
click at [1124, 443] on span "one or more actions" at bounding box center [1219, 441] width 291 height 11
type input "one or more actions"
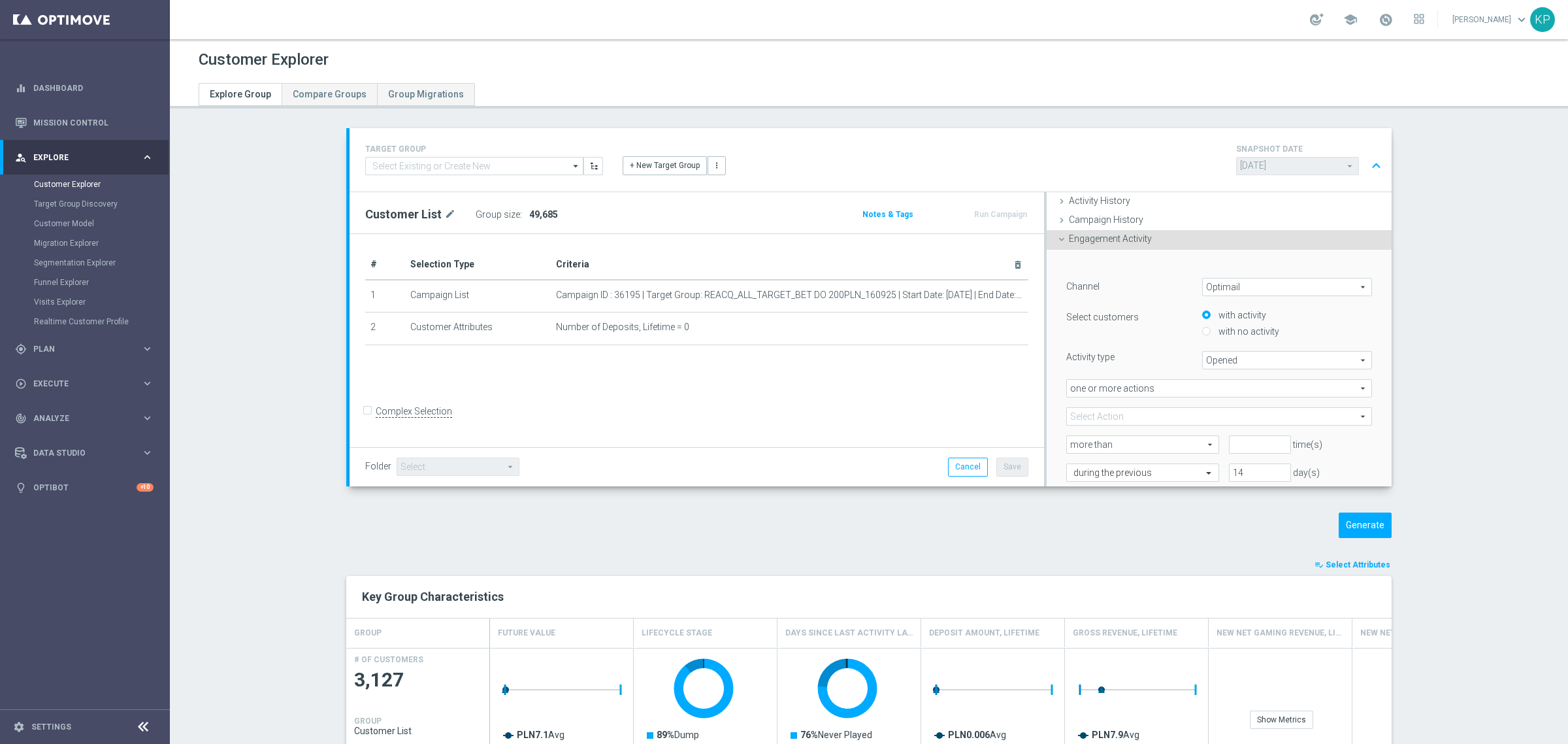
click at [1154, 416] on span at bounding box center [1220, 416] width 304 height 17
click at [1154, 416] on input "search" at bounding box center [1220, 416] width 306 height 18
paste input "REACQ_ALL_TARGET_BET DO 200PLN_160925"
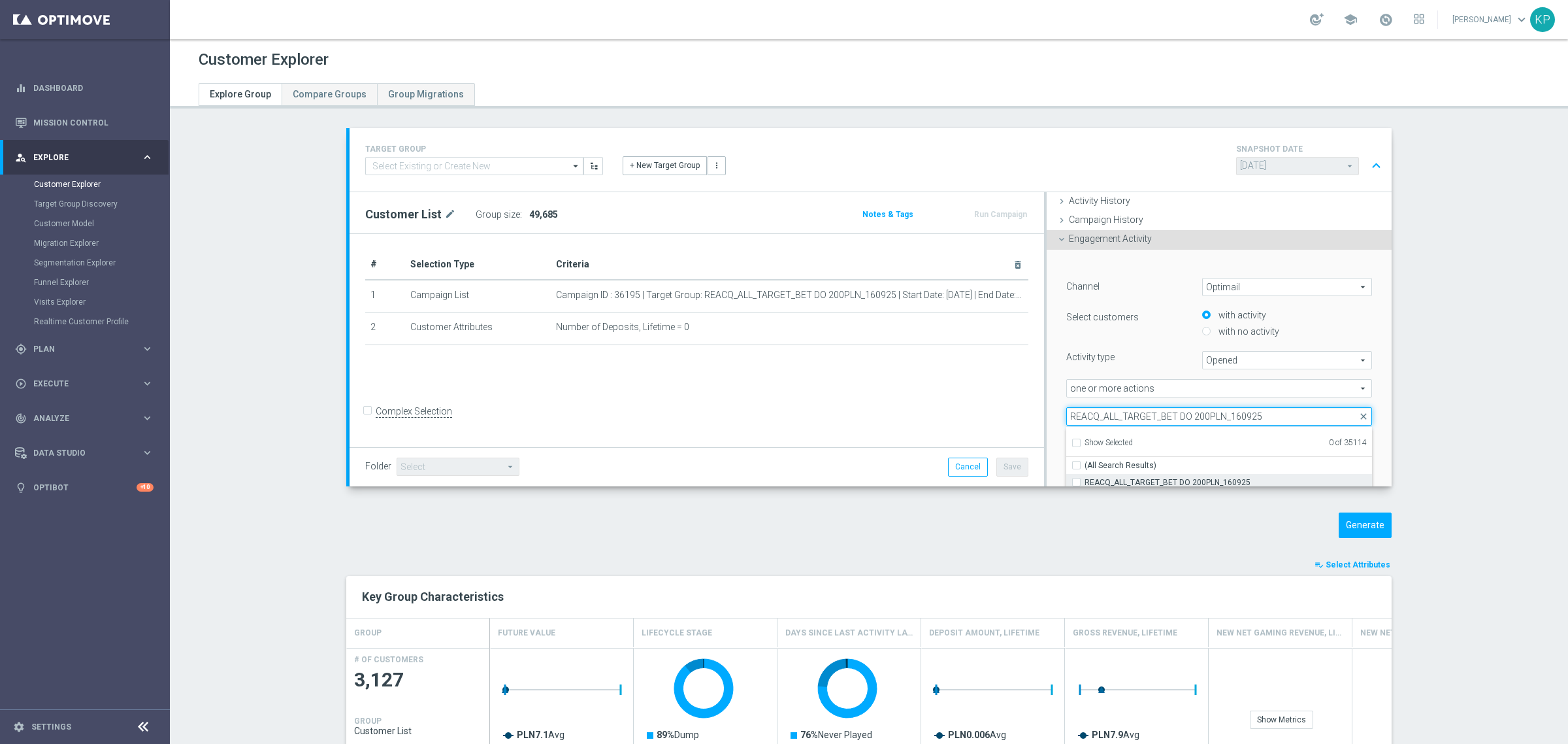
type input "REACQ_ALL_TARGET_BET DO 200PLN_160925"
click at [1131, 475] on label "REACQ_ALL_TARGET_BET DO 200PLN_160925" at bounding box center [1228, 482] width 288 height 17
click at [1085, 478] on input "REACQ_ALL_TARGET_BET DO 200PLN_160925" at bounding box center [1081, 482] width 9 height 9
checkbox input "true"
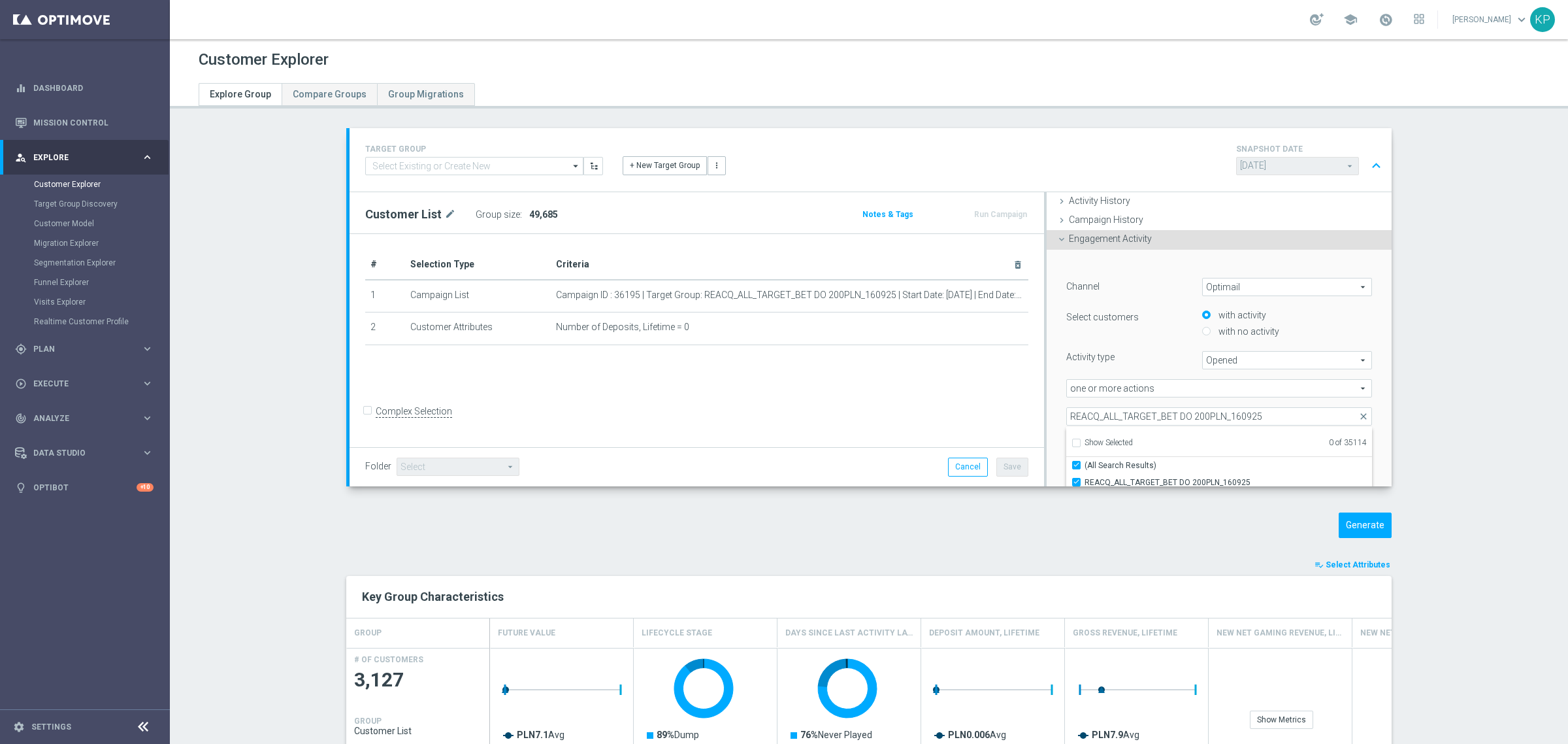
type input "REACQ_ALL_TARGET_BET DO 200PLN_160925"
checkbox input "true"
click at [1552, 394] on section "TARGET GROUP arrow_drop_down Show Selected 0 of NaN - Campaign 1" at bounding box center [868, 675] width 1398 height 1094
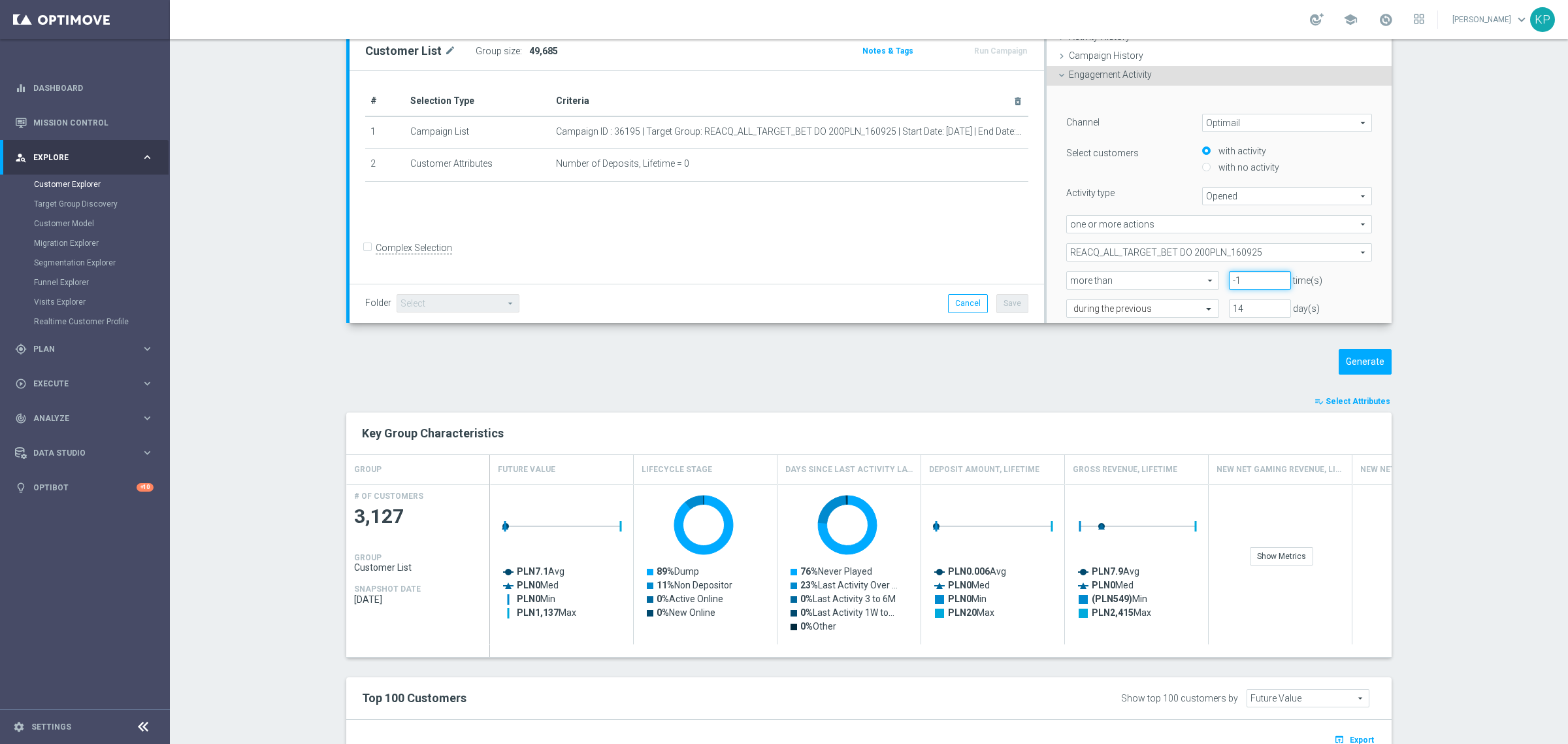
click at [1271, 283] on input "-1" at bounding box center [1260, 280] width 62 height 18
type input "0"
click at [1266, 276] on input "0" at bounding box center [1260, 280] width 62 height 18
click at [1146, 307] on input "text" at bounding box center [1130, 309] width 113 height 11
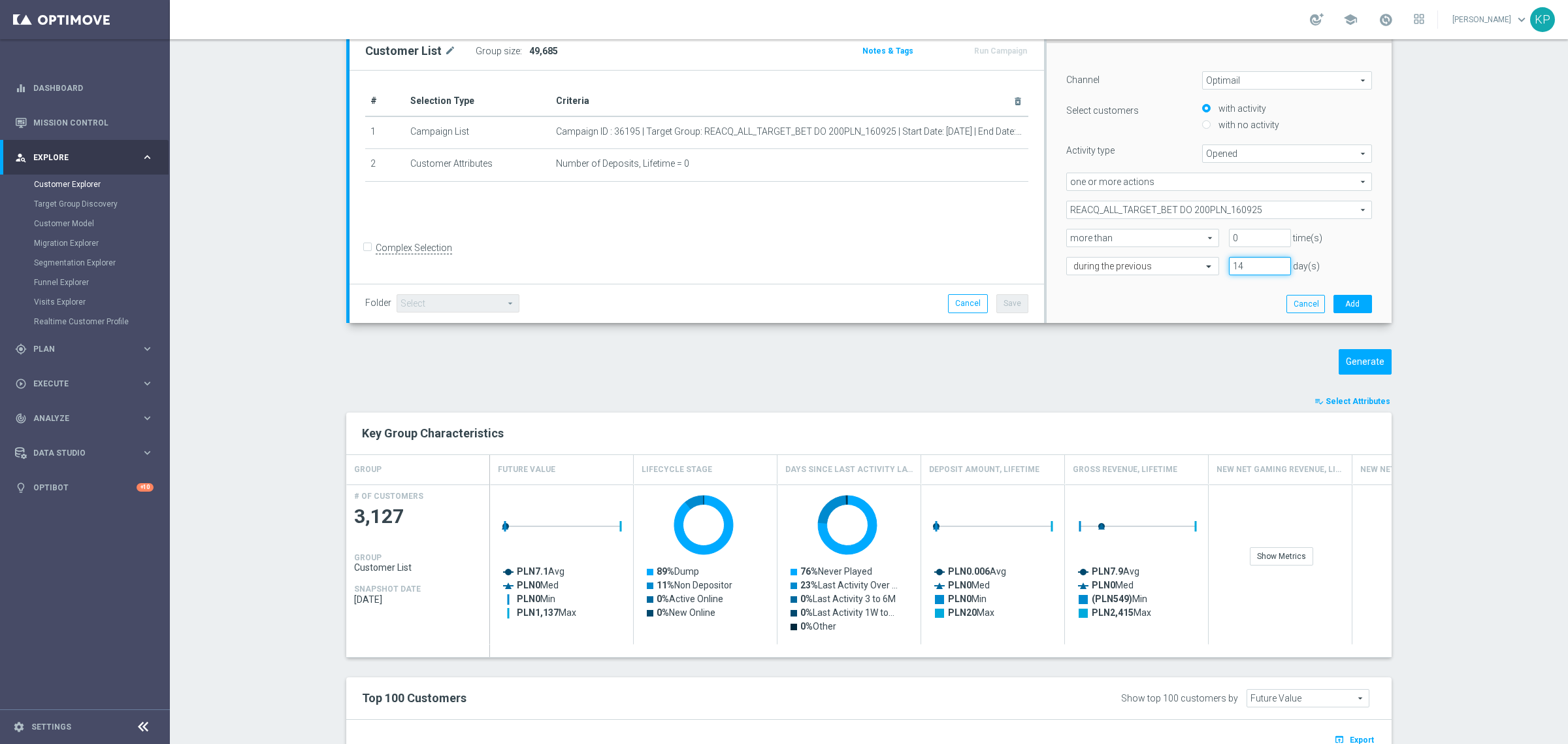
drag, startPoint x: 1249, startPoint y: 315, endPoint x: 1206, endPoint y: 311, distance: 43.2
click at [1206, 311] on div "﻿ Channel Optimail Optimail arrow_drop_down search Select customers with activi…" at bounding box center [1220, 183] width 326 height 281
type input "2"
click at [1321, 254] on div "2 day(s)" at bounding box center [1301, 254] width 163 height 18
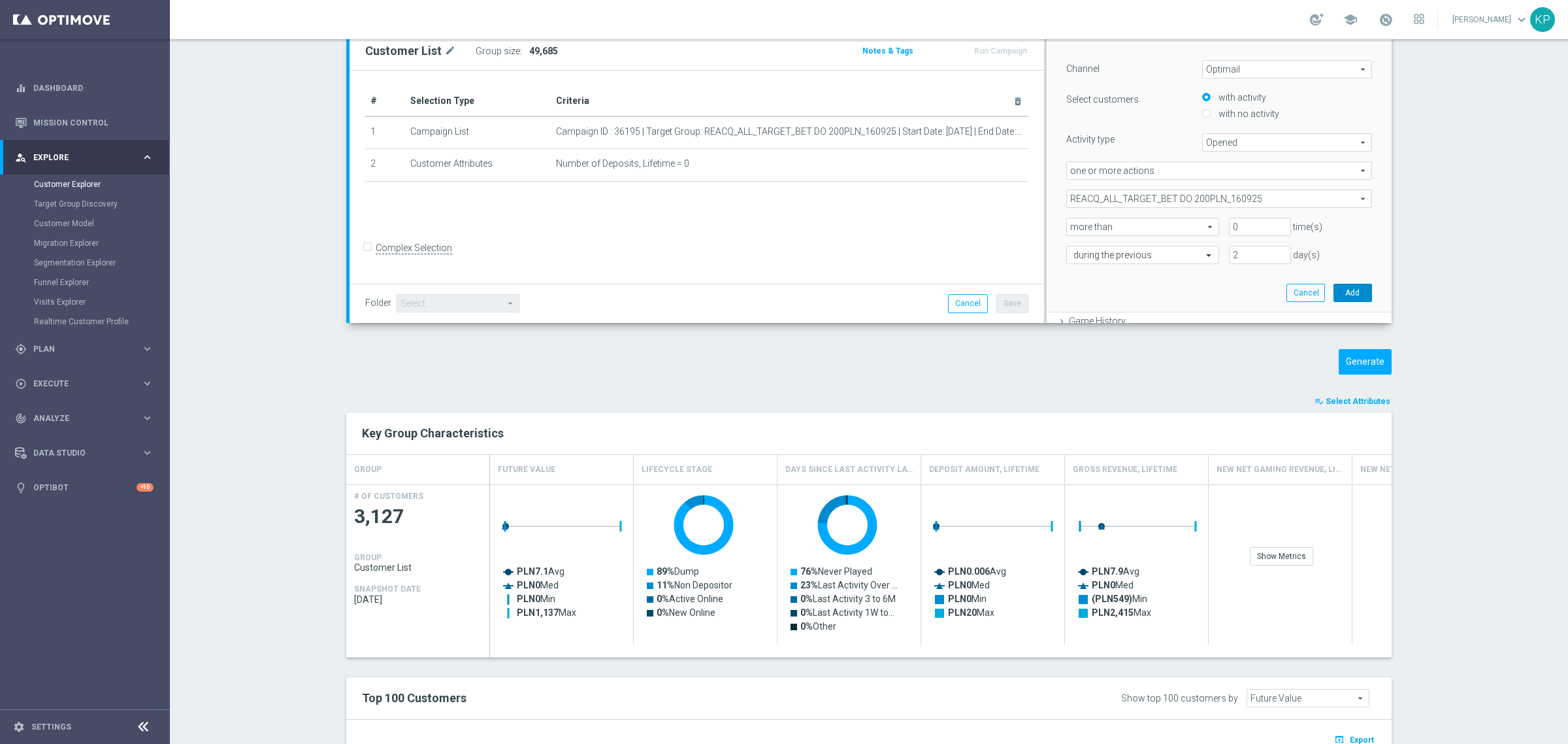
click at [1337, 285] on button "Add" at bounding box center [1353, 292] width 39 height 18
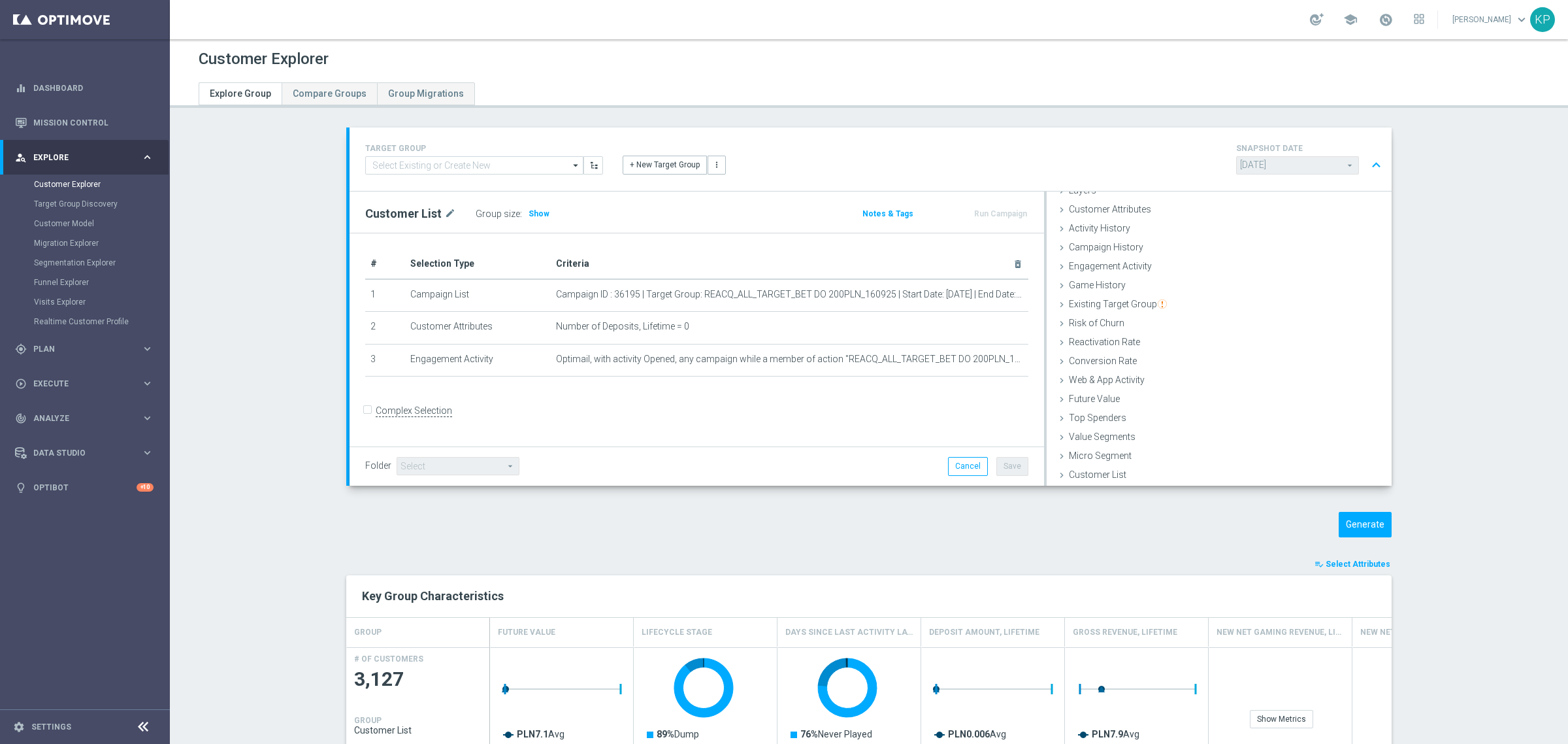
scroll to position [0, 0]
click at [521, 200] on div "Customer List mode_edit Group size : Show Notes & Tags Run Campaign" at bounding box center [696, 212] width 694 height 41
click at [529, 211] on span "Show" at bounding box center [539, 214] width 21 height 9
click at [610, 210] on div "Customer List mode_edit Group size : Show Calculating…" at bounding box center [583, 214] width 456 height 18
click at [245, 181] on section "TARGET GROUP arrow_drop_down Show Selected 0 of NaN - Campaign 1" at bounding box center [868, 675] width 1398 height 1094
